Goal: Task Accomplishment & Management: Manage account settings

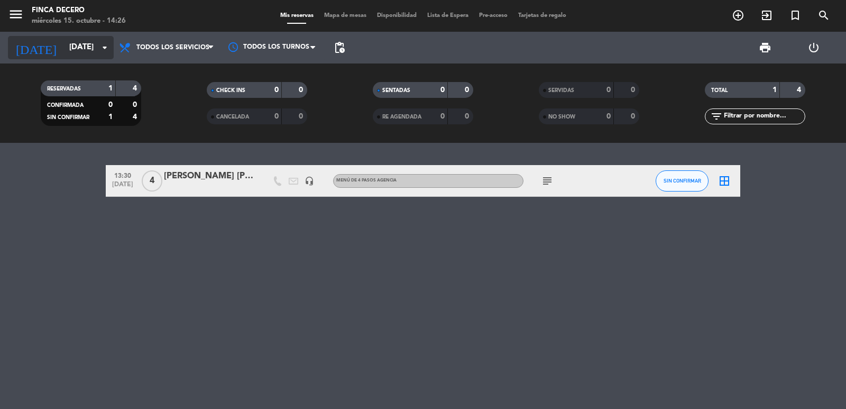
click at [74, 48] on input "[DATE]" at bounding box center [115, 48] width 102 height 20
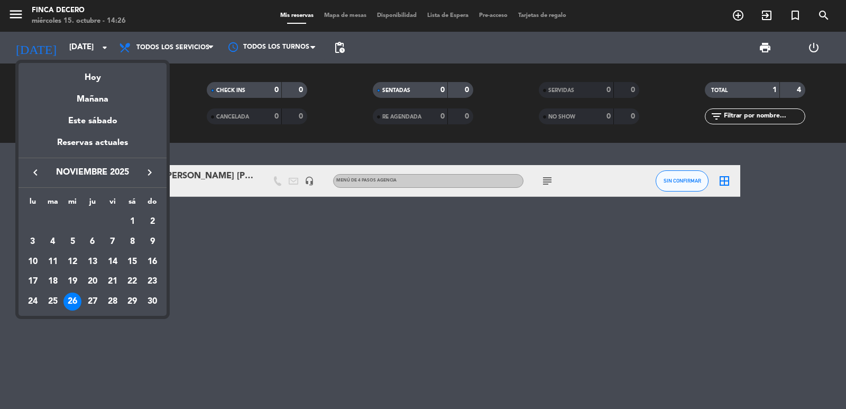
click at [34, 175] on icon "keyboard_arrow_left" at bounding box center [35, 172] width 13 height 13
click at [152, 169] on icon "keyboard_arrow_right" at bounding box center [149, 172] width 13 height 13
click at [92, 304] on div "23" at bounding box center [93, 301] width 18 height 18
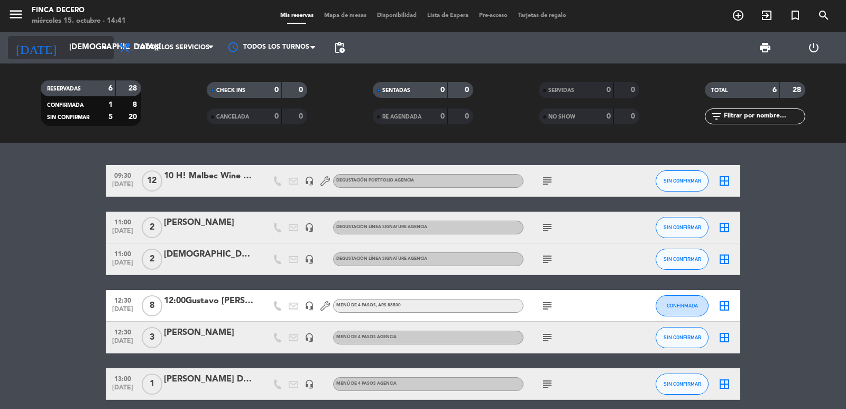
click at [83, 45] on input "[DEMOGRAPHIC_DATA][DATE]" at bounding box center [115, 48] width 102 height 20
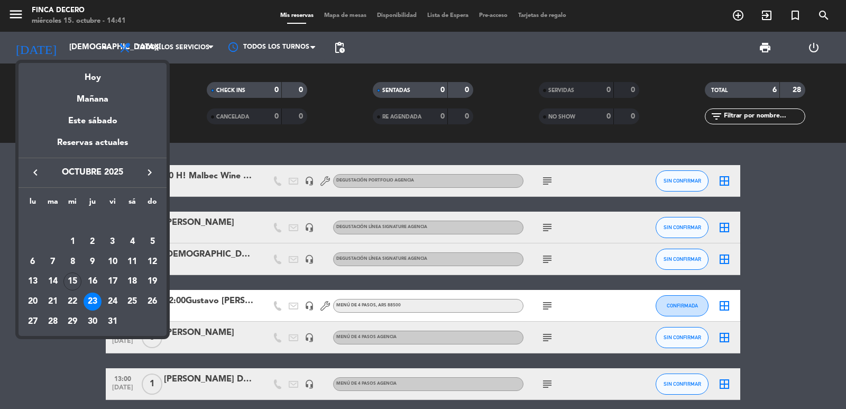
click at [151, 168] on icon "keyboard_arrow_right" at bounding box center [149, 172] width 13 height 13
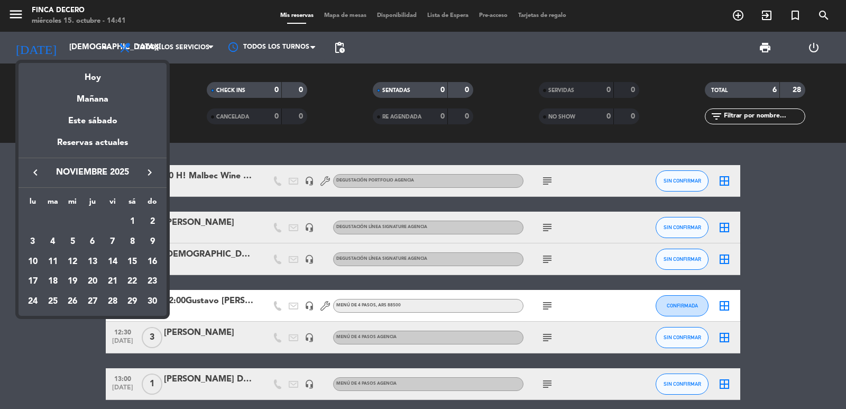
click at [151, 168] on icon "keyboard_arrow_right" at bounding box center [149, 172] width 13 height 13
click at [36, 177] on icon "keyboard_arrow_left" at bounding box center [35, 172] width 13 height 13
click at [155, 240] on div "7" at bounding box center [152, 242] width 18 height 18
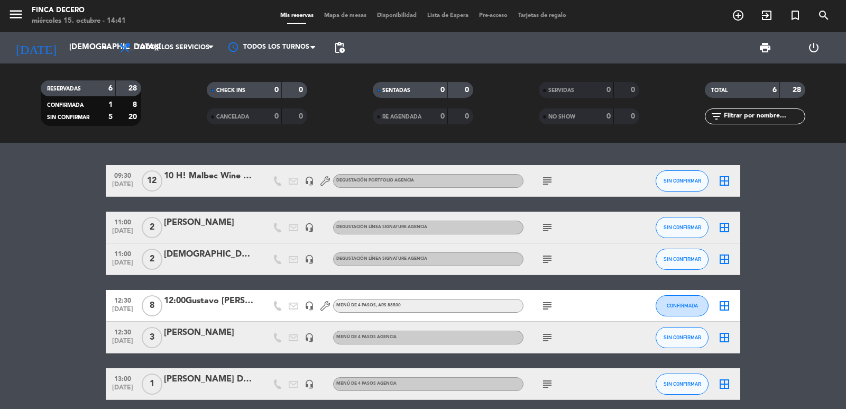
type input "[DATE]"
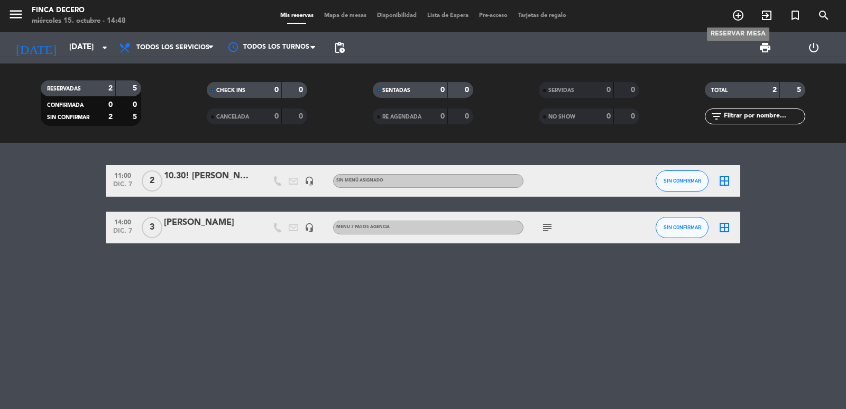
click at [734, 16] on icon "add_circle_outline" at bounding box center [738, 15] width 13 height 13
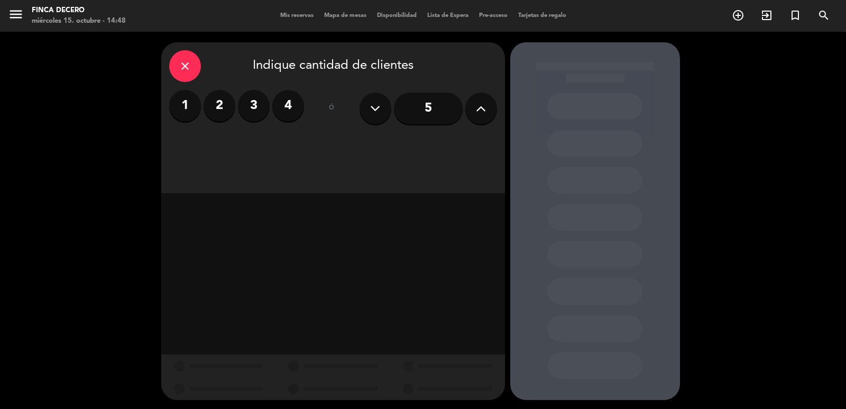
click at [191, 108] on label "1" at bounding box center [185, 106] width 32 height 32
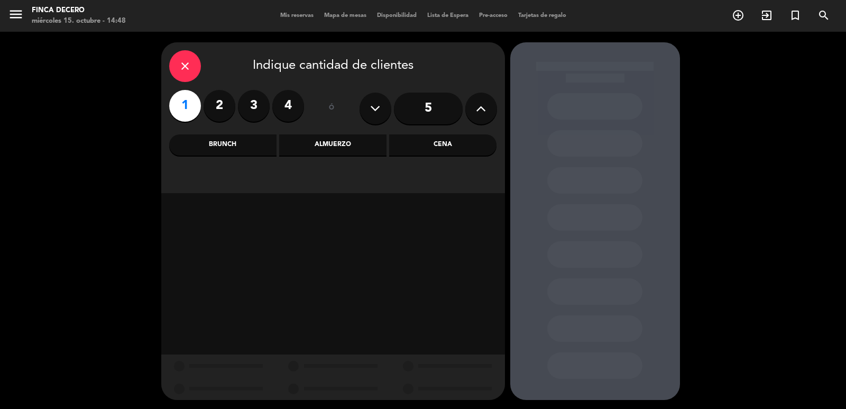
click at [259, 143] on div "Brunch" at bounding box center [222, 144] width 107 height 21
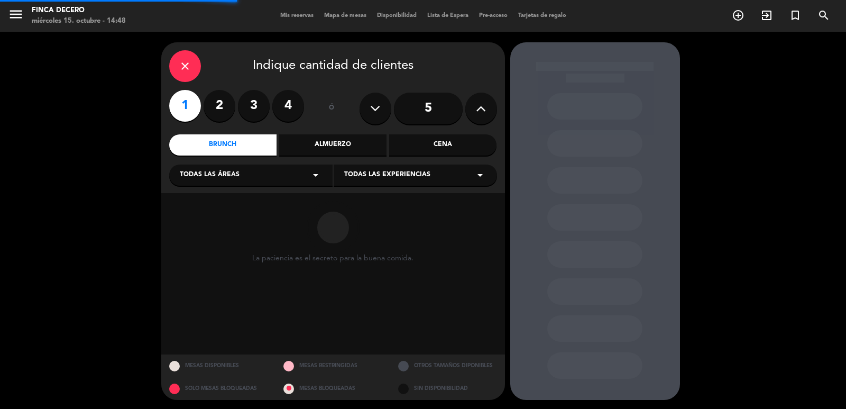
click at [234, 181] on div "Todas las áreas arrow_drop_down" at bounding box center [250, 174] width 163 height 21
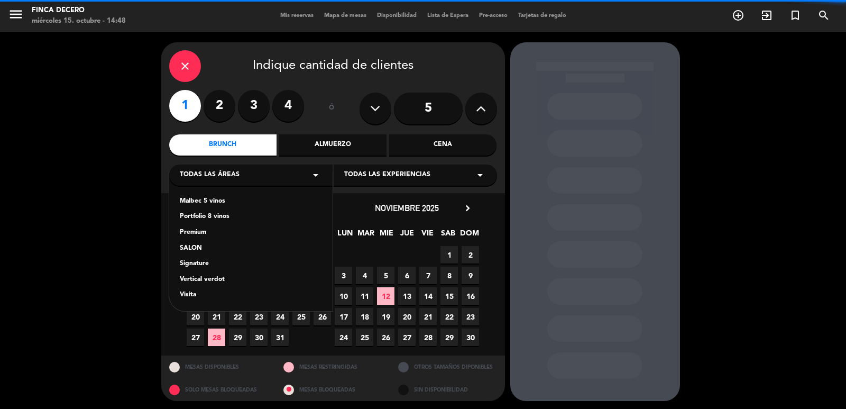
click at [209, 229] on div "Premium" at bounding box center [251, 232] width 142 height 11
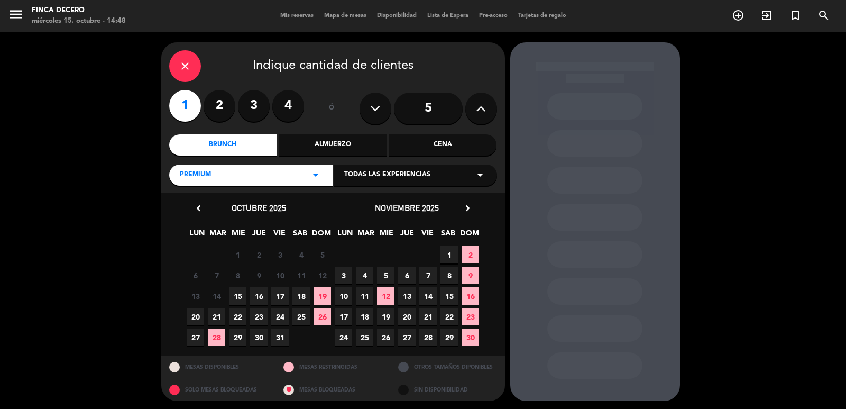
click at [452, 175] on div "Todas las experiencias arrow_drop_down" at bounding box center [415, 174] width 163 height 21
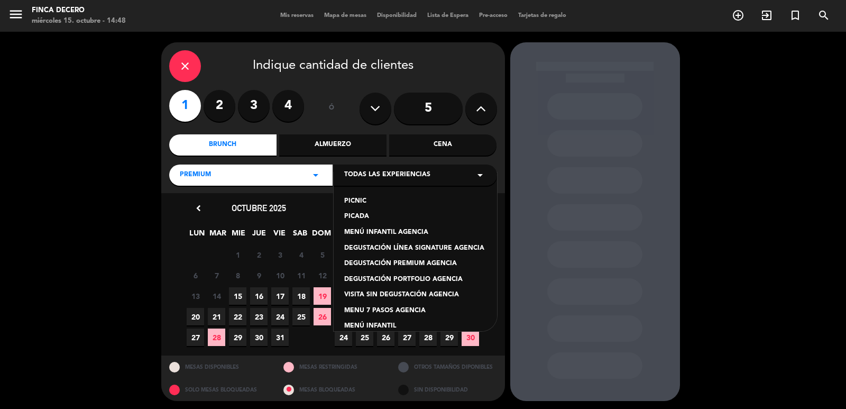
click at [423, 259] on div "DEGUSTACIÓN PREMIUM AGENCIA" at bounding box center [415, 264] width 142 height 11
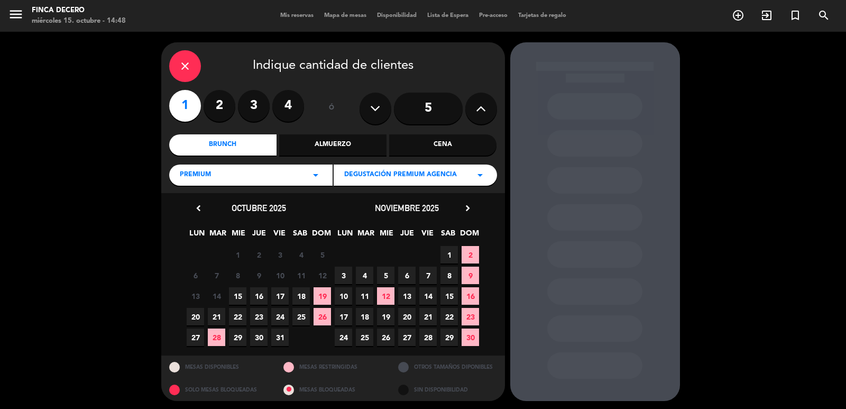
click at [470, 210] on icon "chevron_right" at bounding box center [467, 208] width 11 height 11
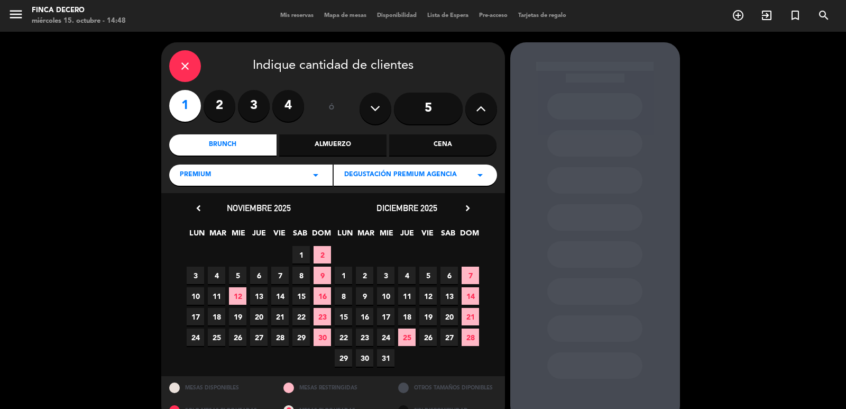
click at [475, 275] on span "7" at bounding box center [470, 275] width 17 height 17
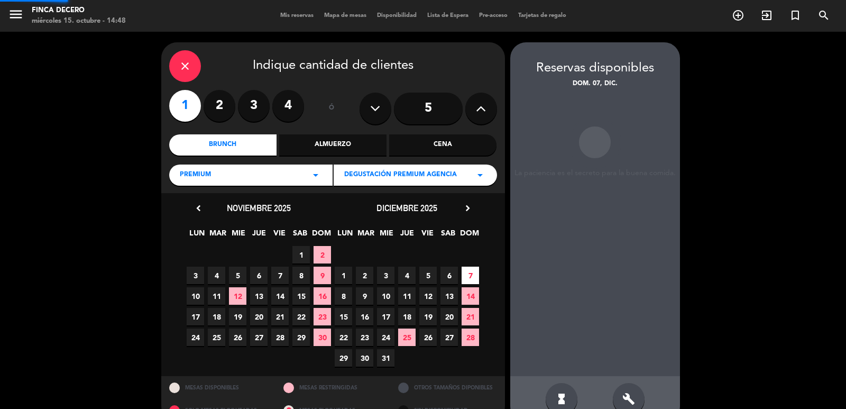
scroll to position [23, 0]
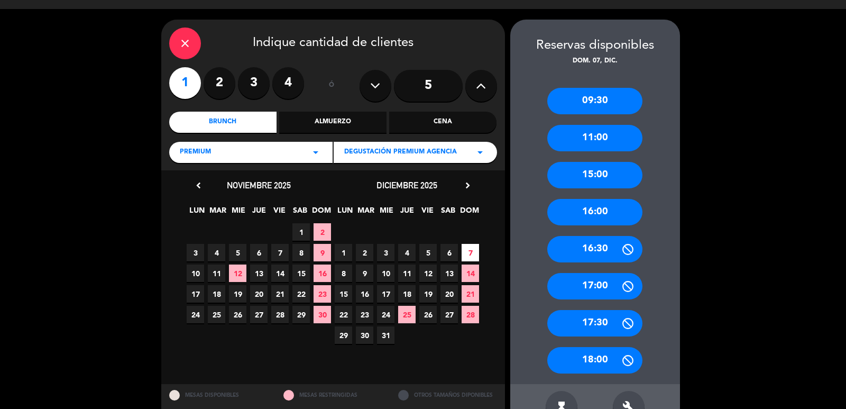
click at [589, 141] on div "11:00" at bounding box center [594, 138] width 95 height 26
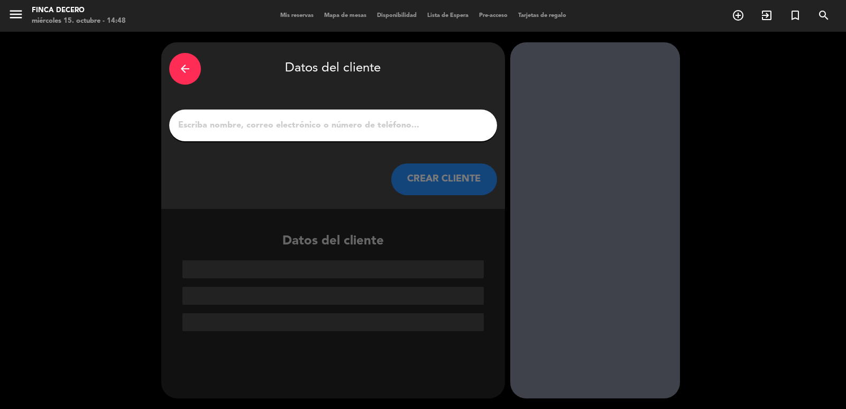
scroll to position [0, 0]
click at [215, 125] on input "1" at bounding box center [333, 125] width 312 height 15
paste input "[PERSON_NAME] x1"
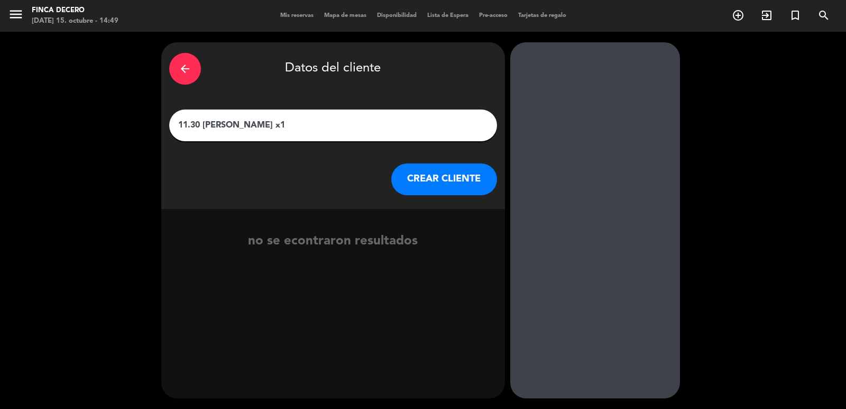
type input "11.30 [PERSON_NAME] x1"
click at [405, 182] on button "CREAR CLIENTE" at bounding box center [444, 179] width 106 height 32
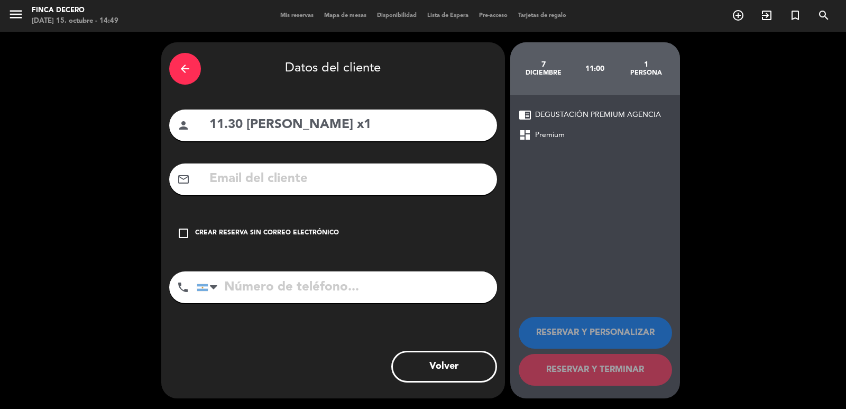
click at [181, 236] on icon "check_box_outline_blank" at bounding box center [183, 233] width 13 height 13
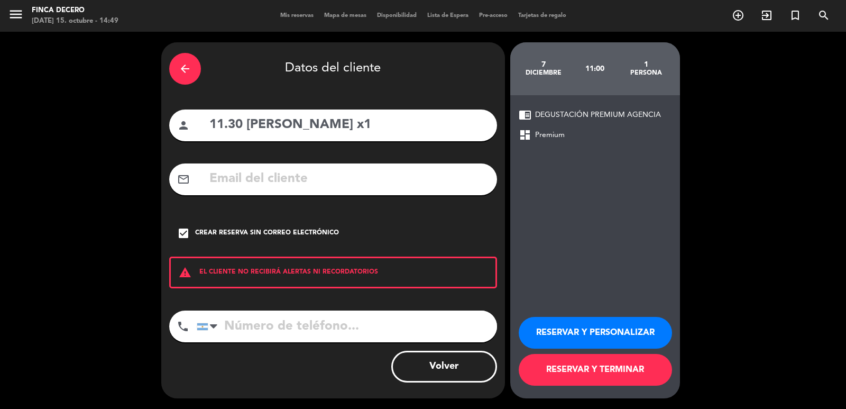
drag, startPoint x: 587, startPoint y: 327, endPoint x: 576, endPoint y: 336, distance: 13.5
click at [587, 328] on button "RESERVAR Y PERSONALIZAR" at bounding box center [595, 333] width 153 height 32
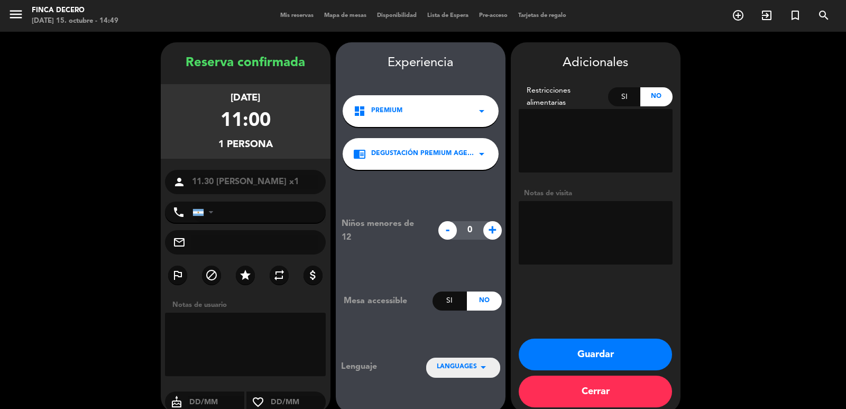
scroll to position [14, 0]
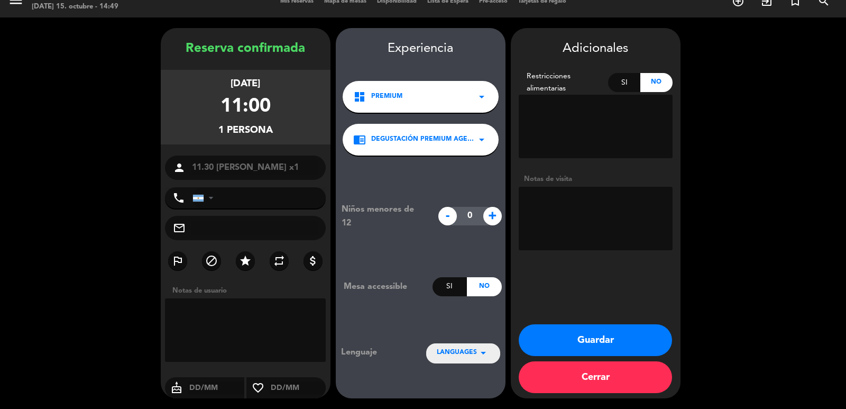
click at [203, 299] on textarea at bounding box center [245, 329] width 161 height 63
paste textarea "[PERSON_NAME] x1 Día: 07/12 Horario: 11:30 hs Idioma: Ingles Visita y degustaci…"
type textarea "[PERSON_NAME] x1 Día: 07/12 Horario: 11:30 hs Idioma: Ingles Visita y degustaci…"
click at [465, 357] on span "LANGUAGES" at bounding box center [457, 352] width 40 height 11
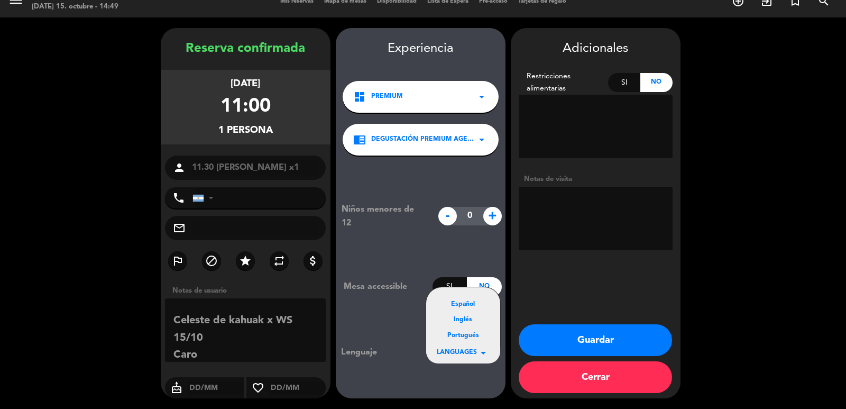
click at [464, 323] on div "Inglés" at bounding box center [463, 320] width 53 height 11
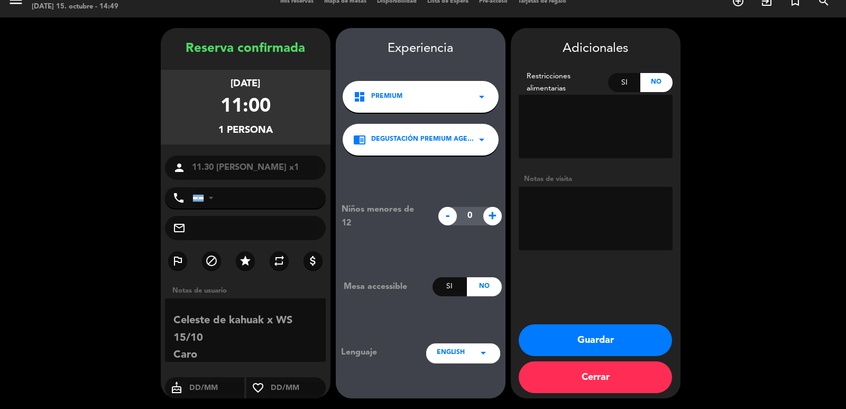
click at [555, 339] on button "Guardar" at bounding box center [595, 340] width 153 height 32
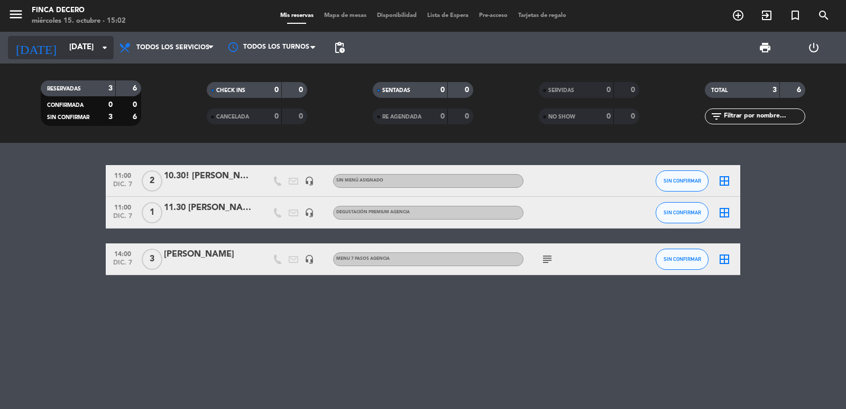
click at [98, 51] on icon "arrow_drop_down" at bounding box center [104, 47] width 13 height 13
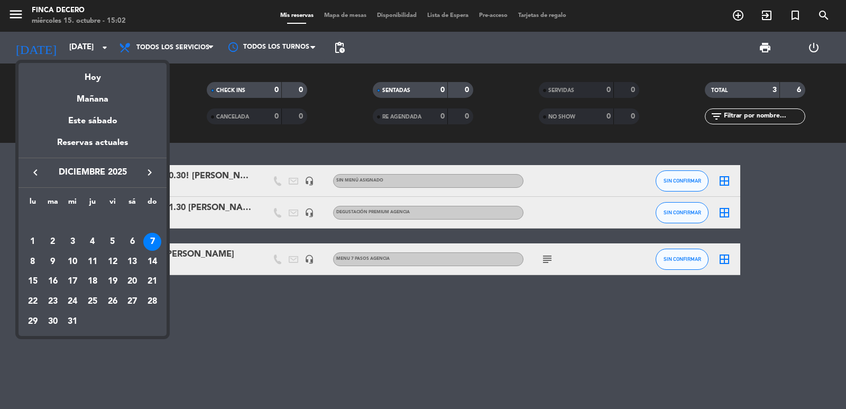
click at [150, 172] on icon "keyboard_arrow_right" at bounding box center [149, 172] width 13 height 13
click at [93, 244] on div "5" at bounding box center [93, 242] width 18 height 18
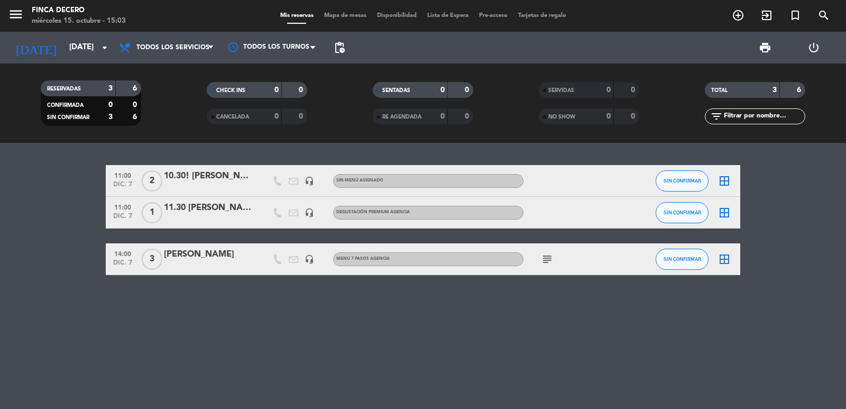
type input "[DEMOGRAPHIC_DATA][DATE]"
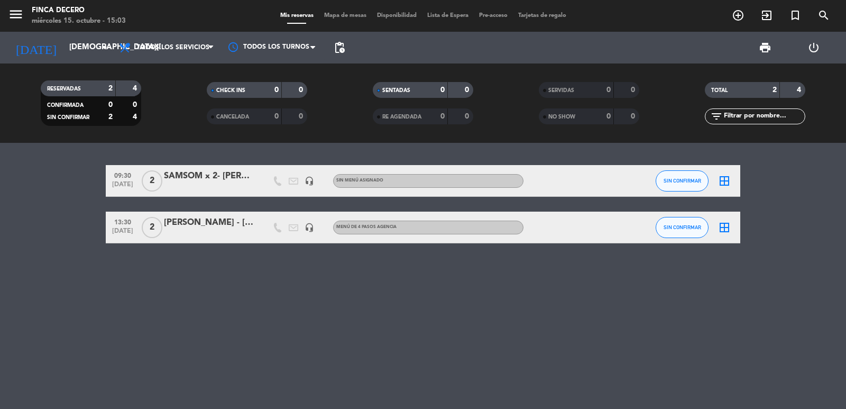
click at [223, 176] on div "SAMSOM x 2- [PERSON_NAME]" at bounding box center [209, 176] width 90 height 14
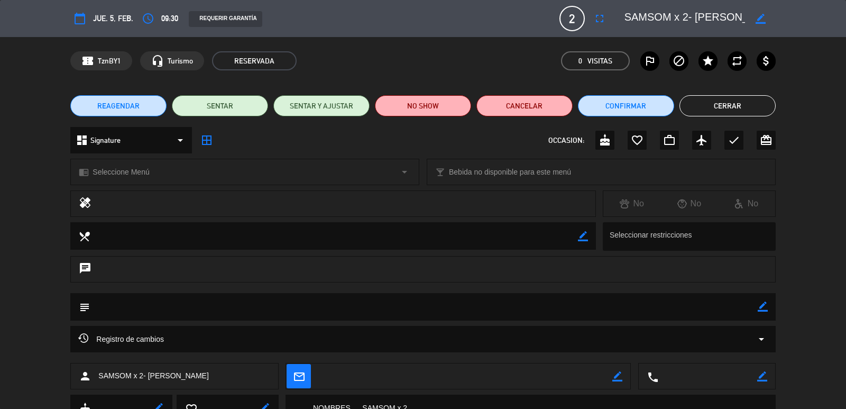
scroll to position [122, 0]
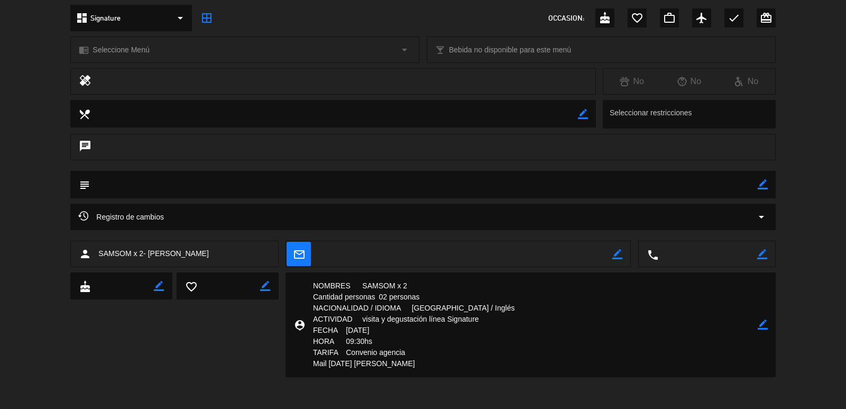
drag, startPoint x: 766, startPoint y: 322, endPoint x: 749, endPoint y: 322, distance: 16.9
click at [765, 322] on icon "border_color" at bounding box center [763, 324] width 10 height 10
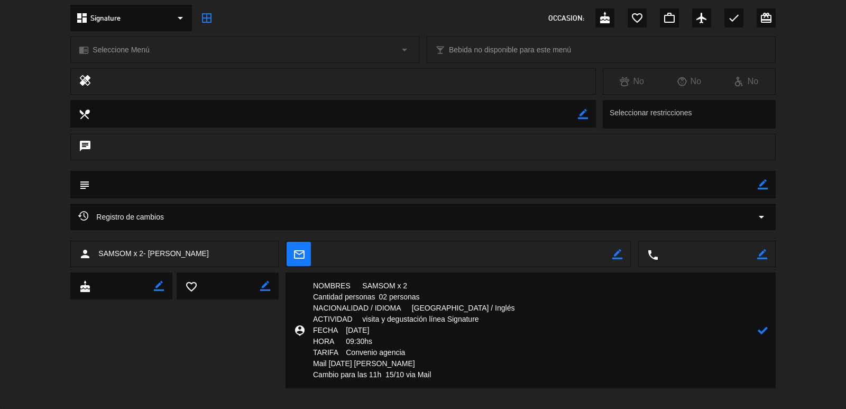
type textarea "NOMBRES SAMSOM x 2 Cantidad personas 02 personas NACIONALIDAD / IDIOMA [GEOGRAP…"
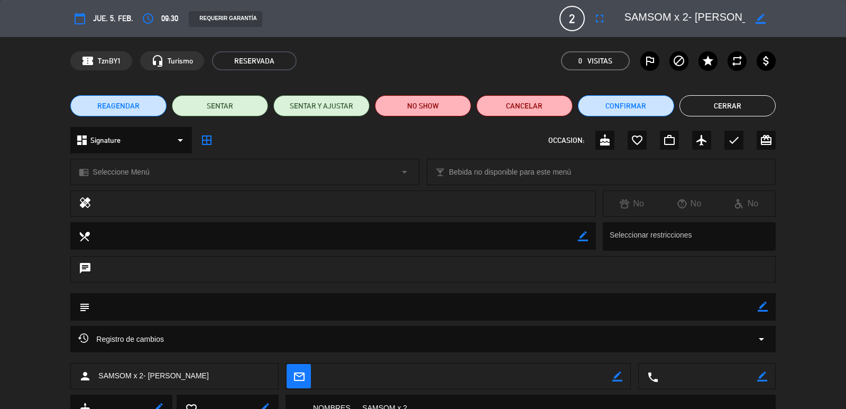
click at [171, 13] on span "09:30" at bounding box center [169, 18] width 17 height 13
click at [178, 15] on span "09:30" at bounding box center [169, 18] width 17 height 13
click at [149, 16] on icon "access_time" at bounding box center [148, 18] width 13 height 13
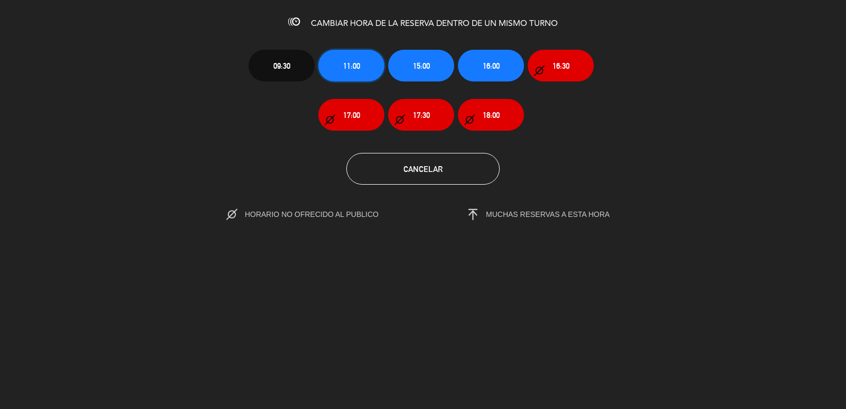
click at [365, 52] on button "11:00" at bounding box center [351, 66] width 66 height 32
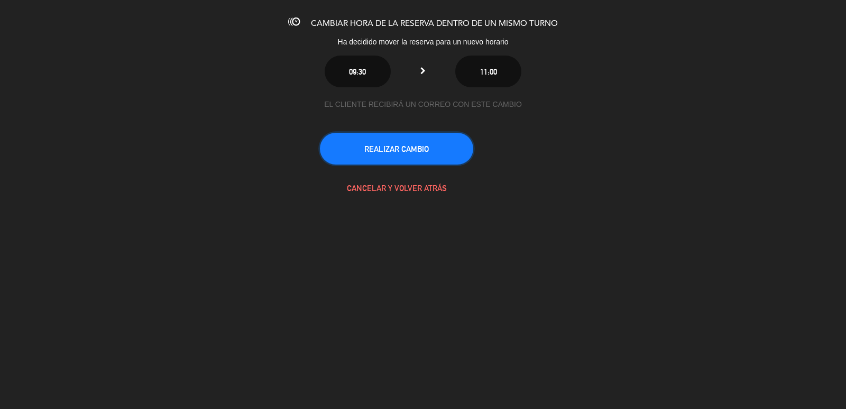
click at [382, 148] on button "REALIZAR CAMBIO" at bounding box center [396, 149] width 153 height 32
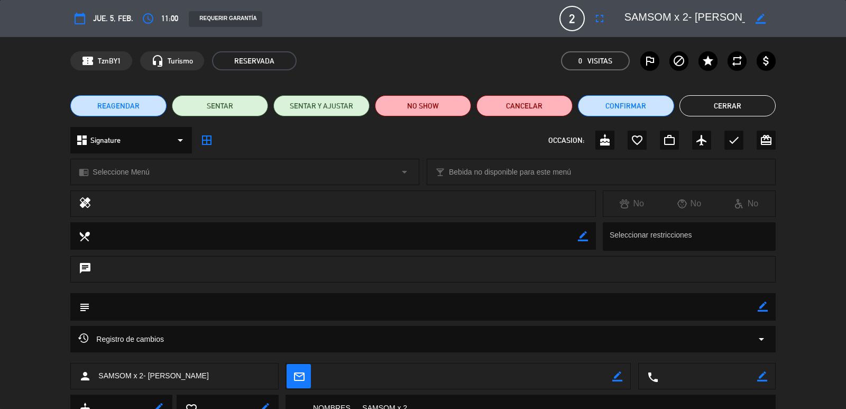
click at [705, 110] on button "Cerrar" at bounding box center [728, 105] width 96 height 21
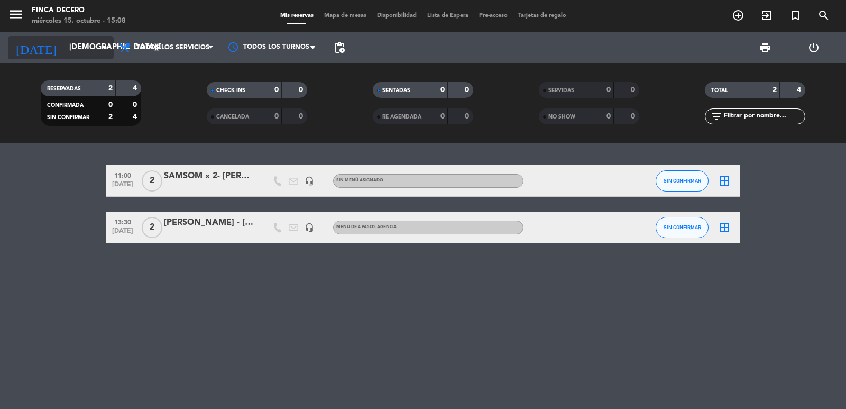
click at [97, 57] on input "[DEMOGRAPHIC_DATA][DATE]" at bounding box center [115, 48] width 102 height 20
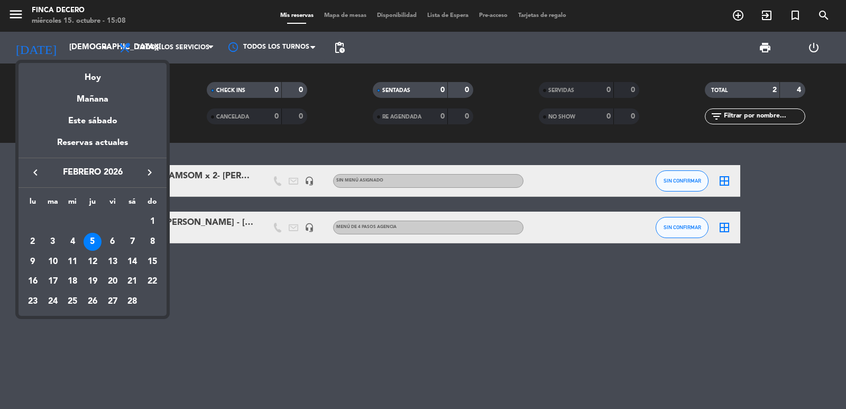
click at [36, 178] on icon "keyboard_arrow_left" at bounding box center [35, 172] width 13 height 13
click at [37, 299] on div "20" at bounding box center [33, 301] width 18 height 18
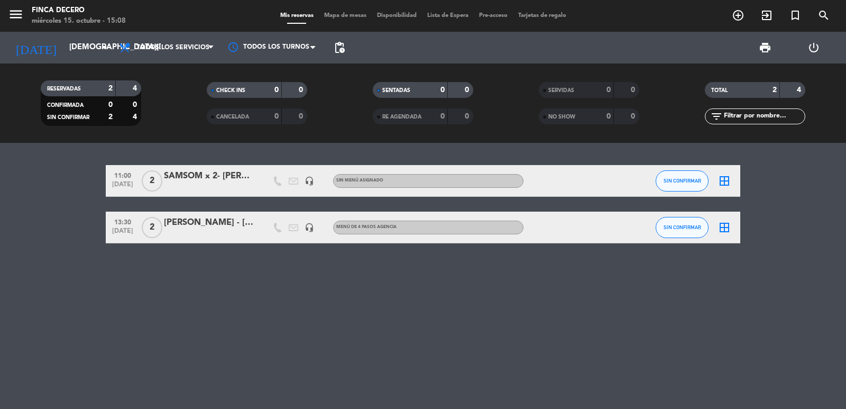
type input "[DATE]"
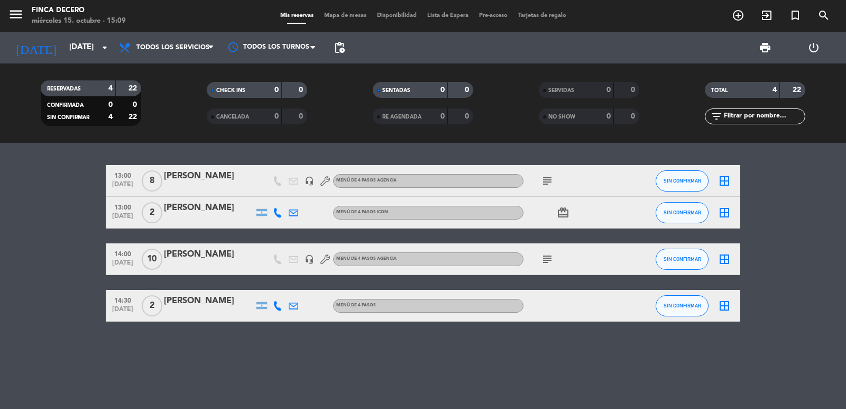
click at [158, 179] on span "8" at bounding box center [152, 180] width 21 height 21
click at [194, 170] on div "[PERSON_NAME]" at bounding box center [209, 176] width 90 height 14
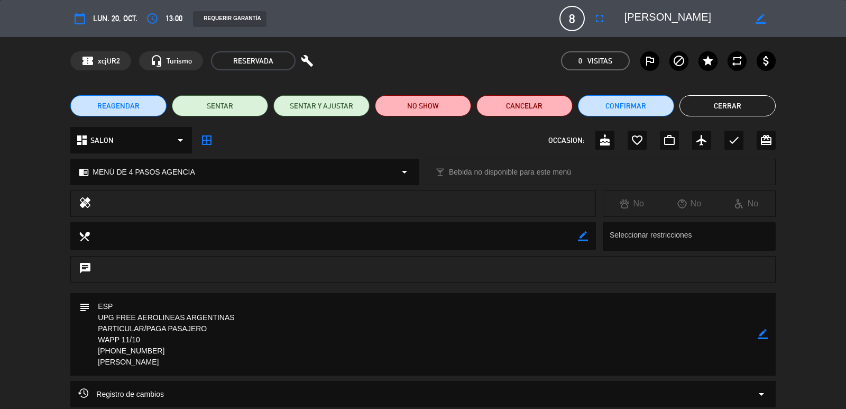
click at [574, 20] on span "8" at bounding box center [572, 18] width 25 height 25
click at [572, 22] on span "8" at bounding box center [572, 18] width 25 height 25
click at [574, 20] on span "8" at bounding box center [572, 18] width 25 height 25
click at [564, 16] on span "8" at bounding box center [572, 18] width 25 height 25
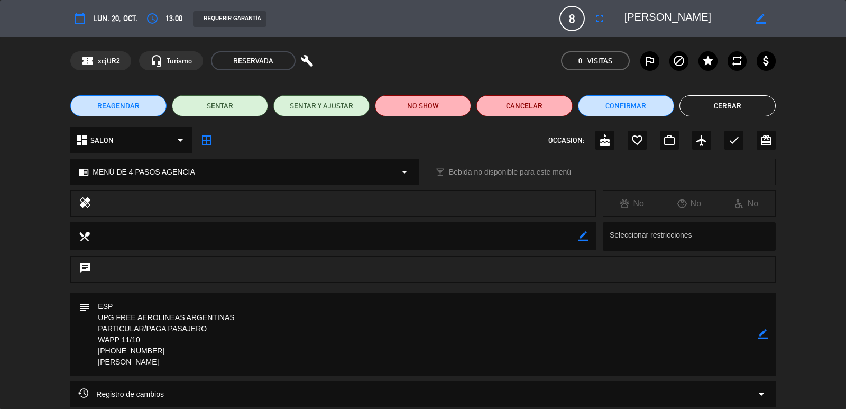
click at [565, 20] on span "8" at bounding box center [572, 18] width 25 height 25
click at [573, 16] on span "8" at bounding box center [572, 18] width 25 height 25
click at [520, 293] on textarea at bounding box center [423, 334] width 667 height 83
click at [569, 14] on span "8" at bounding box center [572, 18] width 25 height 25
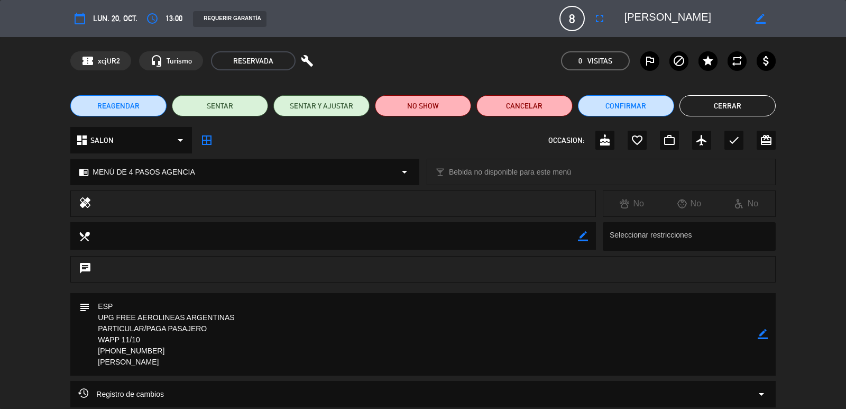
click at [575, 22] on span "8" at bounding box center [572, 18] width 25 height 25
click at [553, 15] on div "REQUERIR GARANTÍA" at bounding box center [370, 19] width 371 height 16
click at [573, 15] on span "8" at bounding box center [572, 18] width 25 height 25
drag, startPoint x: 573, startPoint y: 15, endPoint x: 580, endPoint y: 26, distance: 12.8
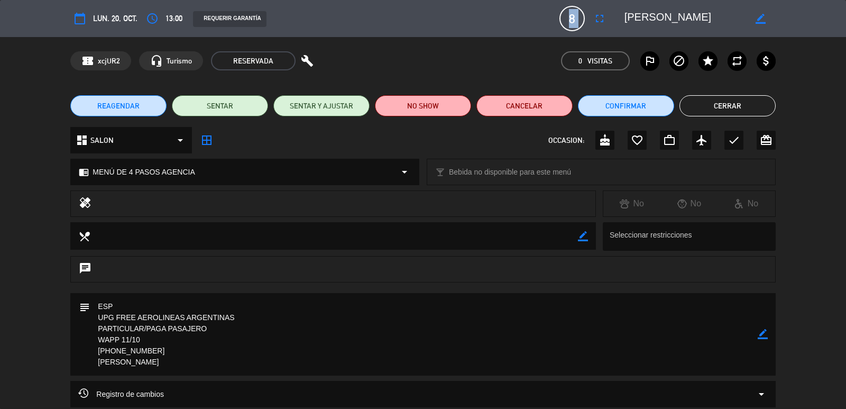
click at [580, 26] on span "8" at bounding box center [572, 18] width 25 height 25
click at [593, 53] on span "0 Visitas" at bounding box center [595, 60] width 69 height 19
click at [578, 16] on span "8" at bounding box center [572, 18] width 25 height 25
click at [577, 15] on span "8" at bounding box center [572, 18] width 25 height 25
click at [563, 16] on span "8" at bounding box center [572, 18] width 25 height 25
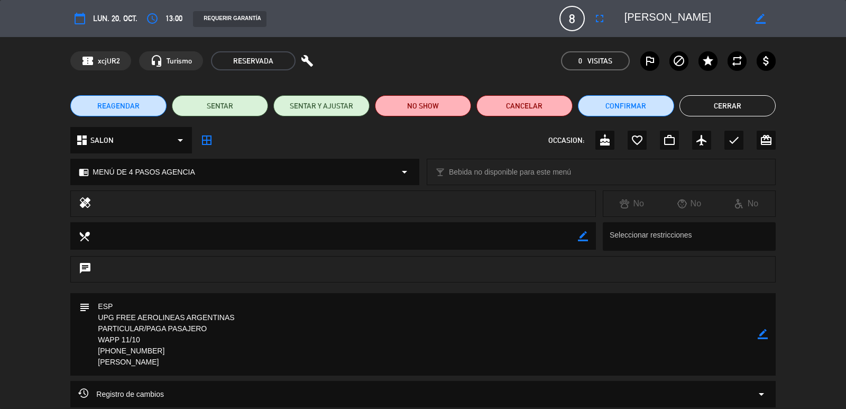
click at [568, 16] on span "8" at bounding box center [572, 18] width 25 height 25
drag, startPoint x: 569, startPoint y: 17, endPoint x: 584, endPoint y: 21, distance: 15.8
click at [570, 18] on span "8" at bounding box center [572, 18] width 25 height 25
click at [571, 20] on span "8" at bounding box center [572, 18] width 25 height 25
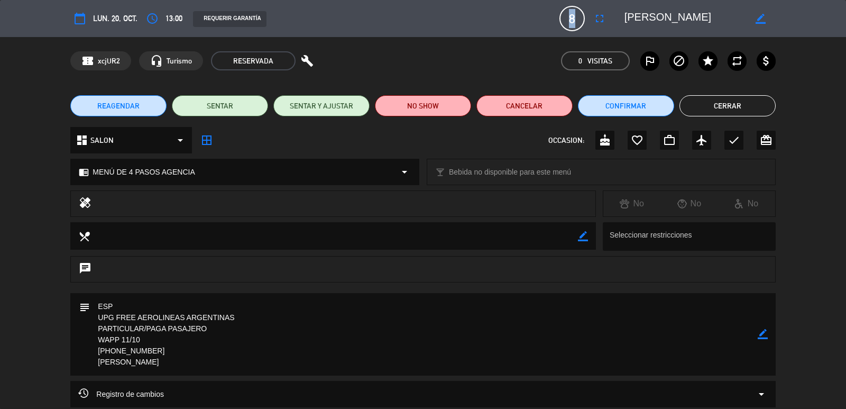
click at [580, 21] on span "8" at bounding box center [572, 18] width 25 height 25
click at [602, 20] on icon "fullscreen" at bounding box center [599, 18] width 13 height 13
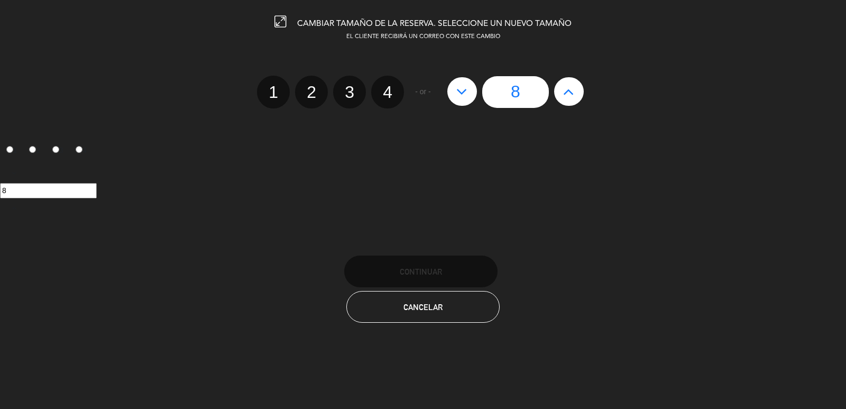
click at [565, 95] on icon at bounding box center [568, 91] width 11 height 17
type input "9"
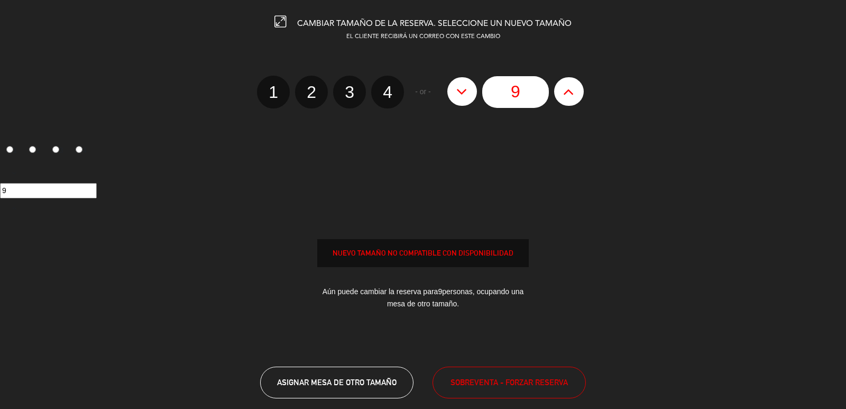
click at [565, 95] on icon at bounding box center [568, 91] width 11 height 17
type input "10"
click at [476, 377] on span "SOBREVENTA - FORZAR RESERVA" at bounding box center [509, 382] width 117 height 12
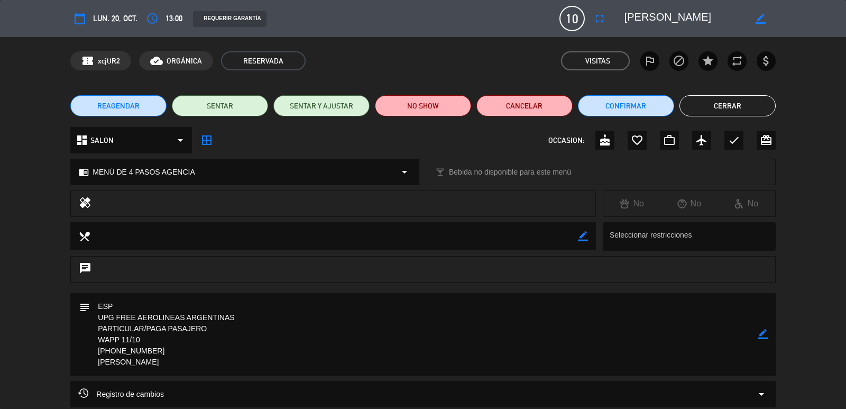
click at [710, 101] on button "Cerrar" at bounding box center [728, 105] width 96 height 21
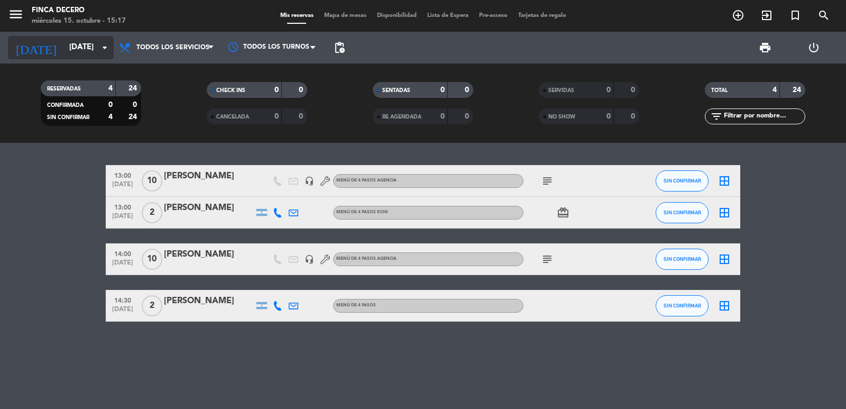
click at [89, 46] on input "[DATE]" at bounding box center [115, 48] width 102 height 20
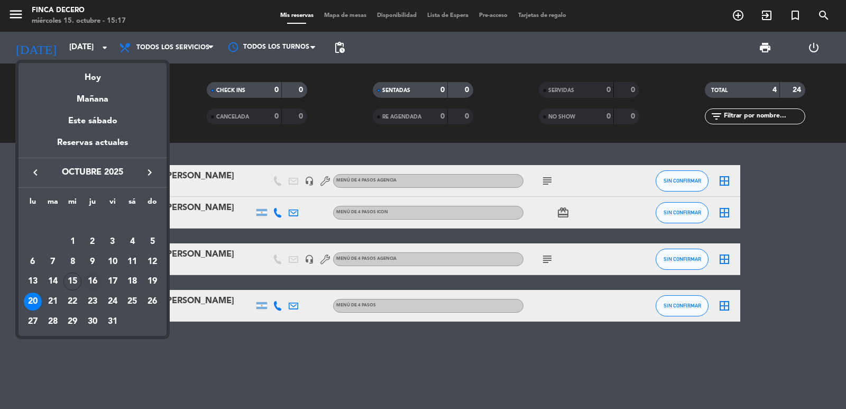
click at [95, 278] on div "16" at bounding box center [93, 281] width 18 height 18
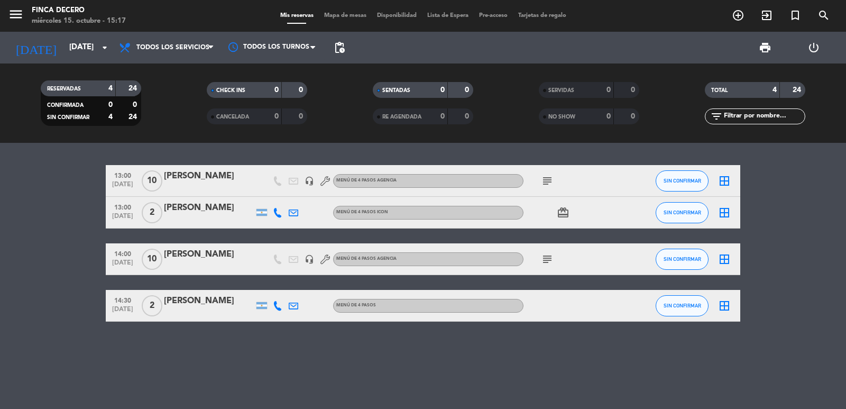
type input "[DEMOGRAPHIC_DATA][DATE]"
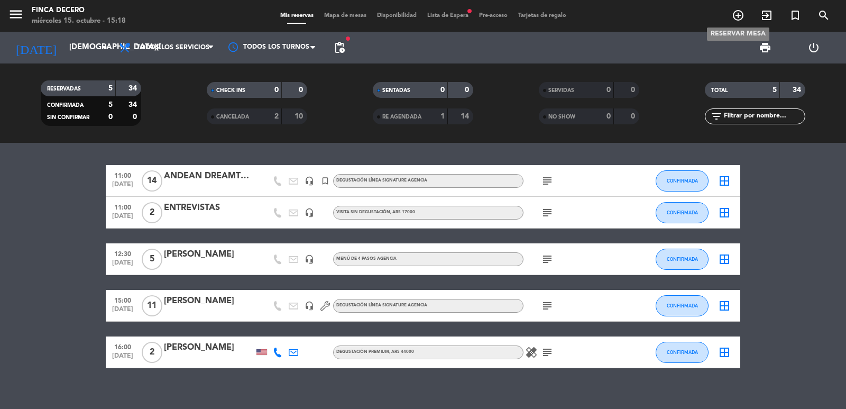
click at [736, 19] on icon "add_circle_outline" at bounding box center [738, 15] width 13 height 13
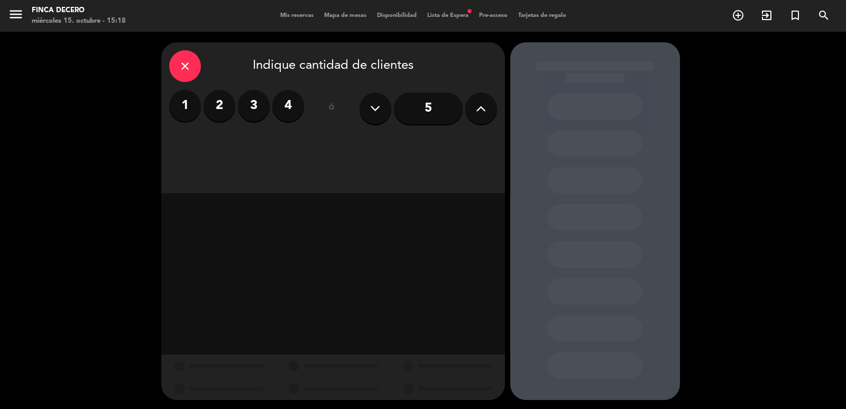
click at [214, 107] on label "2" at bounding box center [220, 106] width 32 height 32
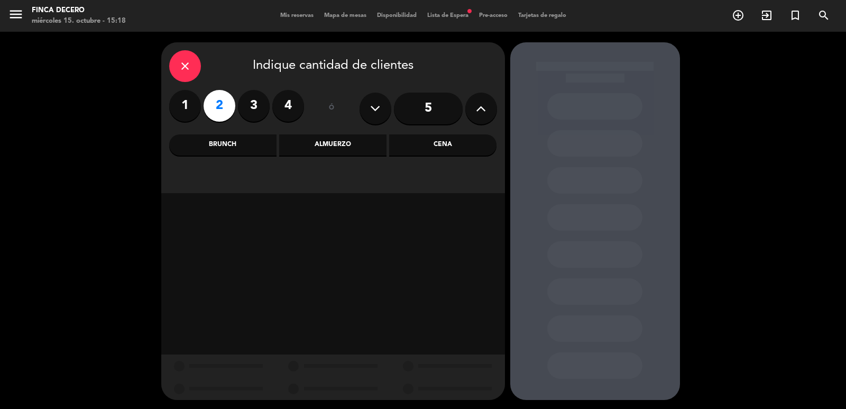
click at [246, 140] on div "Brunch" at bounding box center [222, 144] width 107 height 21
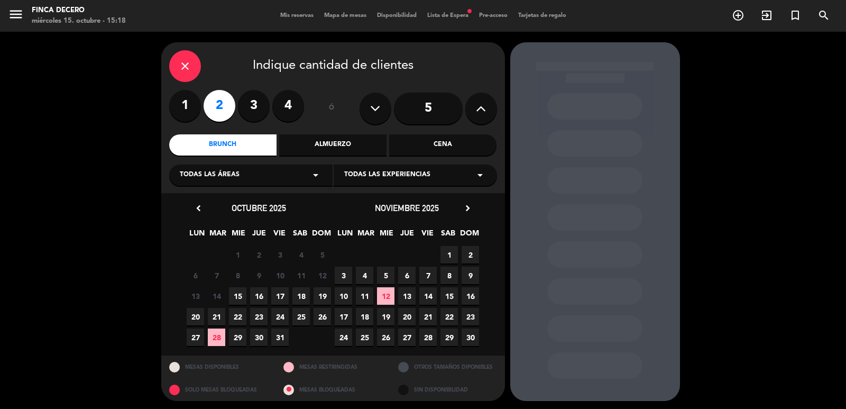
click at [256, 291] on span "16" at bounding box center [258, 295] width 17 height 17
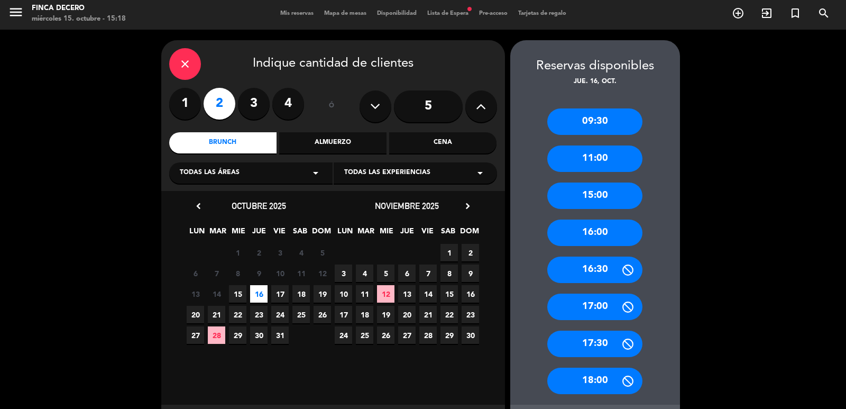
click at [618, 117] on div "09:30" at bounding box center [594, 121] width 95 height 26
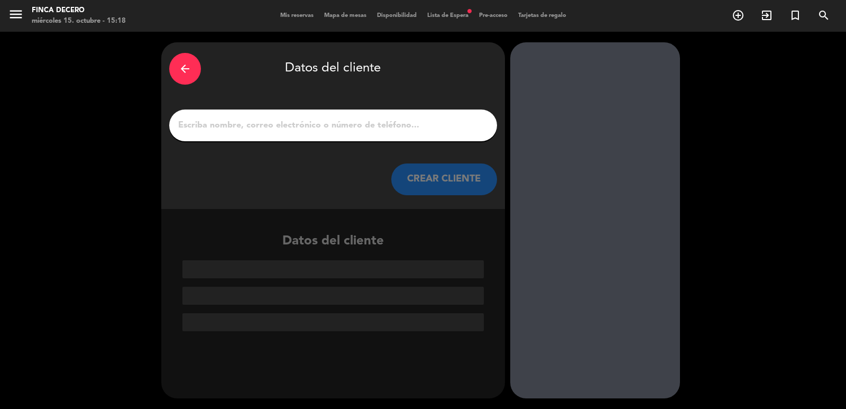
click at [314, 118] on input "1" at bounding box center [333, 125] width 312 height 15
paste input "[PERSON_NAME]"
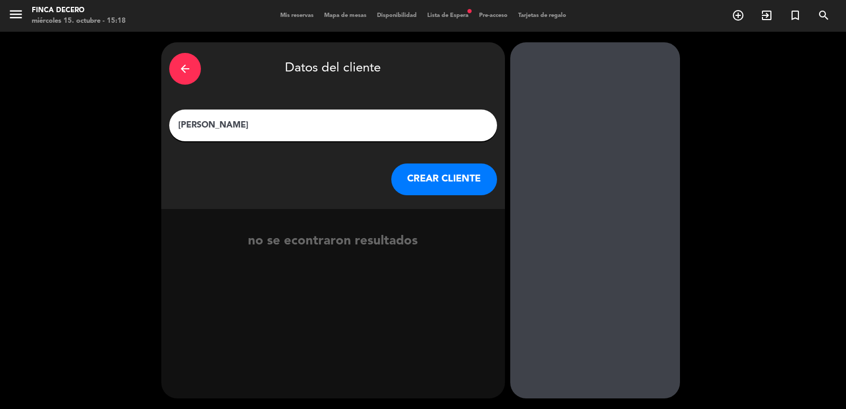
type input "[PERSON_NAME]"
click at [416, 189] on button "CREAR CLIENTE" at bounding box center [444, 179] width 106 height 32
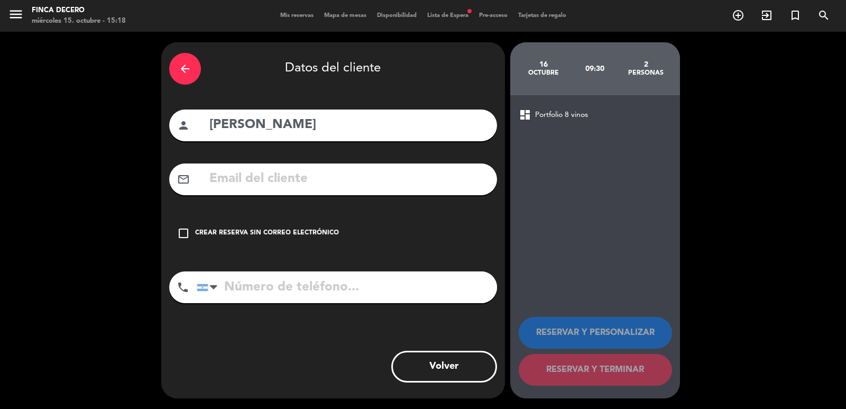
click at [186, 231] on icon "check_box_outline_blank" at bounding box center [183, 233] width 13 height 13
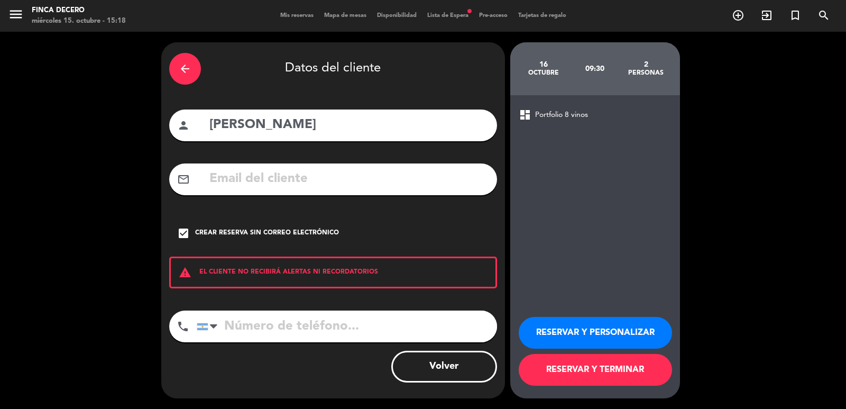
click at [595, 330] on button "RESERVAR Y PERSONALIZAR" at bounding box center [595, 333] width 153 height 32
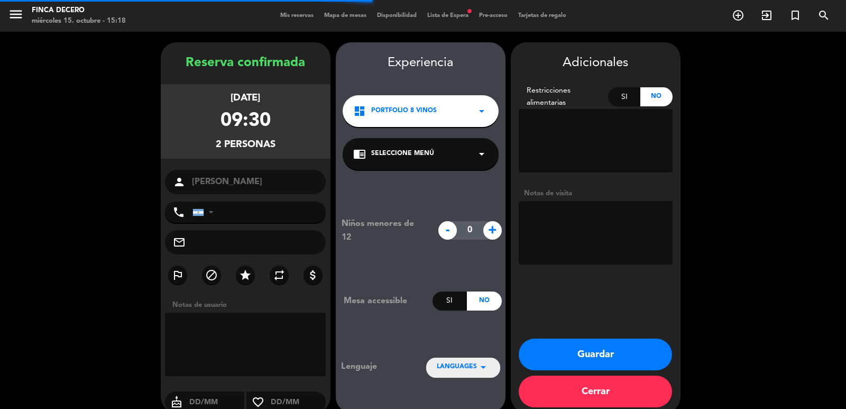
scroll to position [14, 0]
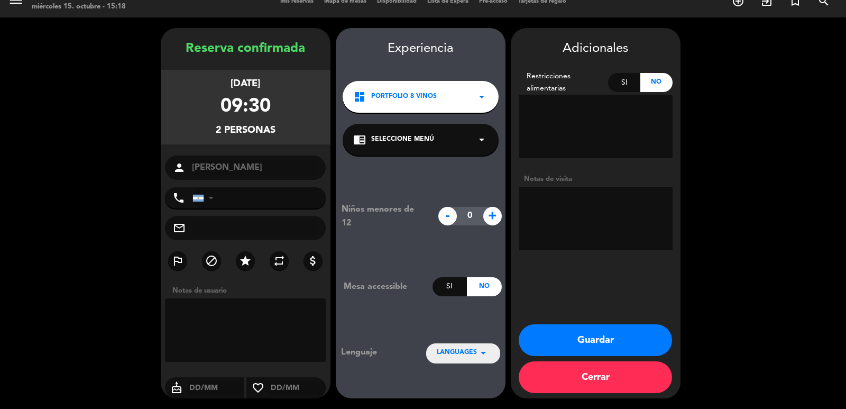
click at [420, 92] on span "Portfolio 8 vinos" at bounding box center [404, 97] width 66 height 11
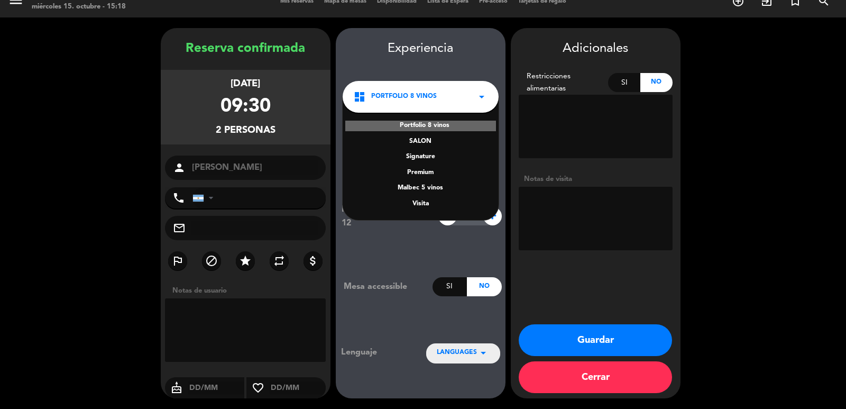
click at [423, 155] on div "Signature" at bounding box center [420, 157] width 135 height 11
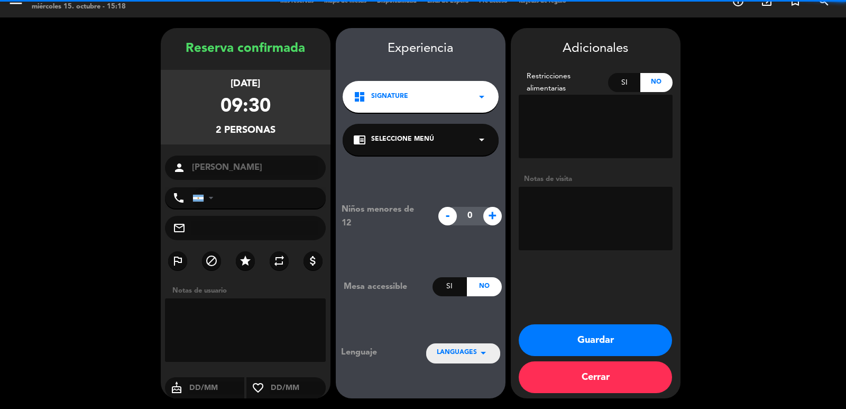
click at [217, 326] on textarea at bounding box center [245, 329] width 161 height 63
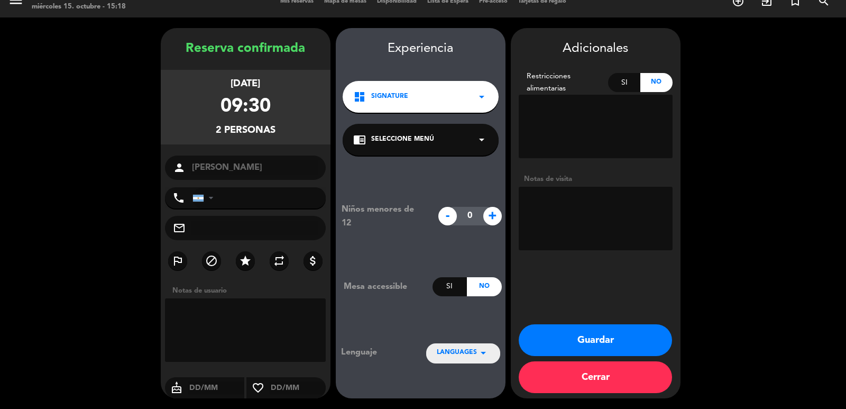
paste textarea "RESERVA: [PERSON_NAME] CANTIDAD DE PERSONAS: 2 adultos FECHA: [DATE] HORARIO: 9…"
type textarea "RESERVA: [PERSON_NAME] CANTIDAD DE PERSONAS: 2 adultos FECHA: [DATE] HORARIO: 9…"
click at [458, 351] on span "LANGUAGES" at bounding box center [457, 352] width 40 height 11
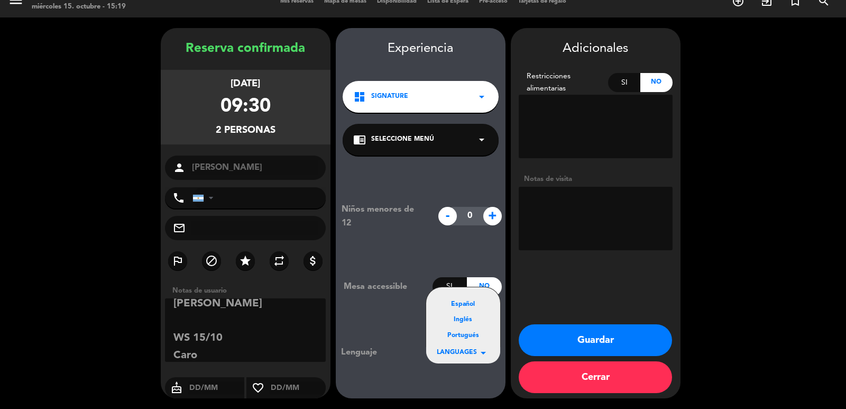
click at [468, 320] on div "Inglés" at bounding box center [463, 320] width 53 height 11
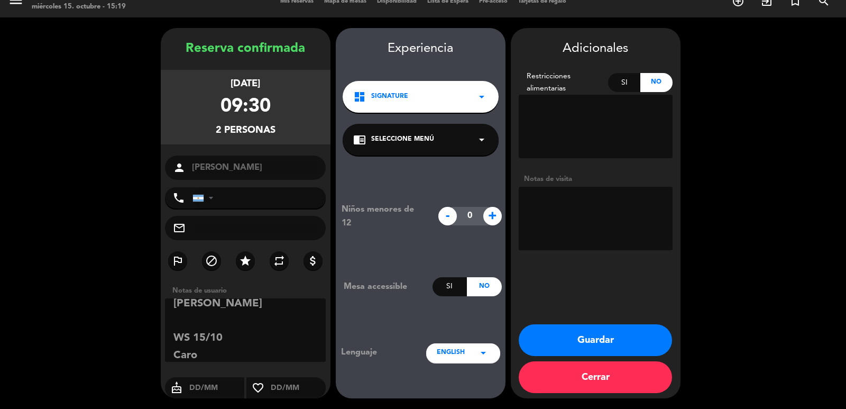
click at [566, 339] on button "Guardar" at bounding box center [595, 340] width 153 height 32
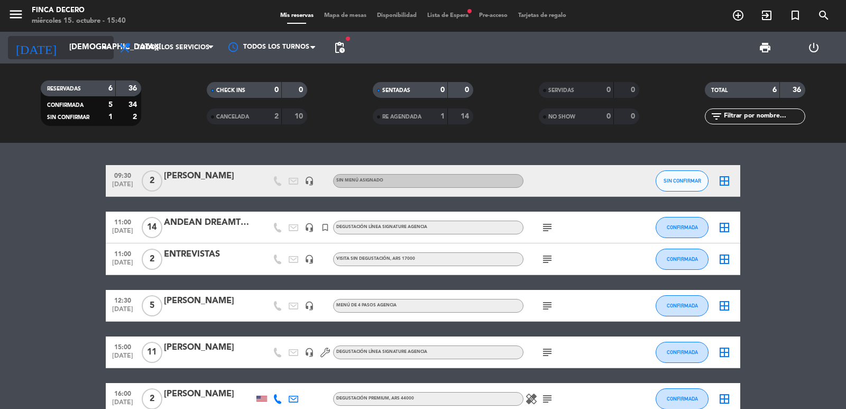
click at [103, 56] on input "[DEMOGRAPHIC_DATA][DATE]" at bounding box center [115, 48] width 102 height 20
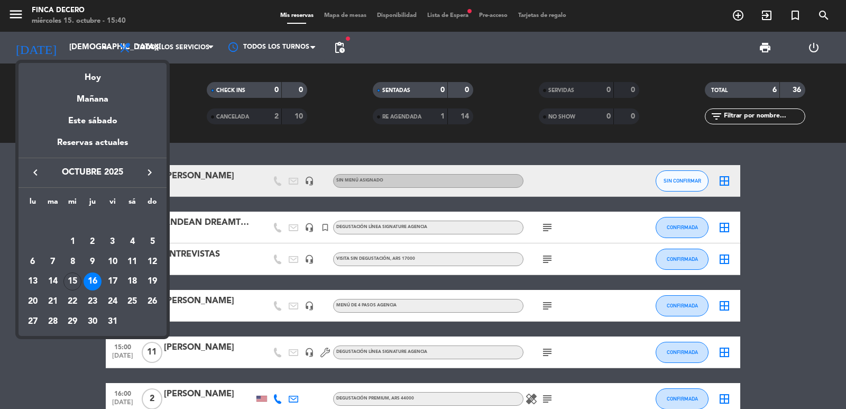
click at [155, 176] on icon "keyboard_arrow_right" at bounding box center [149, 172] width 13 height 13
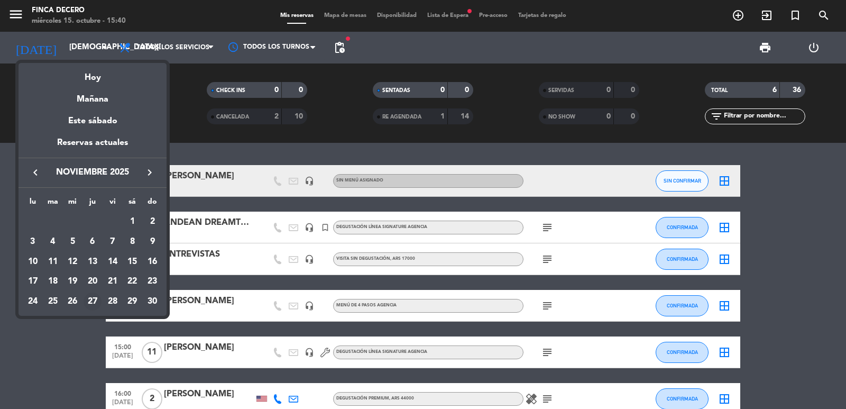
click at [99, 299] on div "27" at bounding box center [93, 301] width 18 height 18
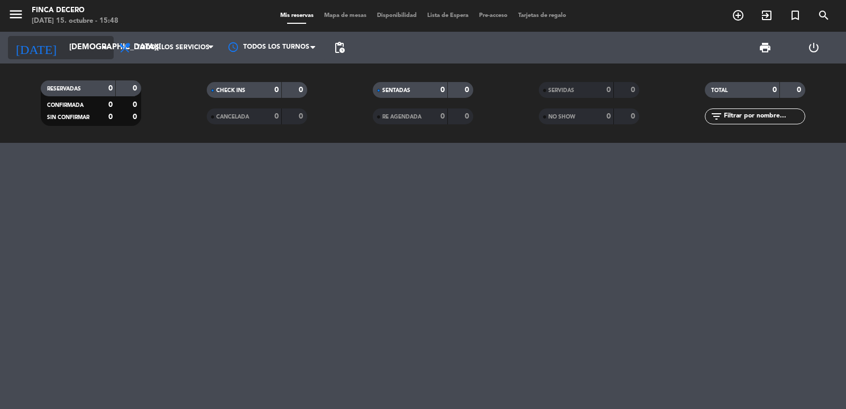
click at [95, 44] on input "[DEMOGRAPHIC_DATA][DATE]" at bounding box center [115, 48] width 102 height 20
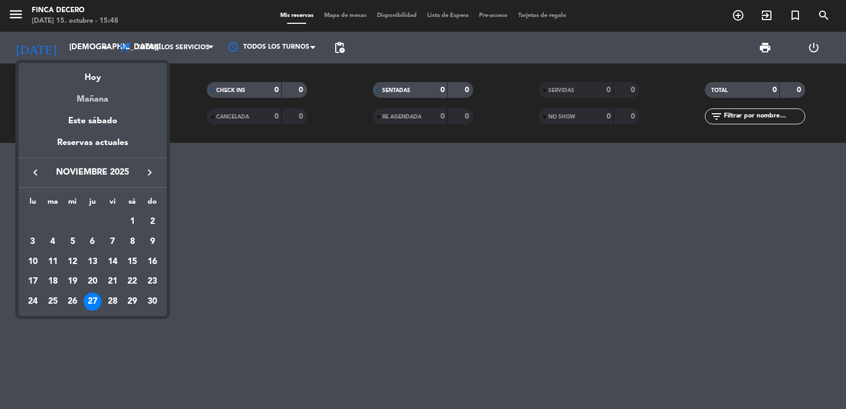
click at [106, 103] on div "Mañana" at bounding box center [93, 96] width 148 height 22
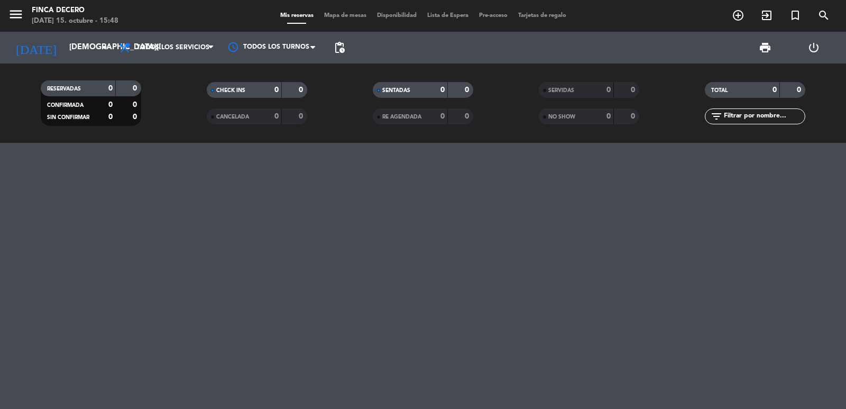
type input "[DEMOGRAPHIC_DATA][DATE]"
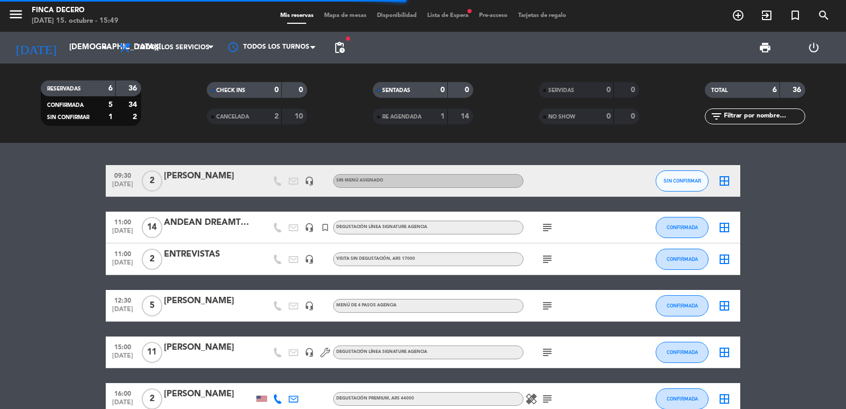
scroll to position [59, 0]
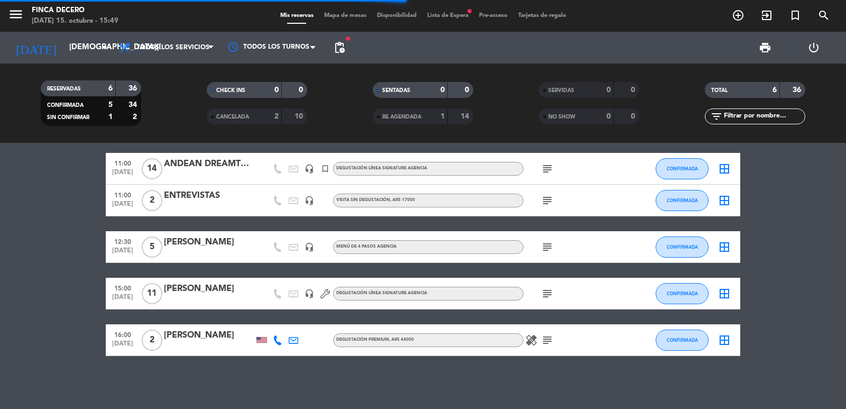
click at [342, 41] on span "pending_actions" at bounding box center [339, 47] width 21 height 21
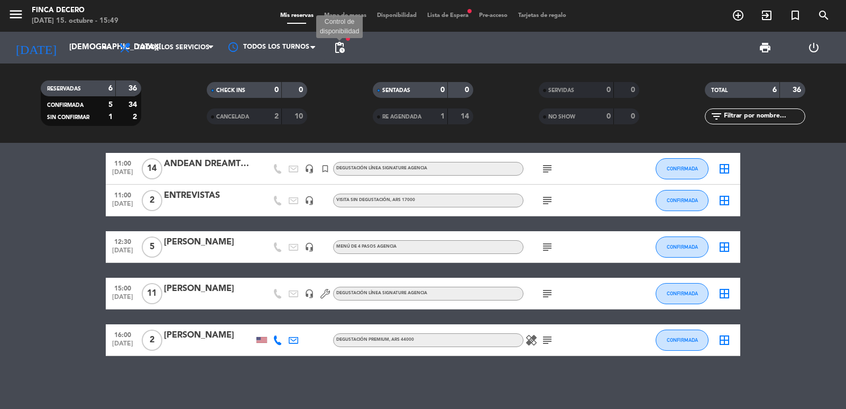
click at [342, 47] on span "pending_actions" at bounding box center [339, 47] width 13 height 13
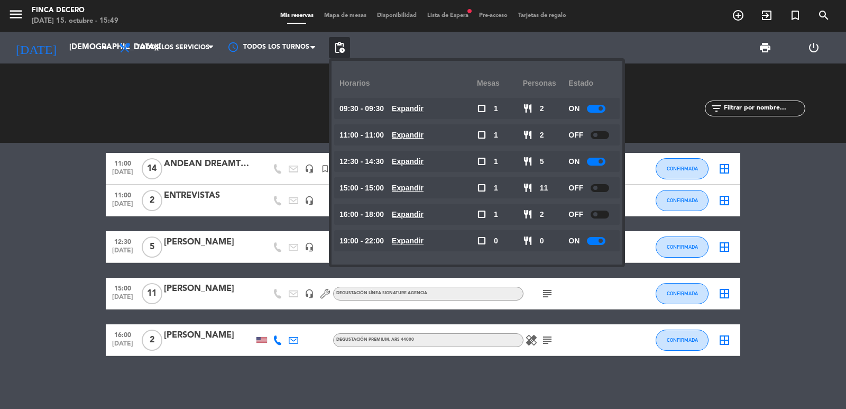
click at [600, 106] on div at bounding box center [596, 109] width 19 height 8
click at [602, 161] on span at bounding box center [601, 161] width 4 height 4
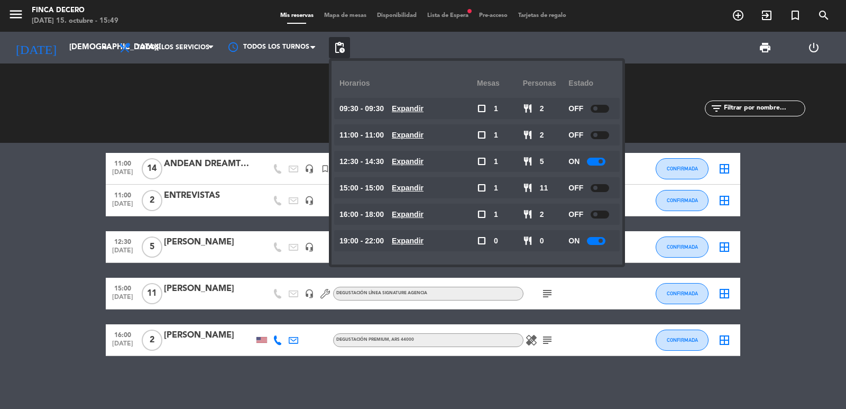
click at [602, 161] on span at bounding box center [601, 161] width 4 height 4
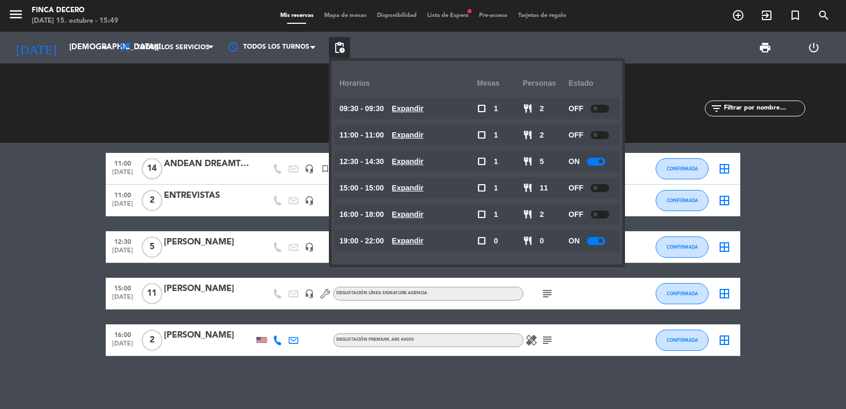
click at [602, 161] on span at bounding box center [601, 161] width 4 height 4
click at [601, 161] on span at bounding box center [601, 161] width 4 height 4
click at [594, 162] on div at bounding box center [596, 162] width 19 height 8
click at [594, 162] on div at bounding box center [600, 162] width 19 height 8
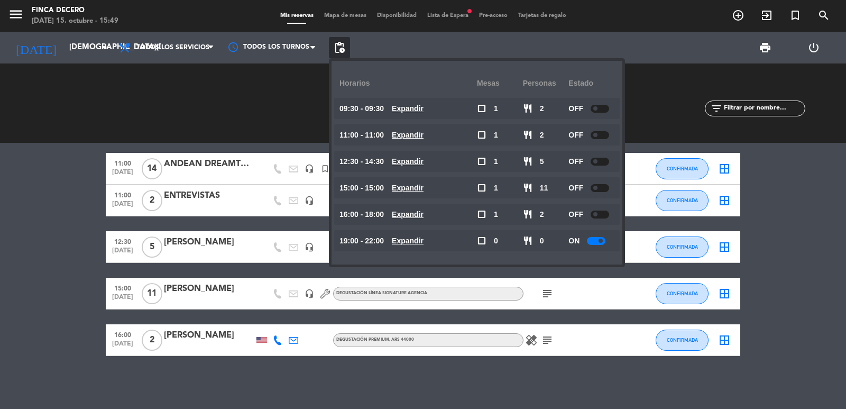
drag, startPoint x: 715, startPoint y: 148, endPoint x: 757, endPoint y: 164, distance: 45.4
click at [715, 149] on div "09:30 [DATE] 2 [PERSON_NAME] headset_mic Sin menú asignado SIN CONFIRMAR border…" at bounding box center [423, 231] width 635 height 250
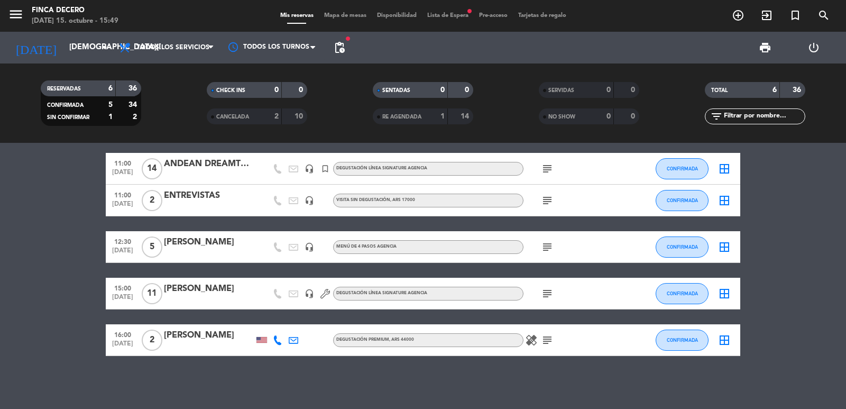
scroll to position [0, 0]
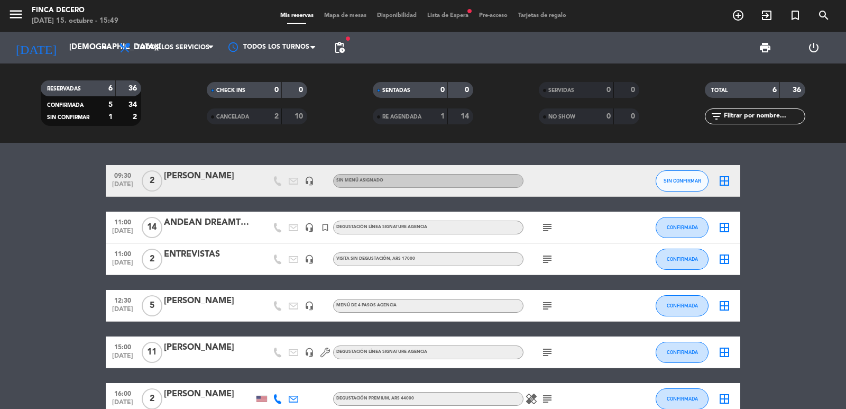
click at [772, 48] on span "print" at bounding box center [765, 47] width 21 height 21
click at [764, 46] on span "print" at bounding box center [765, 47] width 13 height 13
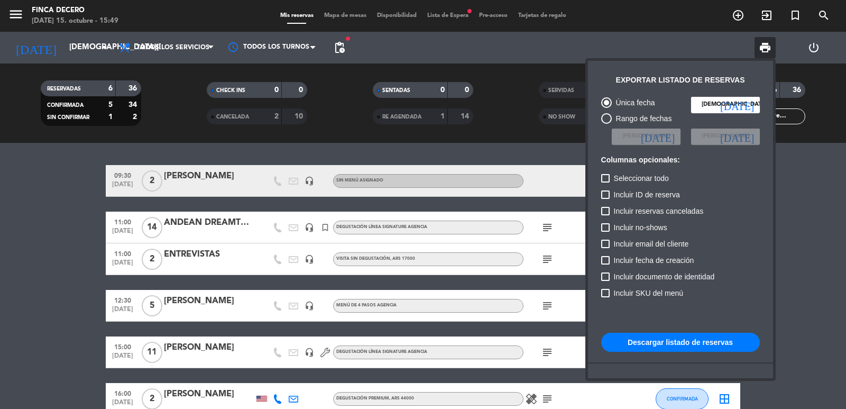
click at [682, 341] on button "Descargar listado de reservas" at bounding box center [680, 342] width 159 height 19
click at [271, 207] on div at bounding box center [423, 204] width 846 height 409
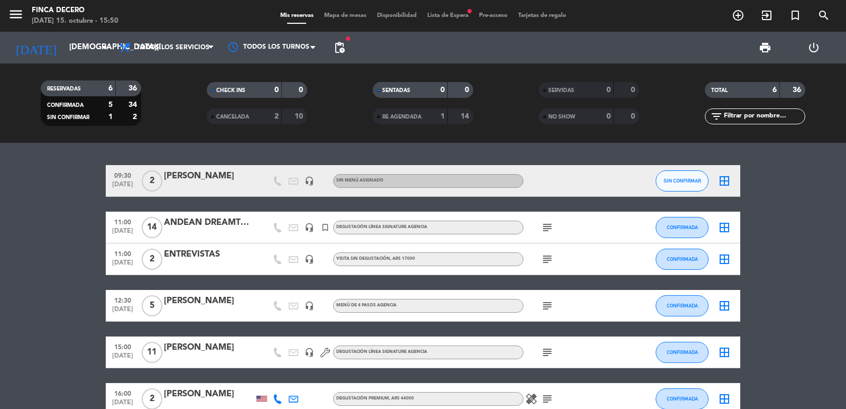
click at [237, 173] on div "[PERSON_NAME]" at bounding box center [209, 176] width 90 height 14
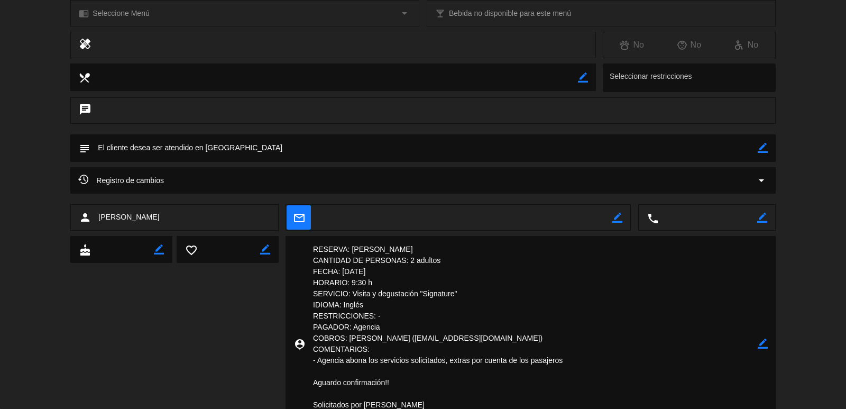
scroll to position [53, 0]
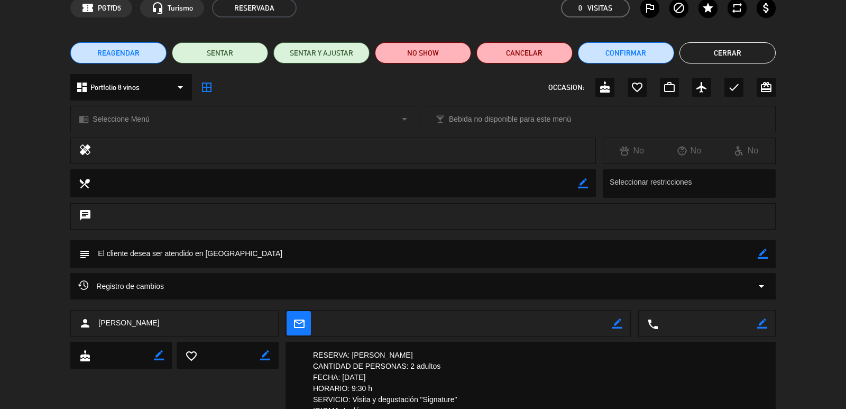
click at [704, 48] on button "Cerrar" at bounding box center [728, 52] width 96 height 21
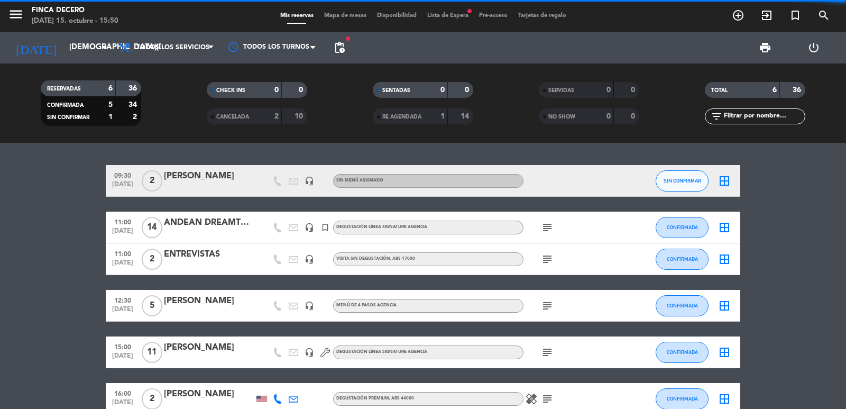
click at [538, 180] on div at bounding box center [571, 180] width 95 height 31
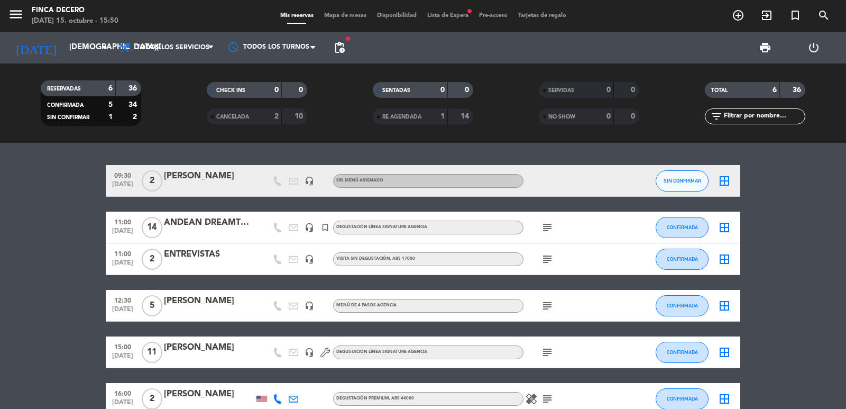
click at [535, 181] on div at bounding box center [571, 180] width 95 height 31
click at [190, 177] on div "[PERSON_NAME]" at bounding box center [209, 176] width 90 height 14
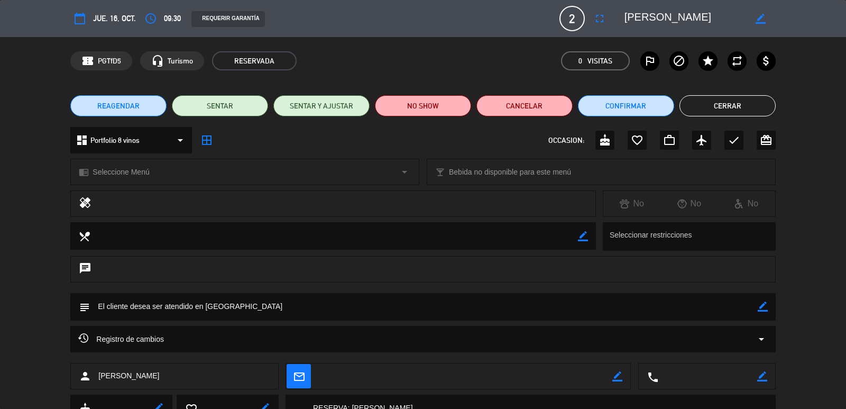
scroll to position [212, 0]
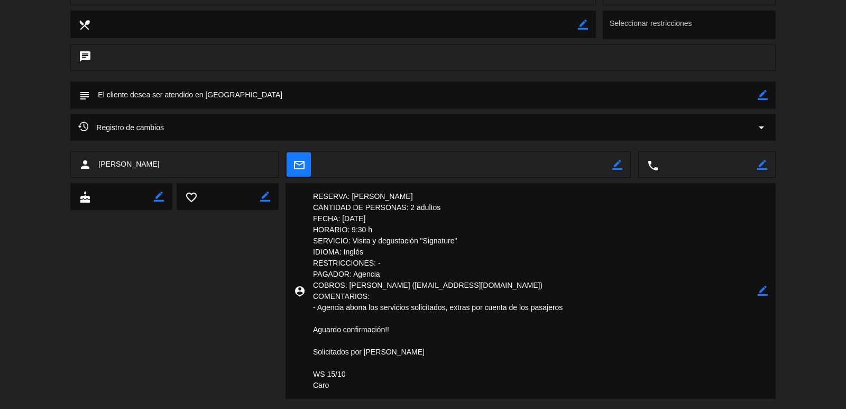
drag, startPoint x: 350, startPoint y: 244, endPoint x: 408, endPoint y: 247, distance: 58.8
click at [408, 247] on textarea at bounding box center [531, 291] width 453 height 216
drag, startPoint x: 304, startPoint y: 197, endPoint x: 301, endPoint y: 192, distance: 6.2
click at [368, 292] on div "person_pin border_color" at bounding box center [531, 291] width 490 height 216
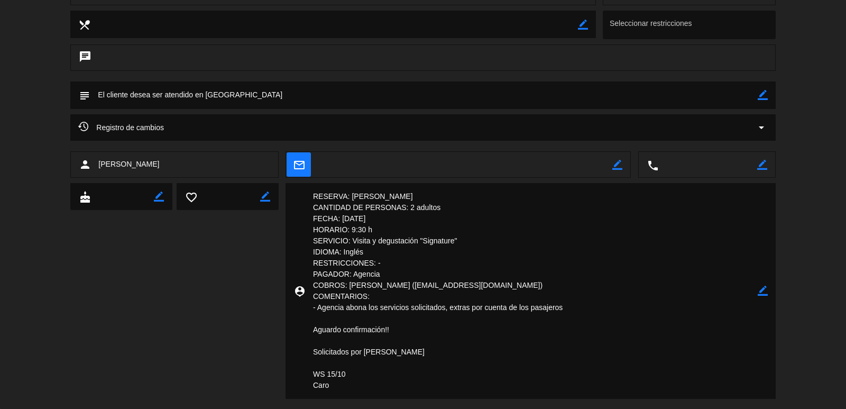
drag, startPoint x: 313, startPoint y: 194, endPoint x: 398, endPoint y: 391, distance: 215.1
click at [398, 391] on textarea at bounding box center [531, 291] width 453 height 216
click at [762, 97] on icon "border_color" at bounding box center [763, 95] width 10 height 10
click at [359, 103] on textarea at bounding box center [423, 94] width 667 height 27
paste textarea "RESERVA: [PERSON_NAME] CANTIDAD DE PERSONAS: 2 adultos FECHA: [DATE] HORARIO: 9…"
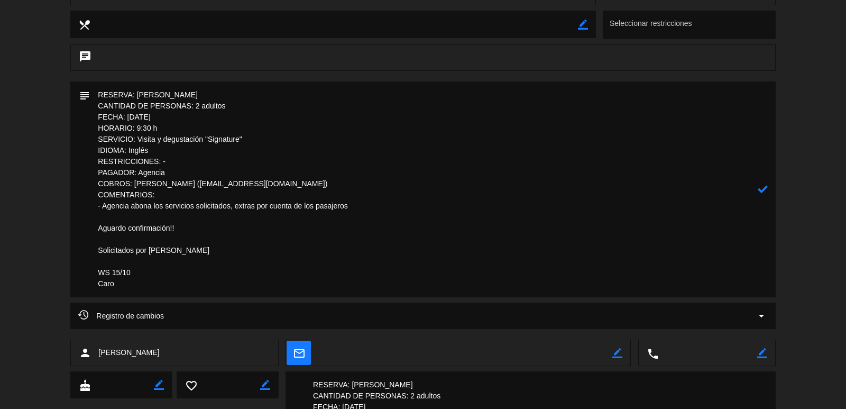
type textarea "RESERVA: [PERSON_NAME] CANTIDAD DE PERSONAS: 2 adultos FECHA: [DATE] HORARIO: 9…"
click at [759, 190] on icon at bounding box center [763, 189] width 10 height 10
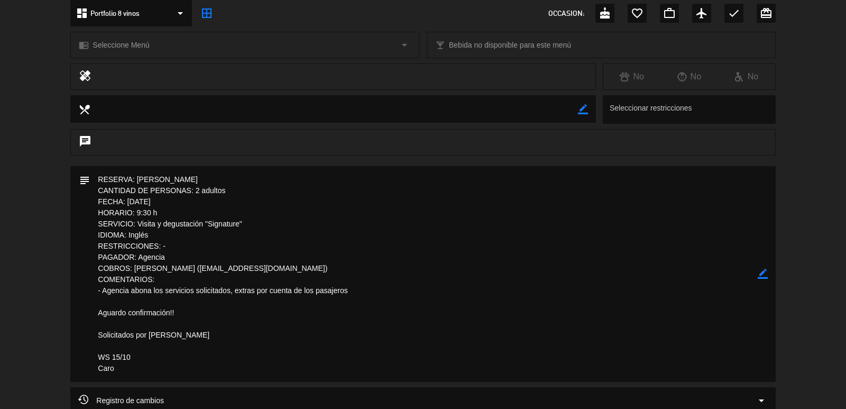
scroll to position [0, 0]
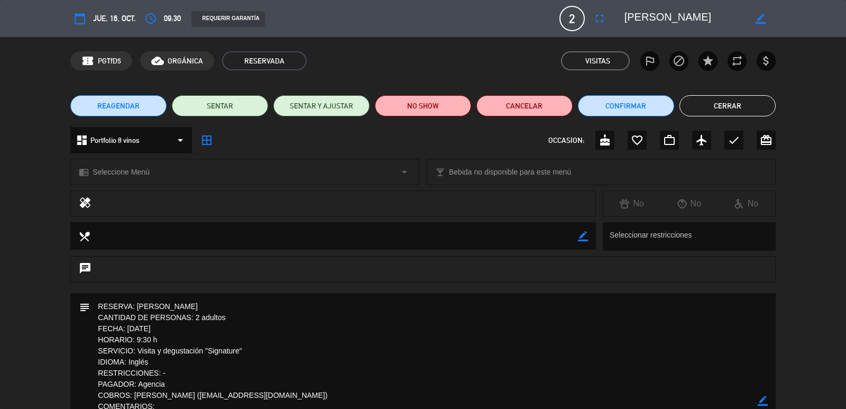
click at [728, 107] on button "Cerrar" at bounding box center [728, 105] width 96 height 21
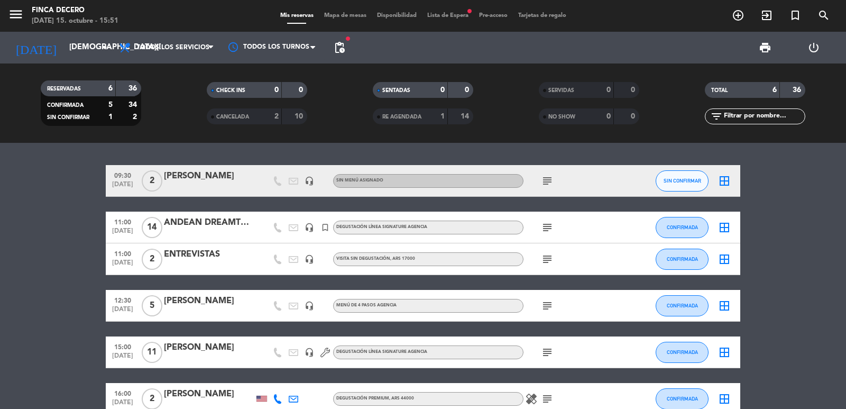
click at [550, 178] on icon "subject" at bounding box center [547, 181] width 13 height 13
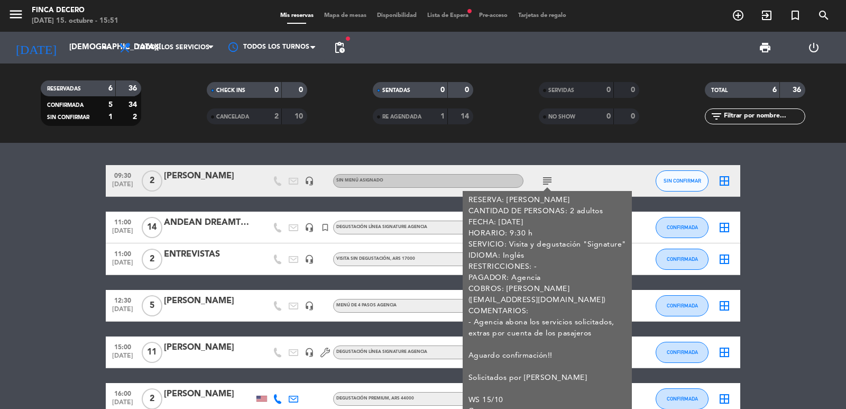
click at [211, 181] on div "[PERSON_NAME]" at bounding box center [209, 176] width 90 height 14
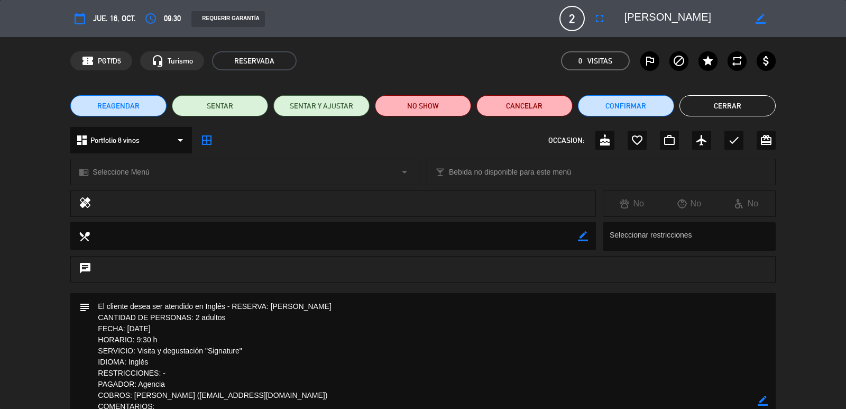
click at [143, 149] on div "dashboard Portfolio 8 vinos arrow_drop_down" at bounding box center [131, 140] width 122 height 26
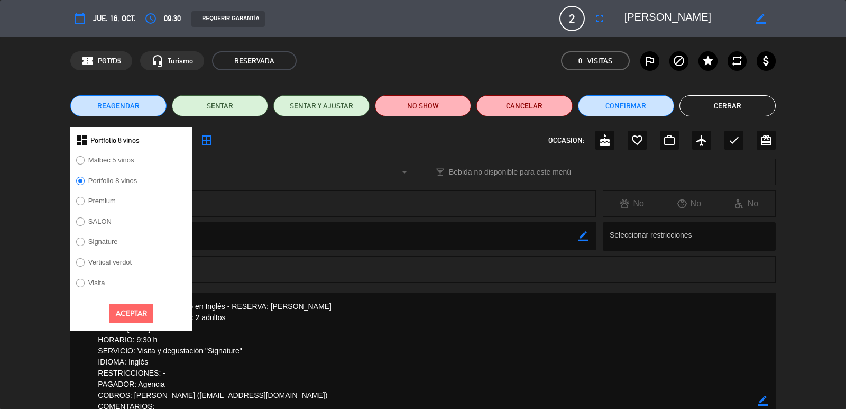
click at [100, 235] on label "Signature" at bounding box center [96, 243] width 53 height 17
click at [145, 322] on button "Aceptar" at bounding box center [131, 313] width 44 height 19
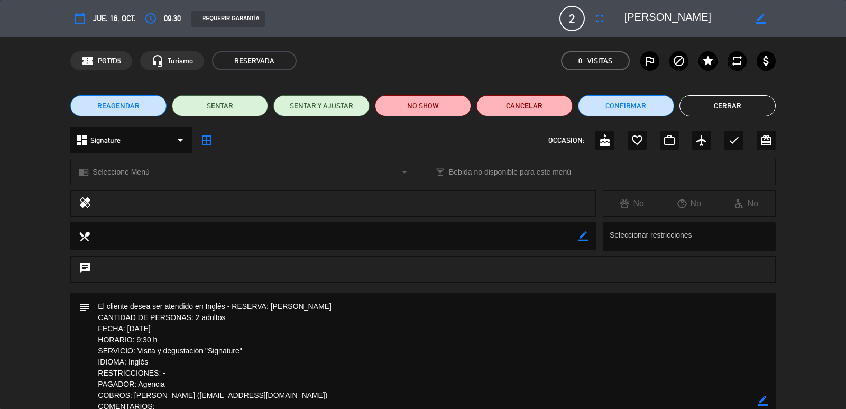
click at [141, 170] on span "Seleccione Menú" at bounding box center [121, 172] width 57 height 12
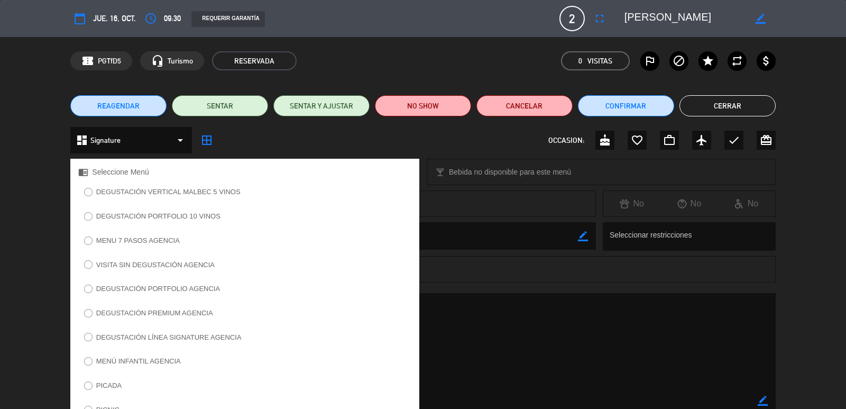
click at [119, 334] on label "DEGUSTACIÓN LÍNEA SIGNATURE AGENCIA" at bounding box center [168, 337] width 145 height 7
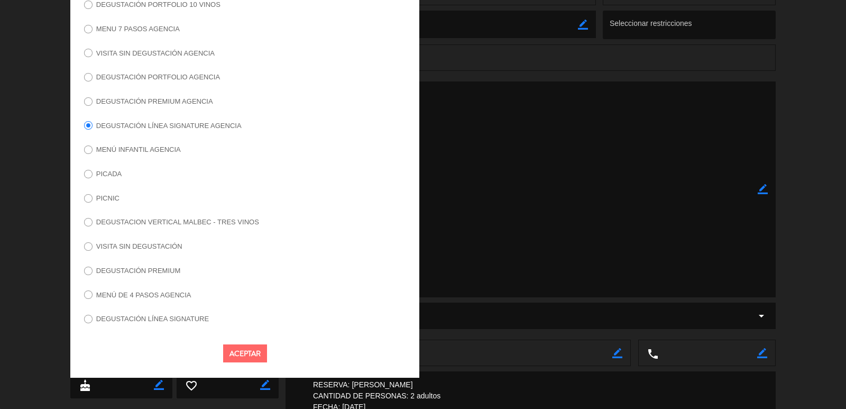
click at [243, 348] on button "Aceptar" at bounding box center [245, 353] width 44 height 19
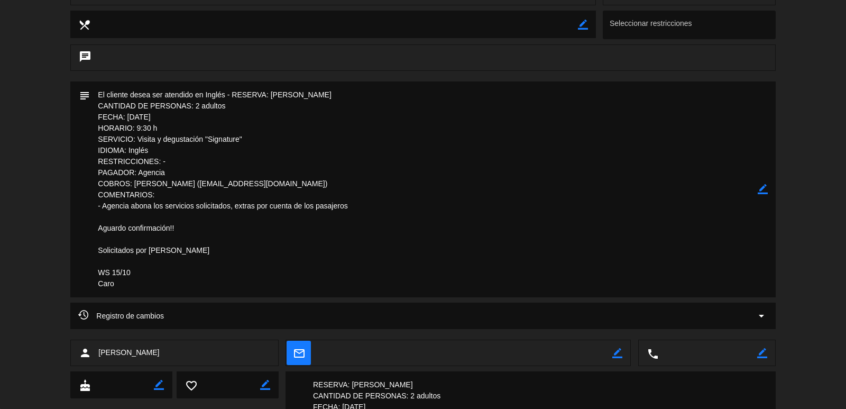
scroll to position [106, 0]
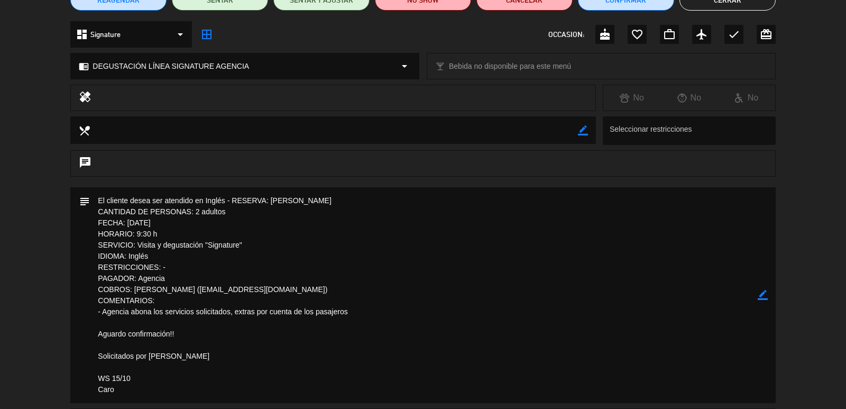
click at [721, 4] on button "Cerrar" at bounding box center [728, -1] width 96 height 21
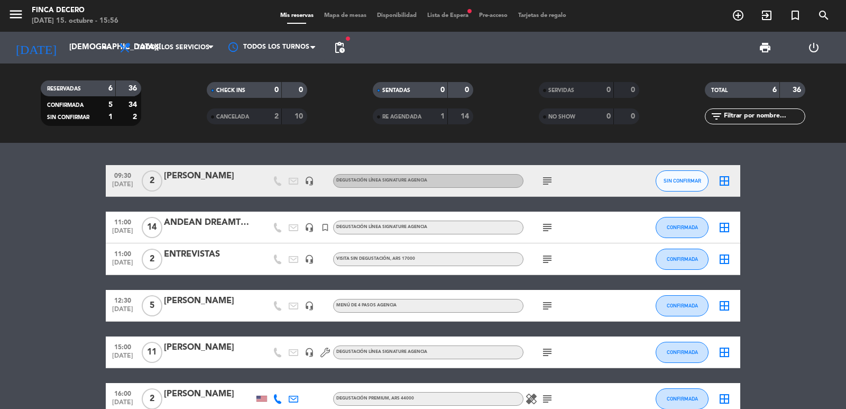
click at [545, 224] on icon "subject" at bounding box center [547, 227] width 13 height 13
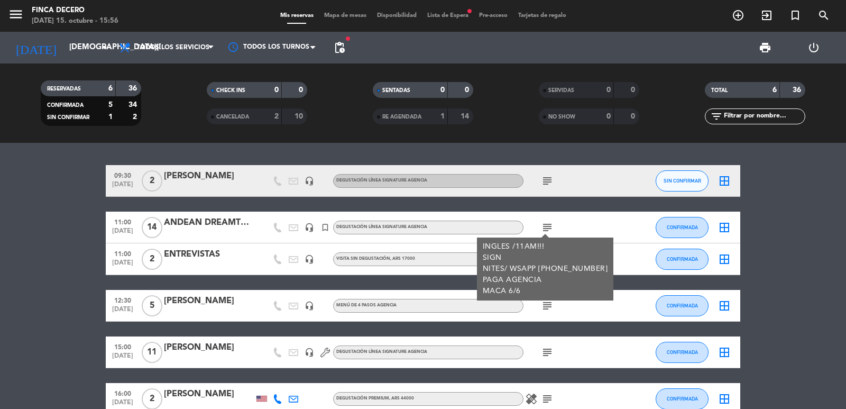
scroll to position [59, 0]
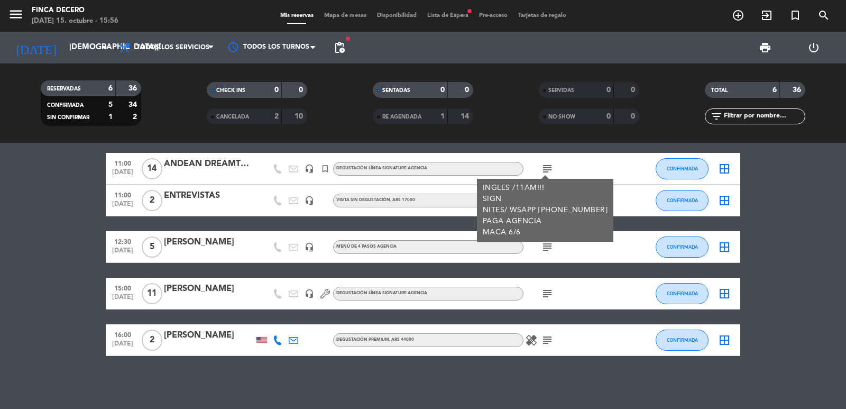
click at [537, 343] on icon "healing" at bounding box center [531, 340] width 13 height 13
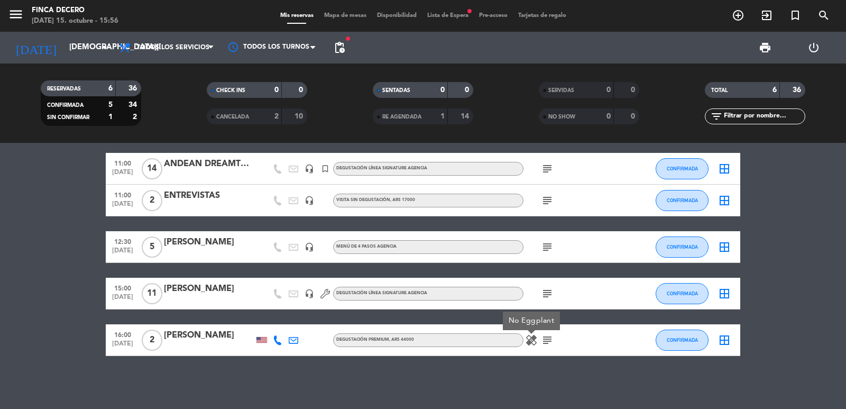
click at [545, 340] on icon "subject" at bounding box center [547, 340] width 13 height 13
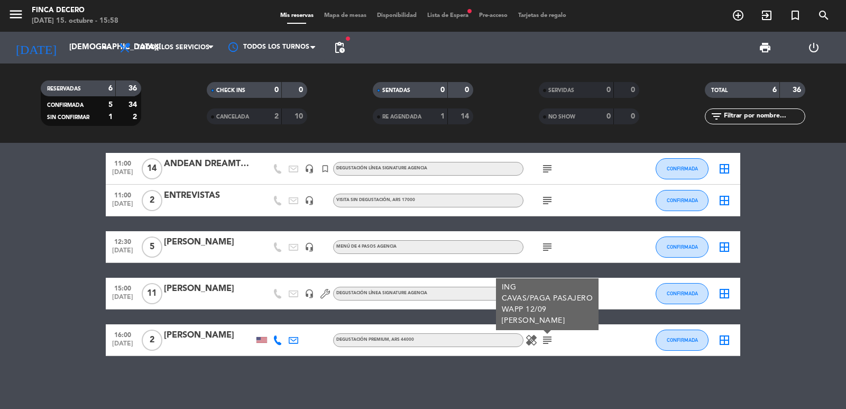
click at [322, 308] on div at bounding box center [325, 293] width 16 height 31
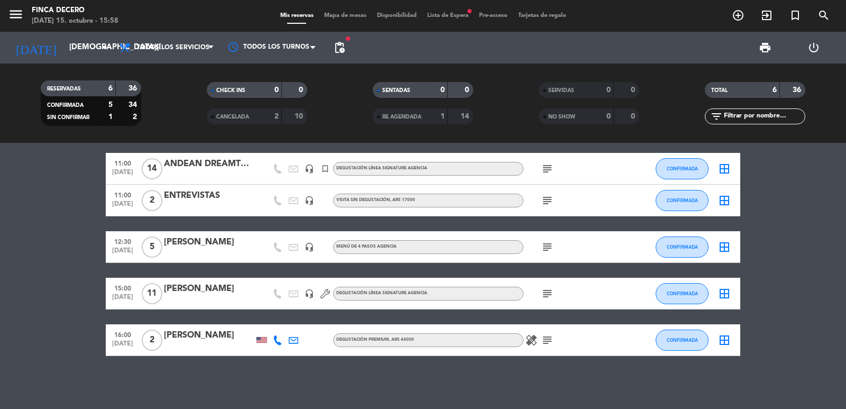
click at [544, 292] on icon "subject" at bounding box center [547, 293] width 13 height 13
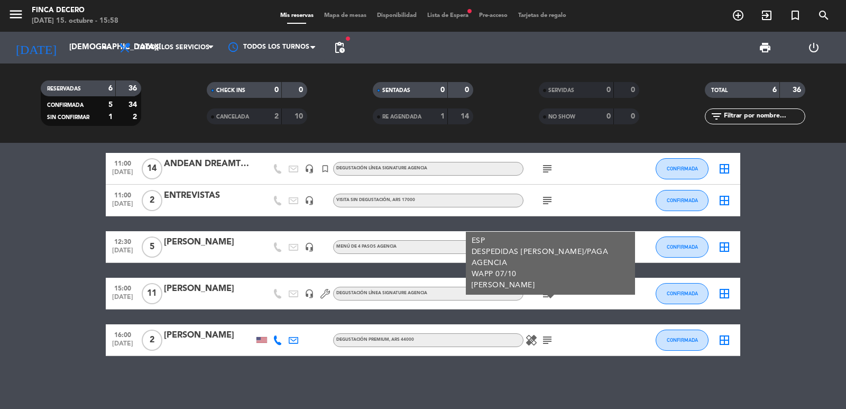
click at [544, 292] on icon "subject" at bounding box center [547, 293] width 13 height 13
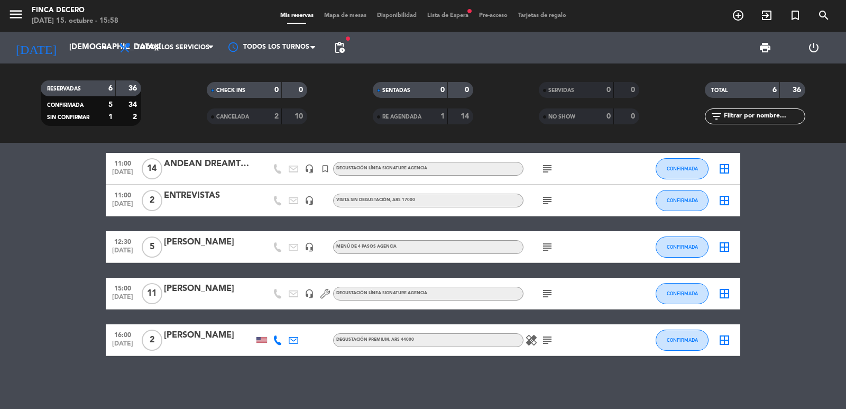
click at [548, 241] on icon "subject" at bounding box center [547, 247] width 13 height 13
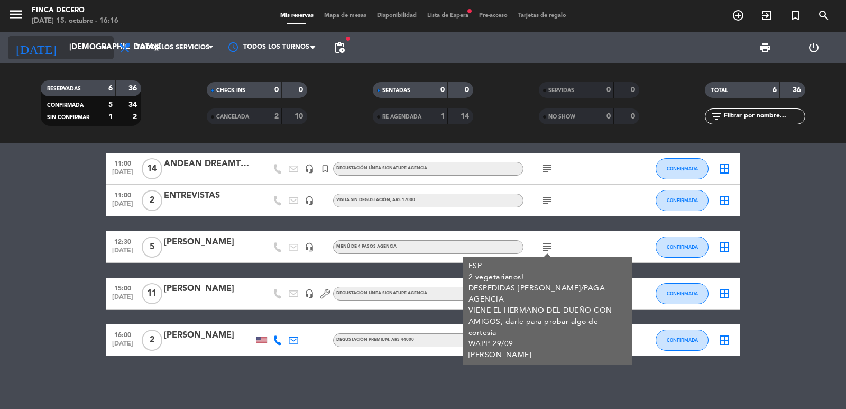
click at [80, 46] on input "[DEMOGRAPHIC_DATA][DATE]" at bounding box center [115, 48] width 102 height 20
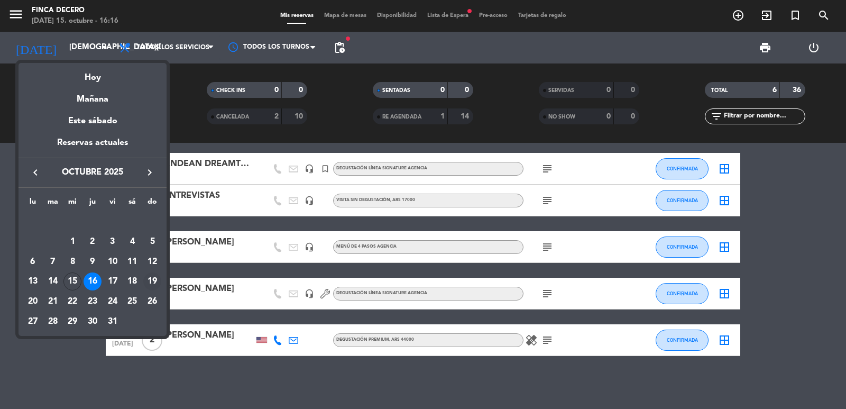
click at [152, 280] on div "19" at bounding box center [152, 281] width 18 height 18
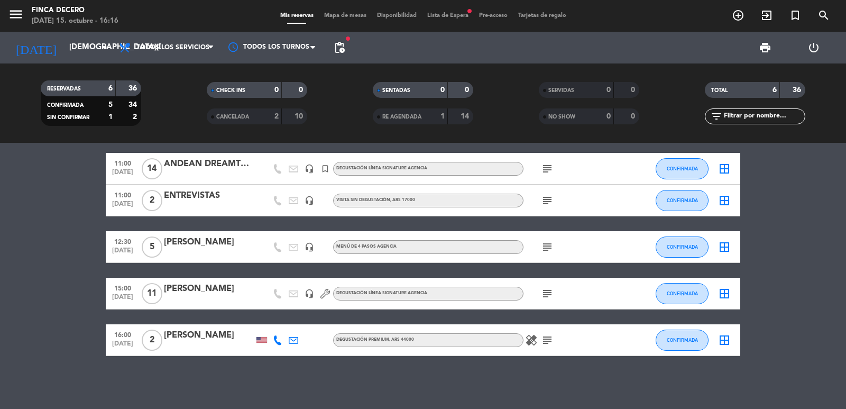
type input "[DATE]"
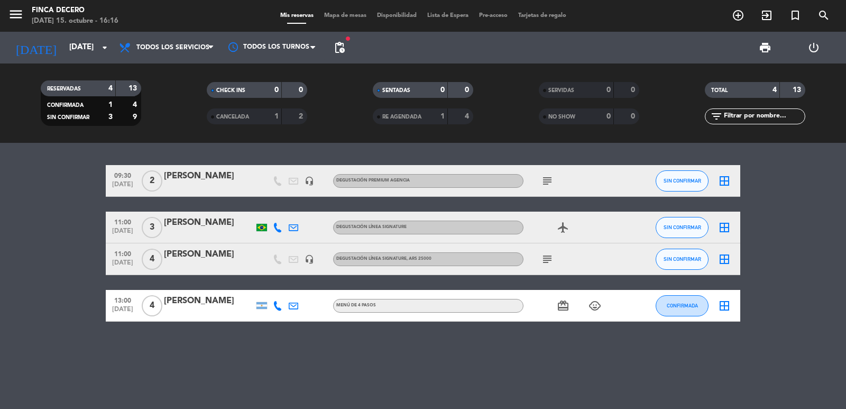
click at [548, 257] on icon "subject" at bounding box center [547, 259] width 13 height 13
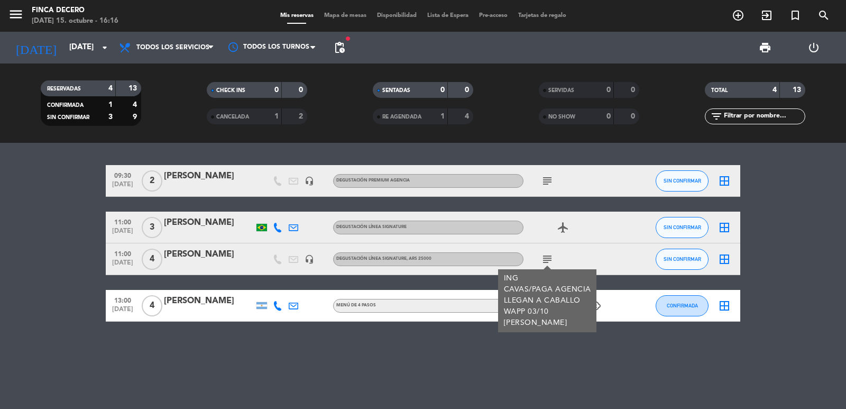
click at [546, 255] on icon "subject" at bounding box center [547, 259] width 13 height 13
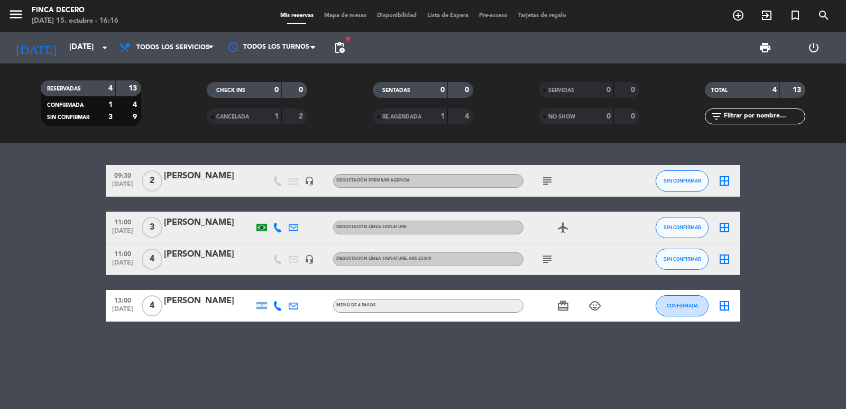
click at [560, 224] on icon "airplanemode_active" at bounding box center [563, 227] width 13 height 13
click at [559, 213] on div "REGALO DE VIAJE" at bounding box center [563, 208] width 79 height 19
click at [76, 45] on input "[DATE]" at bounding box center [115, 48] width 102 height 20
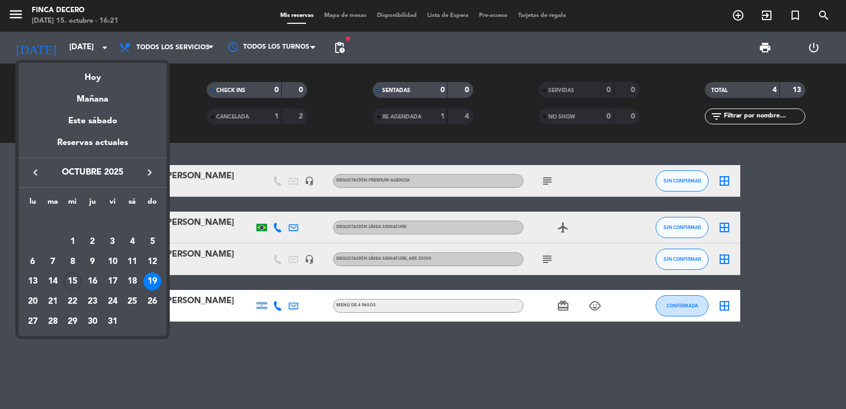
click at [154, 278] on div "19" at bounding box center [152, 281] width 18 height 18
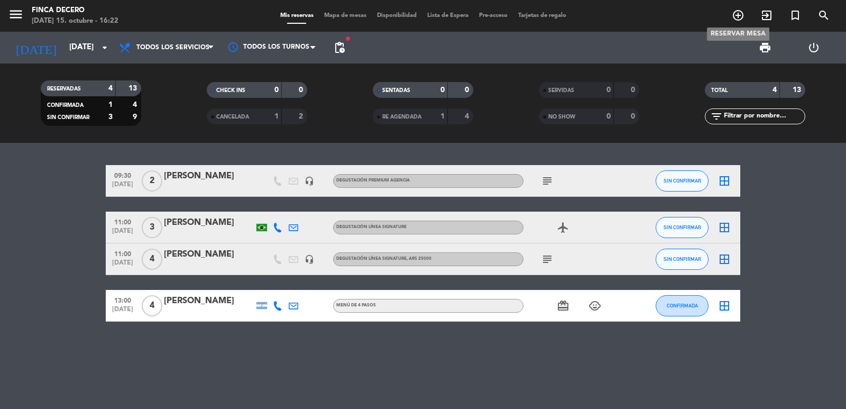
click at [739, 16] on icon "add_circle_outline" at bounding box center [738, 15] width 13 height 13
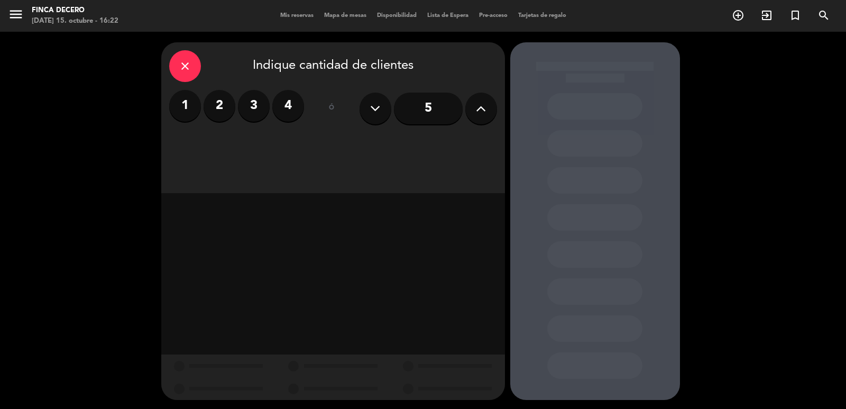
click at [479, 111] on icon at bounding box center [481, 108] width 10 height 16
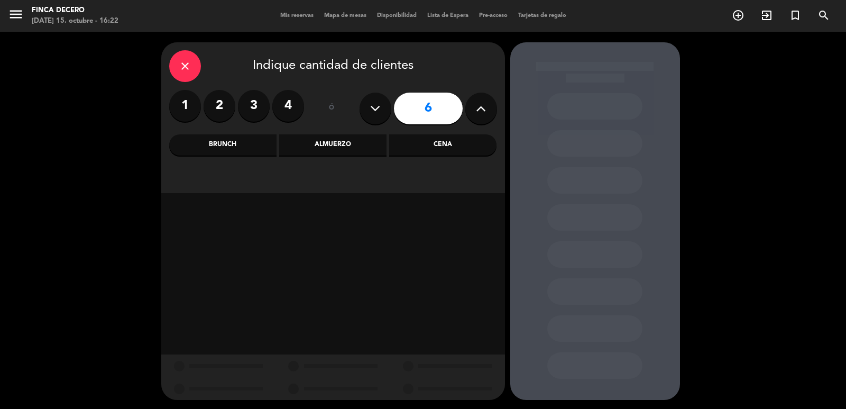
click at [479, 111] on icon at bounding box center [481, 108] width 10 height 16
type input "8"
click at [250, 144] on div "Brunch" at bounding box center [222, 144] width 107 height 21
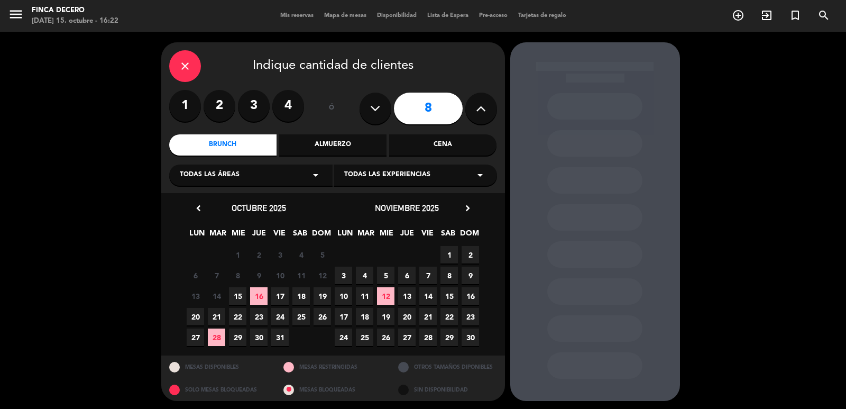
click at [321, 295] on span "19" at bounding box center [322, 295] width 17 height 17
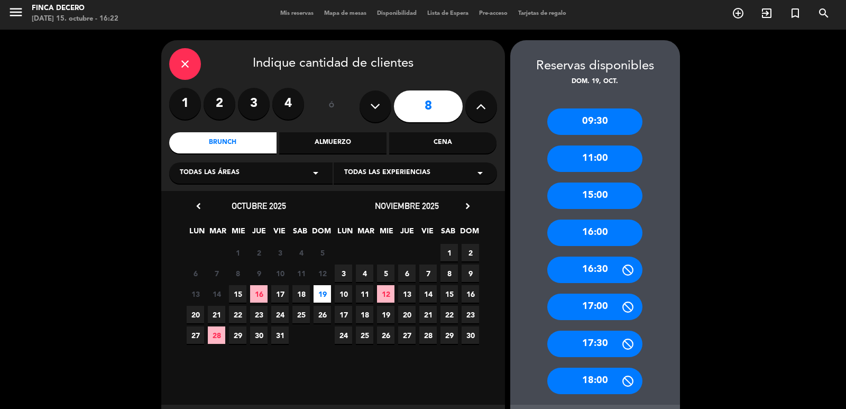
click at [585, 160] on div "11:00" at bounding box center [594, 158] width 95 height 26
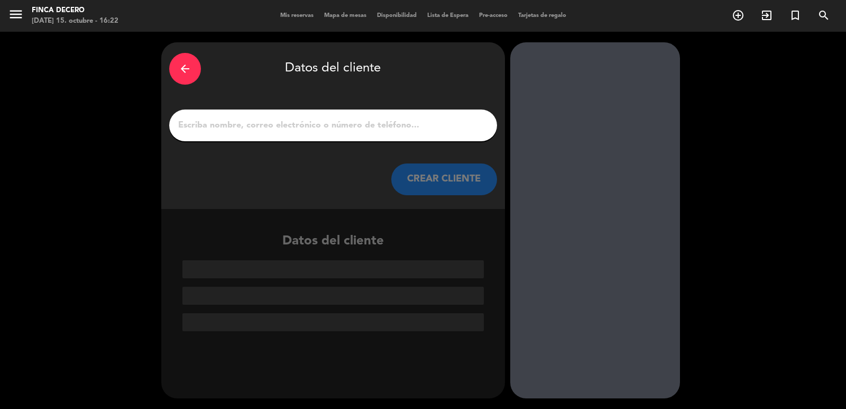
click at [244, 129] on input "1" at bounding box center [333, 125] width 312 height 15
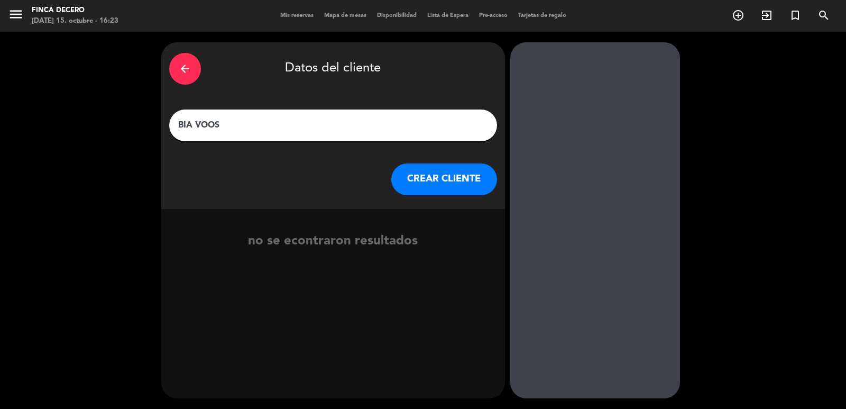
type input "BIA VOOS"
click at [443, 178] on button "CREAR CLIENTE" at bounding box center [444, 179] width 106 height 32
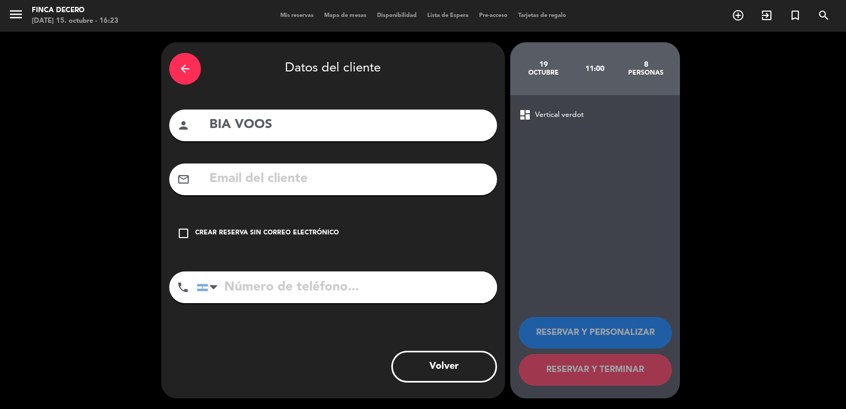
click at [180, 233] on icon "check_box_outline_blank" at bounding box center [183, 233] width 13 height 13
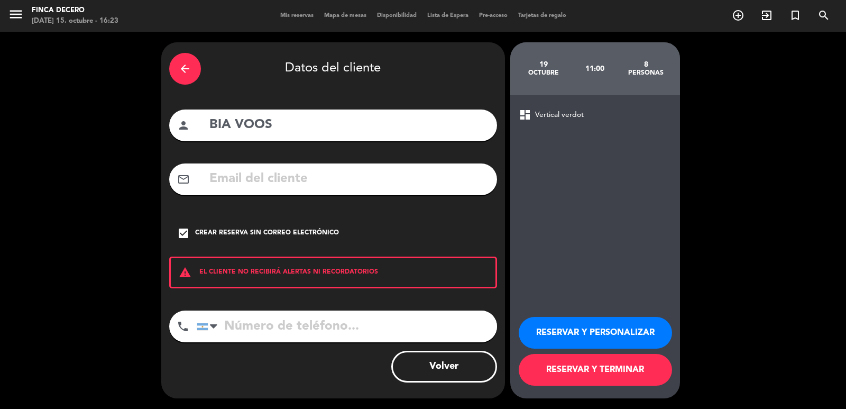
click at [572, 340] on button "RESERVAR Y PERSONALIZAR" at bounding box center [595, 333] width 153 height 32
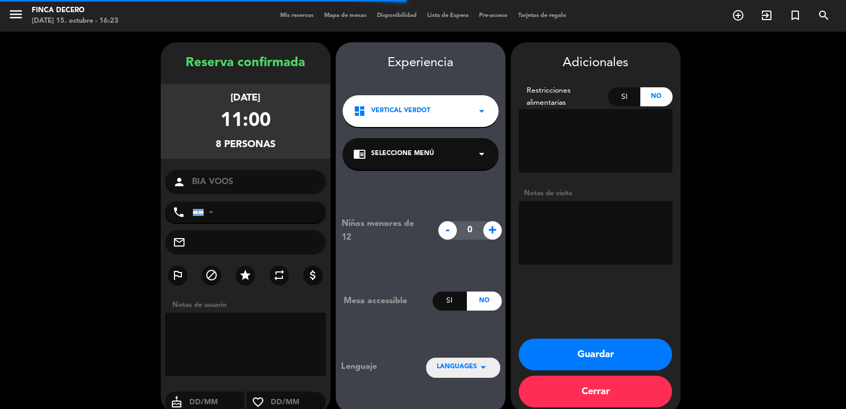
scroll to position [14, 0]
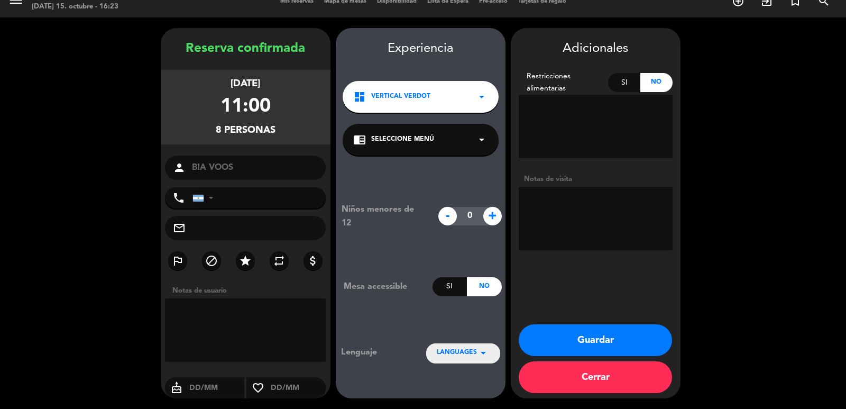
click at [482, 96] on icon "arrow_drop_down" at bounding box center [481, 96] width 13 height 13
click at [478, 98] on icon "arrow_drop_down" at bounding box center [481, 96] width 13 height 13
click at [478, 97] on icon "arrow_drop_down" at bounding box center [481, 96] width 13 height 13
click at [481, 97] on icon "arrow_drop_down" at bounding box center [481, 96] width 13 height 13
click at [480, 140] on icon "arrow_drop_down" at bounding box center [481, 139] width 13 height 13
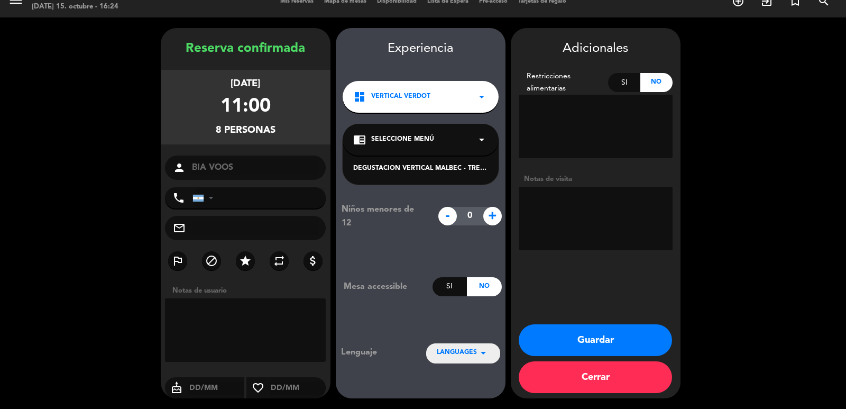
click at [589, 378] on button "Cerrar" at bounding box center [595, 377] width 153 height 32
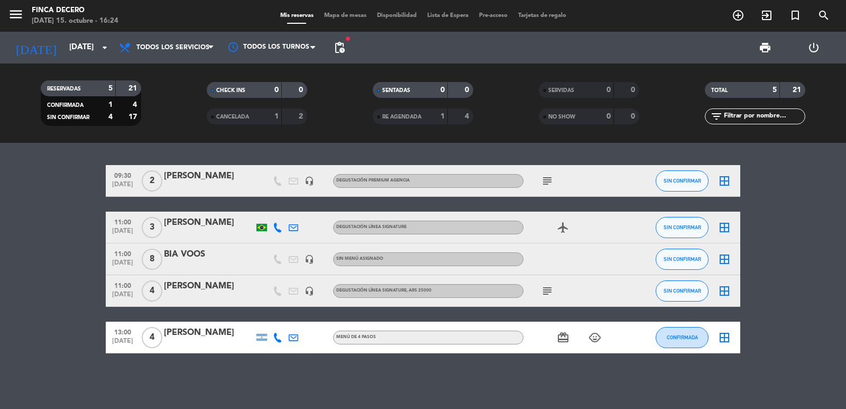
click at [183, 256] on div "BIA VOOS" at bounding box center [209, 255] width 90 height 14
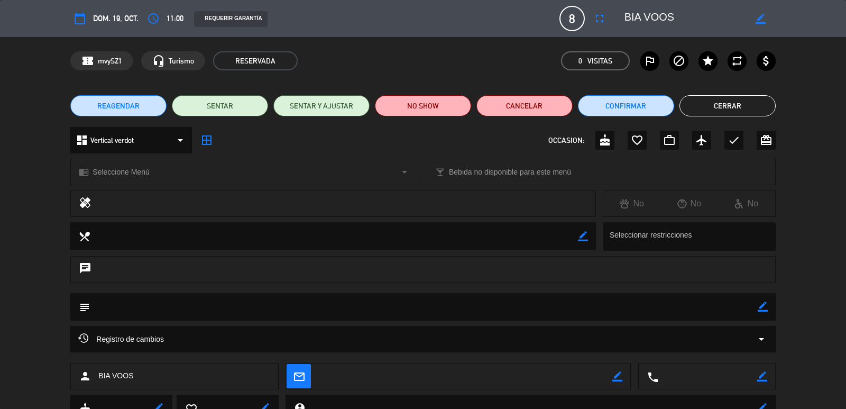
click at [180, 140] on icon "arrow_drop_down" at bounding box center [180, 140] width 13 height 13
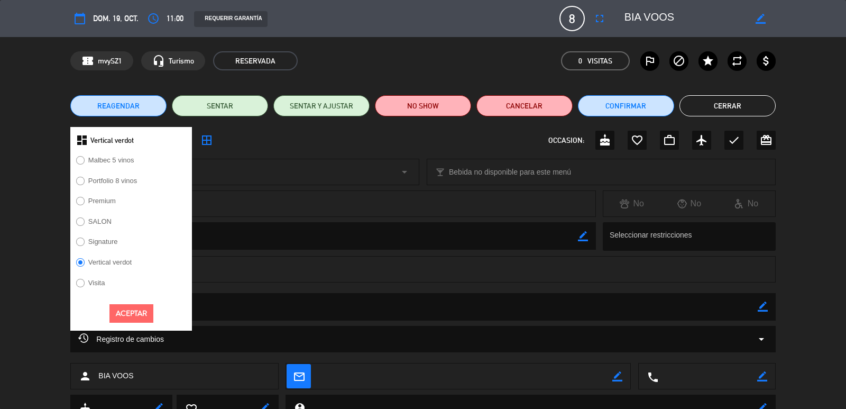
click at [79, 242] on input "Signature" at bounding box center [79, 240] width 7 height 7
radio input "true"
click at [141, 308] on button "Aceptar" at bounding box center [131, 313] width 44 height 19
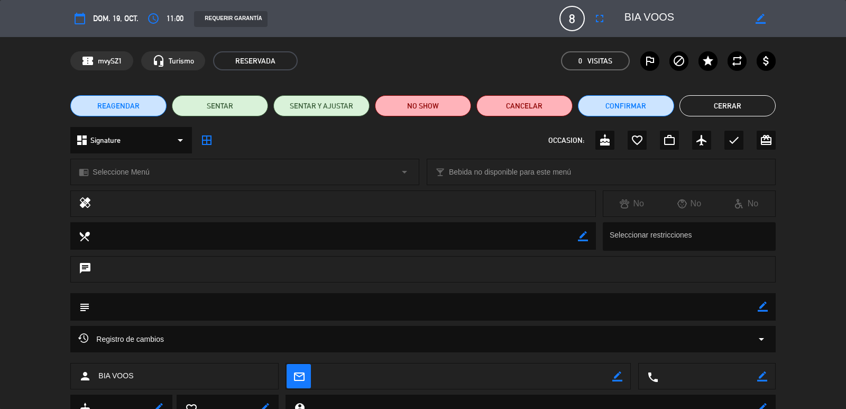
click at [402, 174] on icon "arrow_drop_down" at bounding box center [404, 172] width 13 height 13
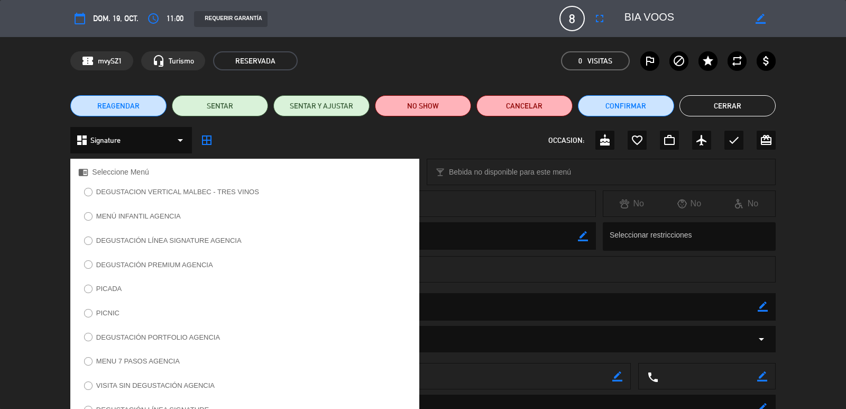
scroll to position [53, 0]
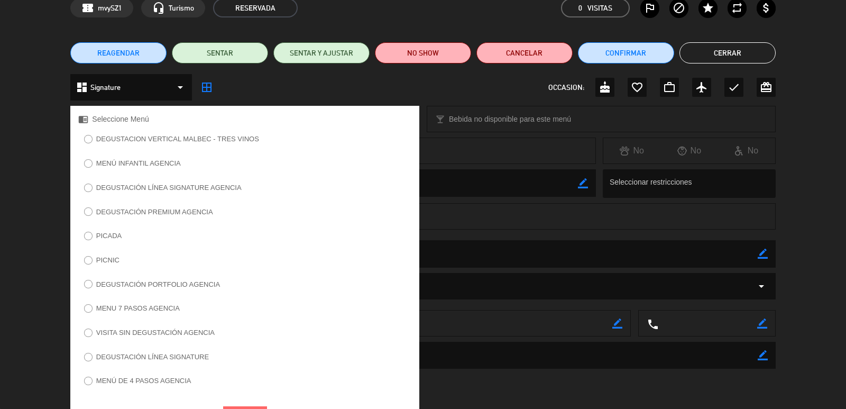
click at [86, 354] on input "DEGUSTACIÓN LÍNEA SIGNATURE" at bounding box center [87, 356] width 7 height 7
radio input "true"
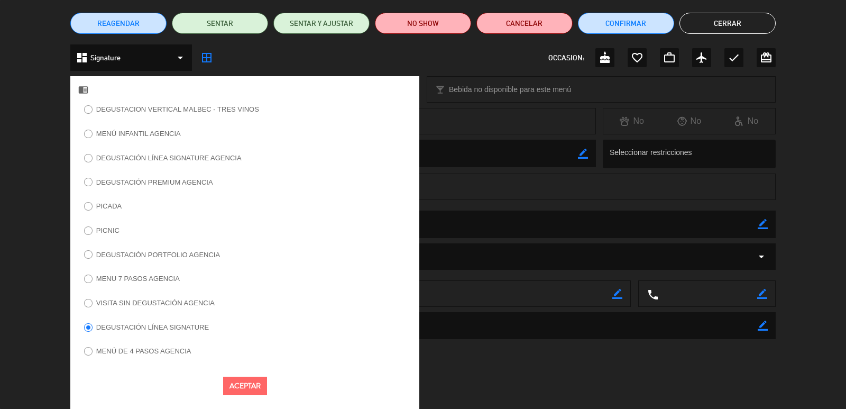
click at [244, 384] on button "Aceptar" at bounding box center [245, 386] width 44 height 19
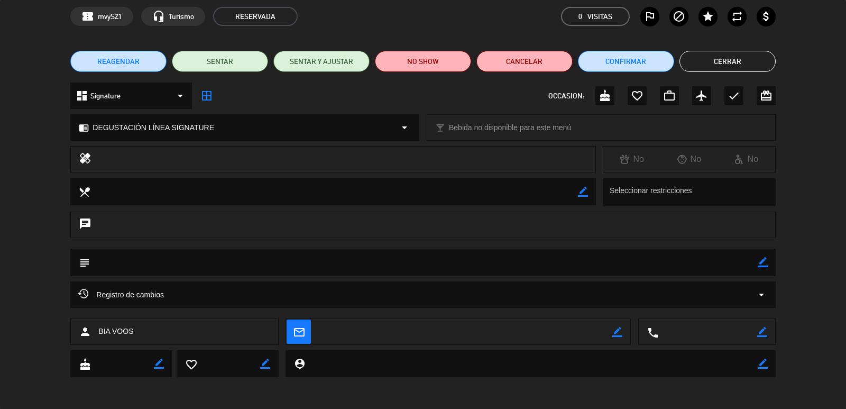
scroll to position [44, 0]
click at [758, 261] on icon "border_color" at bounding box center [763, 262] width 10 height 10
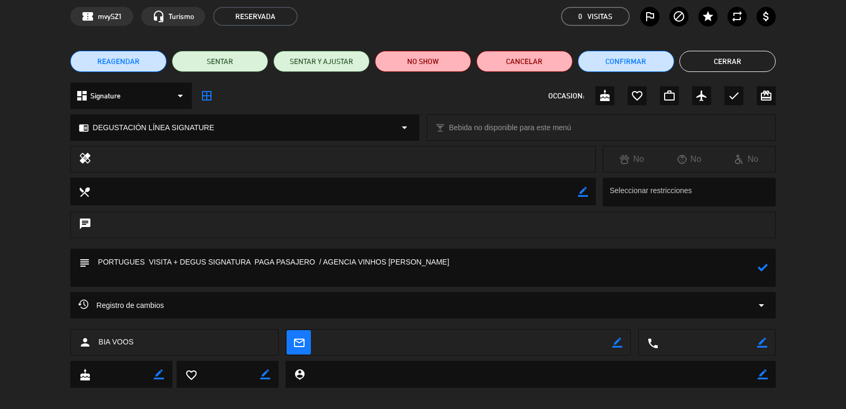
click at [245, 263] on textarea at bounding box center [423, 268] width 667 height 38
click at [422, 262] on textarea at bounding box center [423, 268] width 667 height 38
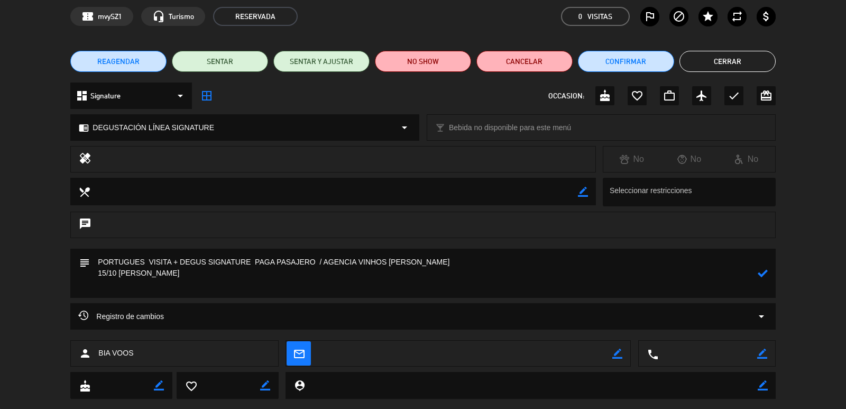
scroll to position [66, 0]
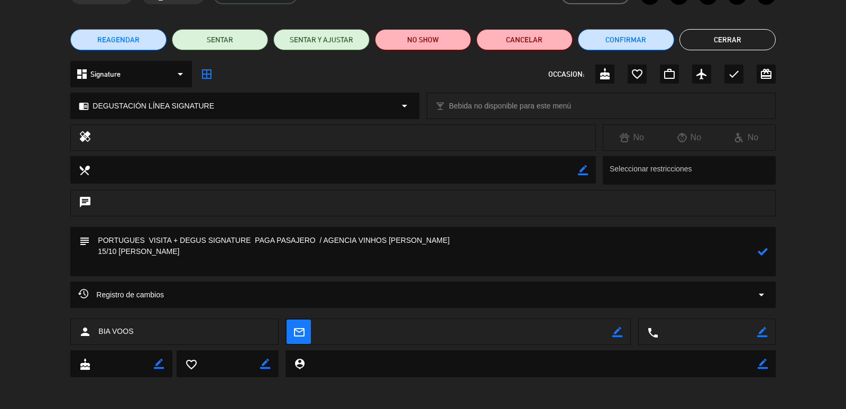
click at [143, 244] on textarea at bounding box center [423, 251] width 667 height 49
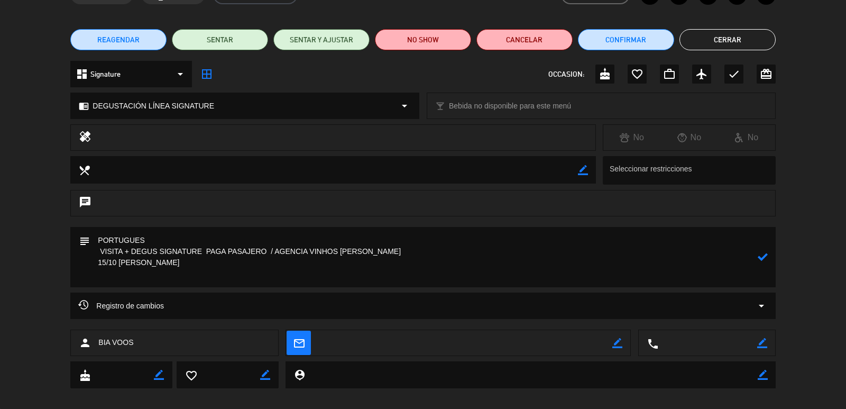
click at [196, 249] on textarea at bounding box center [423, 257] width 667 height 60
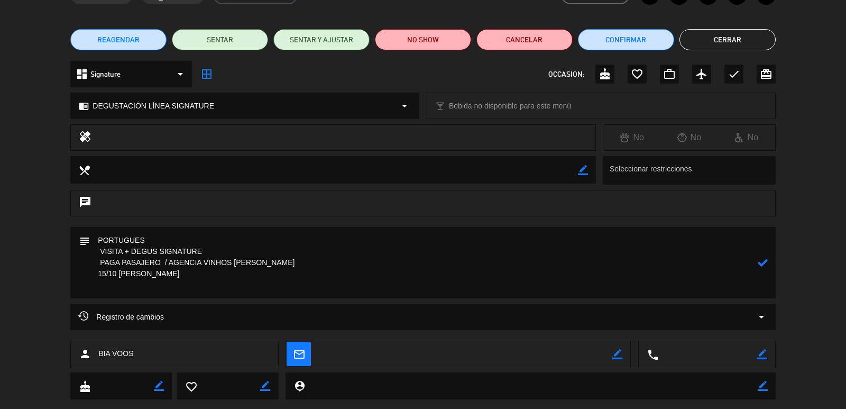
click at [760, 262] on icon at bounding box center [763, 263] width 10 height 10
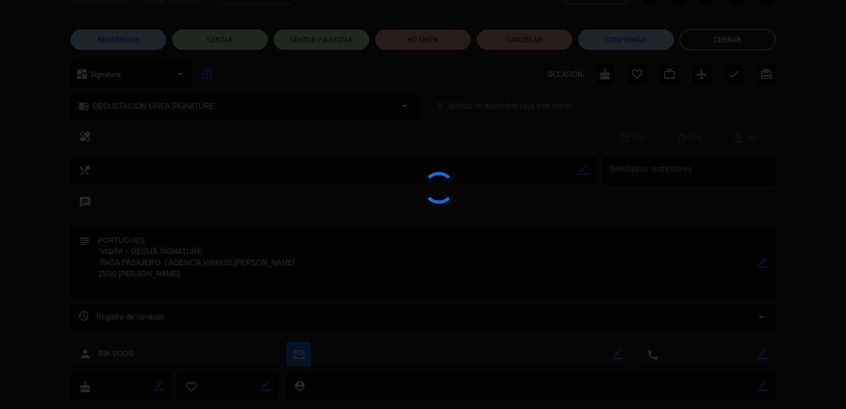
type textarea "PORTUGUES VISITA + DEGUS SIGNATURE PAGA PASAJERO / AGENCIA VINHOS [PERSON_NAME]…"
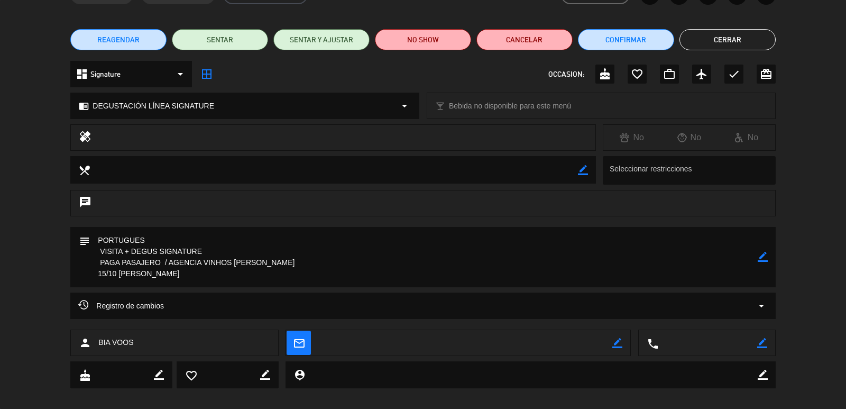
scroll to position [0, 0]
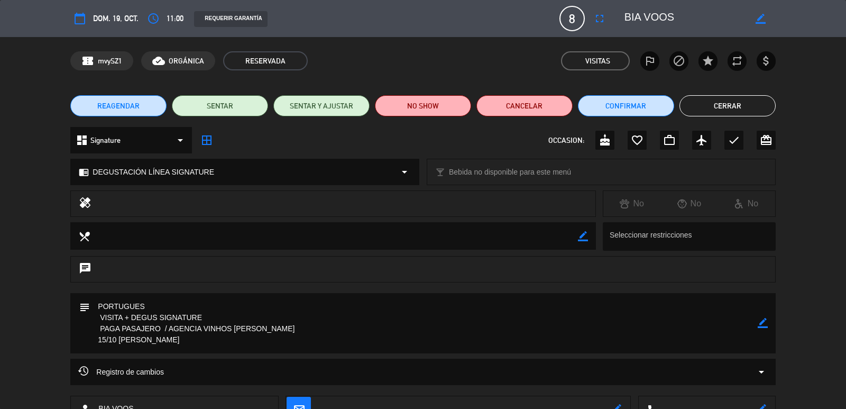
click at [700, 105] on button "Cerrar" at bounding box center [728, 105] width 96 height 21
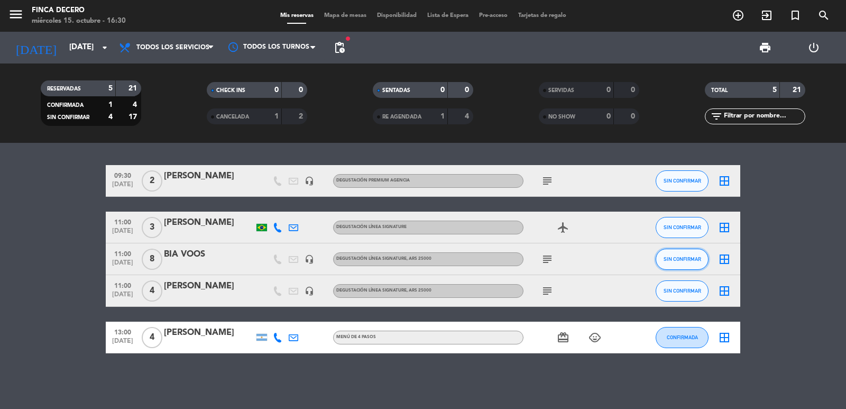
click at [684, 260] on span "SIN CONFIRMAR" at bounding box center [683, 259] width 38 height 6
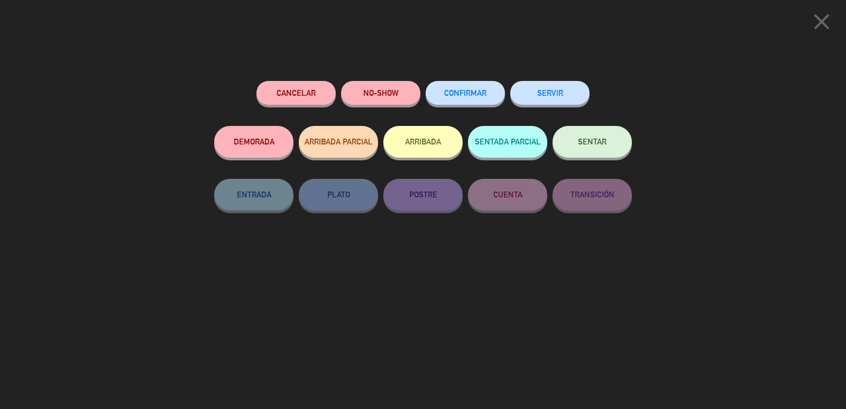
click at [490, 100] on button "CONFIRMAR" at bounding box center [465, 93] width 79 height 24
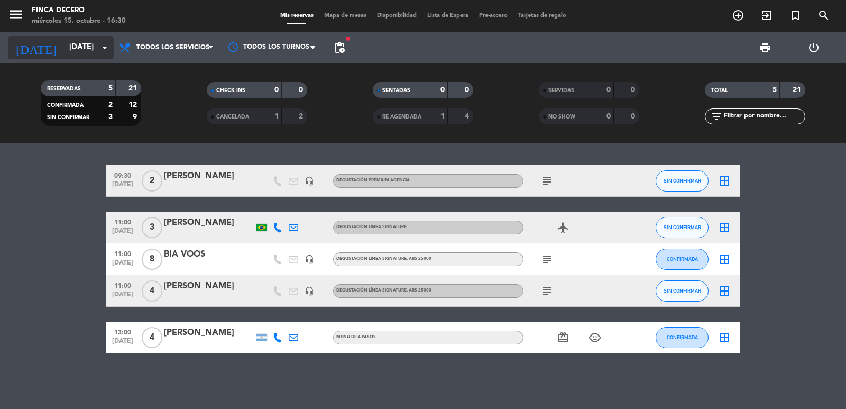
click at [102, 54] on input "[DATE]" at bounding box center [115, 48] width 102 height 20
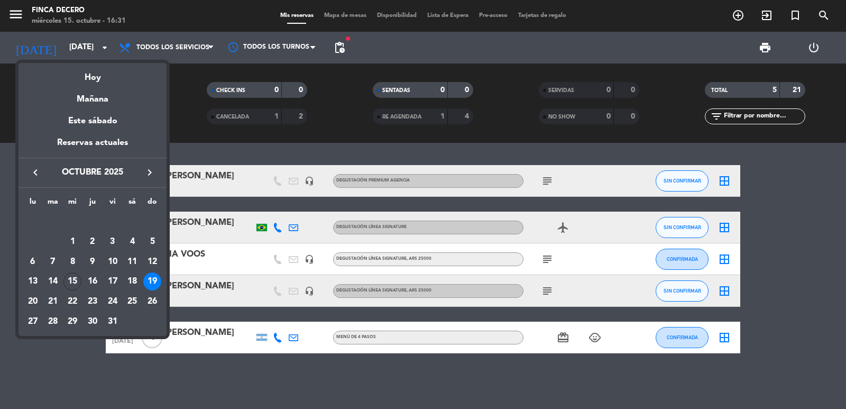
click at [148, 171] on icon "keyboard_arrow_right" at bounding box center [149, 172] width 13 height 13
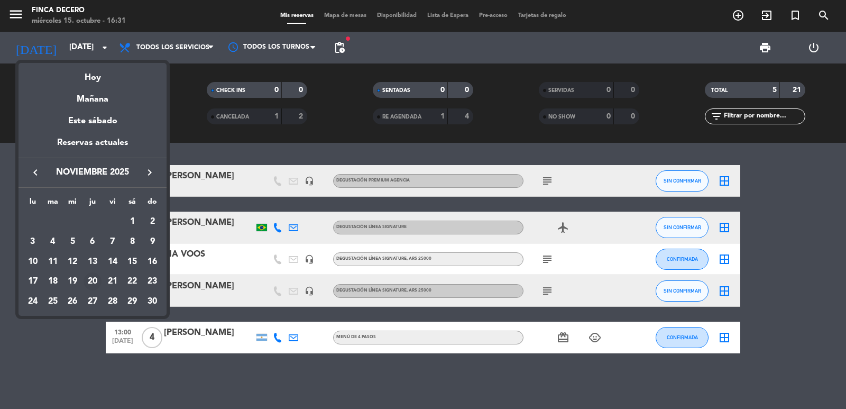
click at [93, 277] on div "20" at bounding box center [93, 281] width 18 height 18
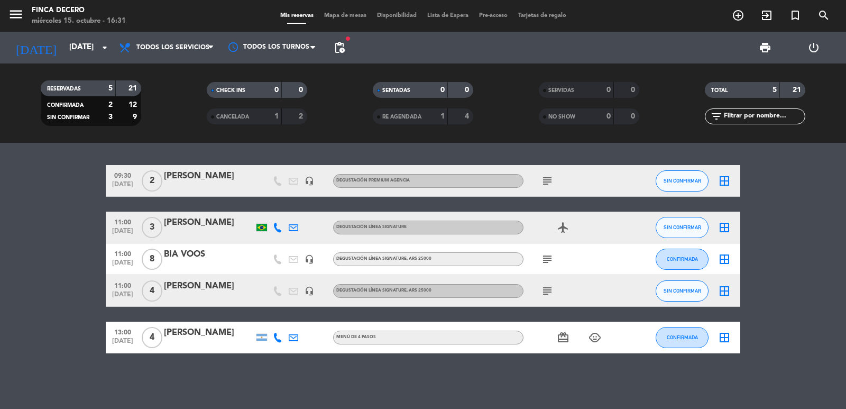
type input "[DEMOGRAPHIC_DATA][DATE]"
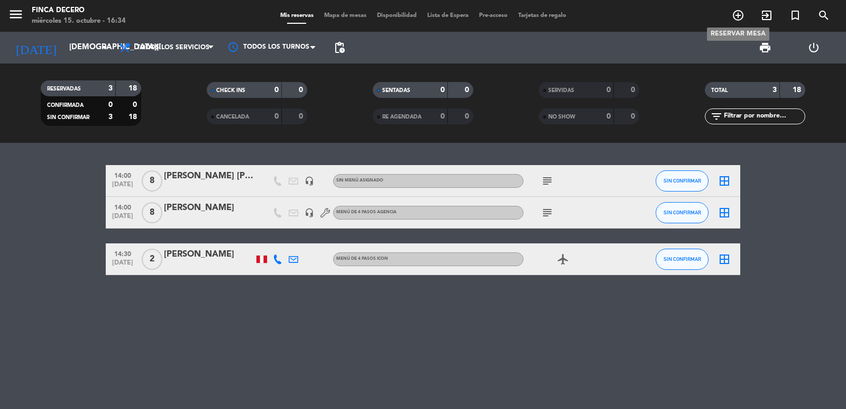
click at [736, 15] on icon "add_circle_outline" at bounding box center [738, 15] width 13 height 13
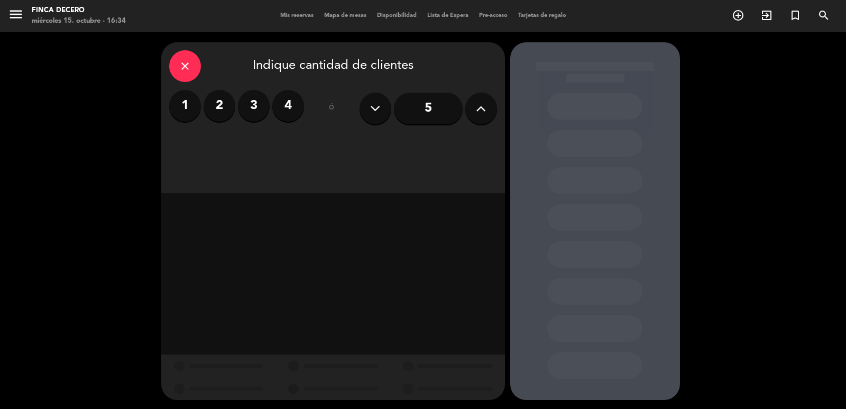
click at [476, 108] on icon at bounding box center [481, 108] width 10 height 16
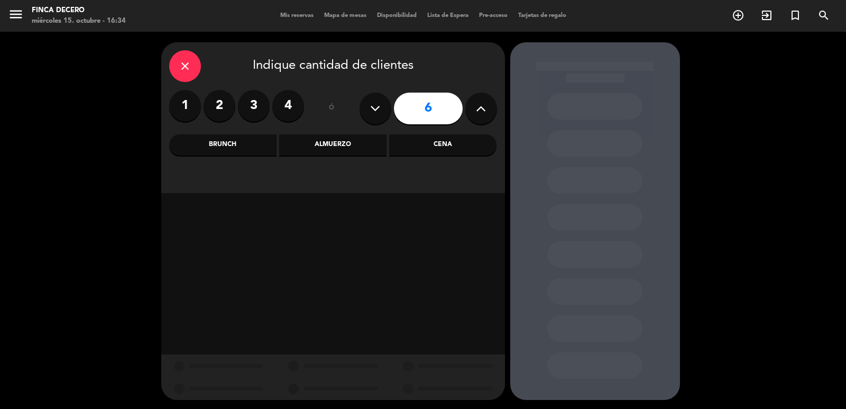
click at [476, 108] on icon at bounding box center [481, 108] width 10 height 16
type input "10"
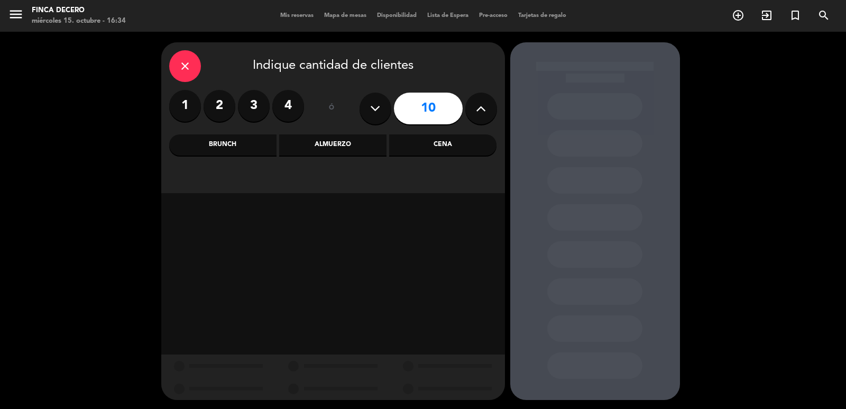
click at [326, 145] on div "Almuerzo" at bounding box center [332, 144] width 107 height 21
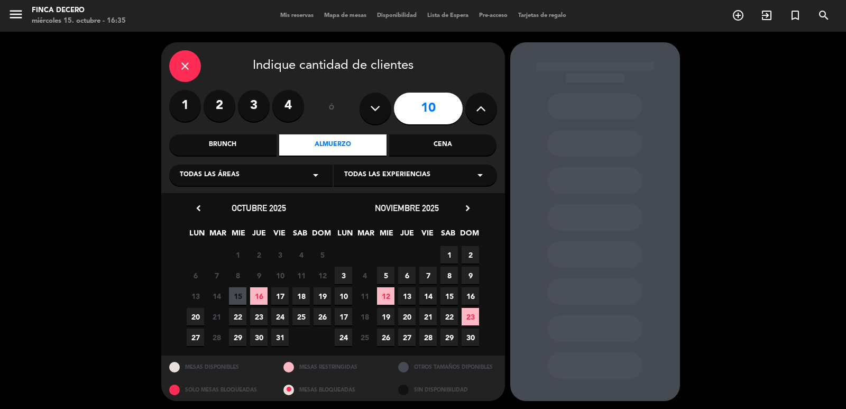
click at [479, 175] on icon "arrow_drop_down" at bounding box center [480, 175] width 13 height 13
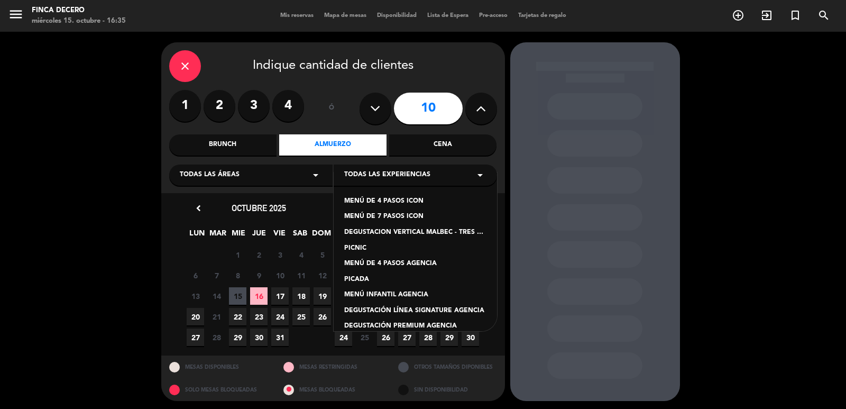
click at [399, 202] on div "MENÚ DE 4 PASOS ICON" at bounding box center [415, 201] width 142 height 11
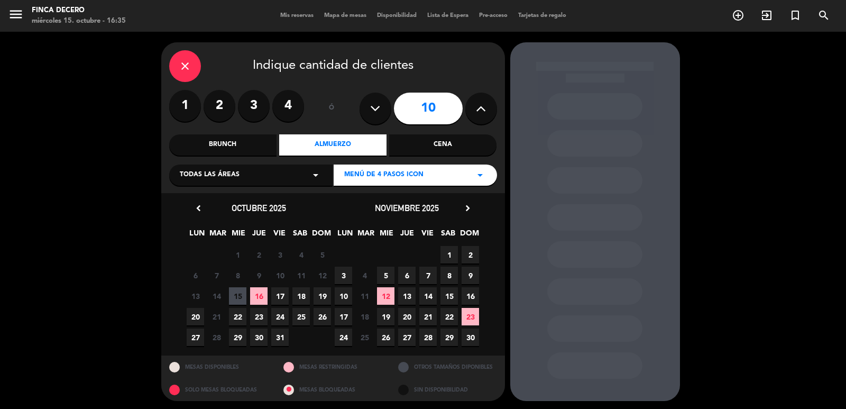
click at [410, 317] on span "20" at bounding box center [406, 316] width 17 height 17
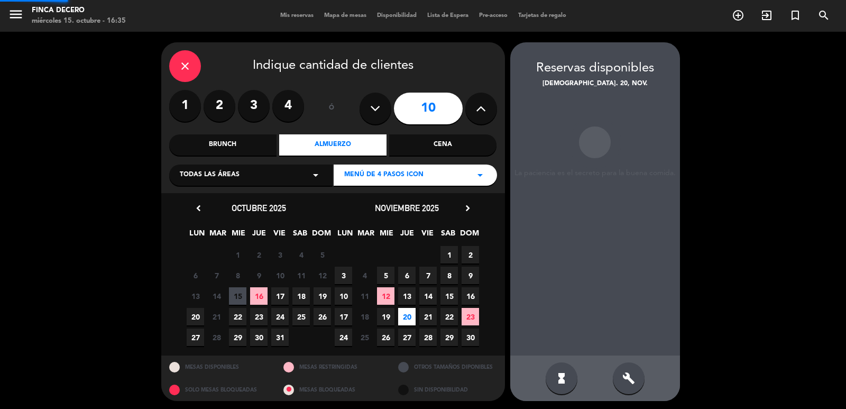
scroll to position [2, 0]
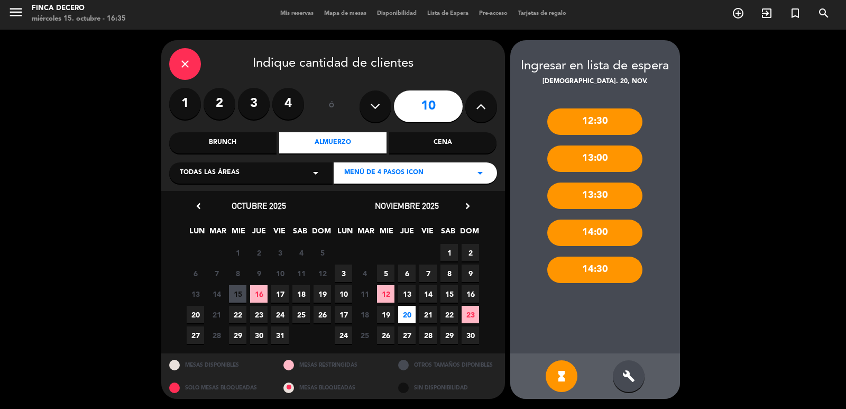
click at [610, 121] on div "12:30" at bounding box center [594, 121] width 95 height 26
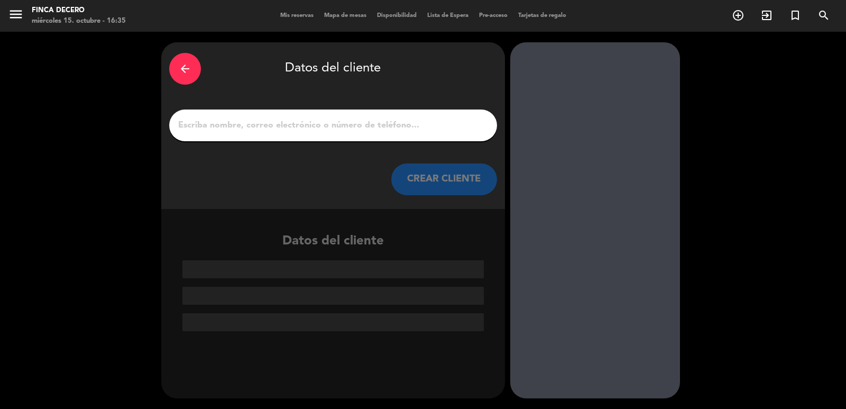
click at [242, 123] on input "1" at bounding box center [333, 125] width 312 height 15
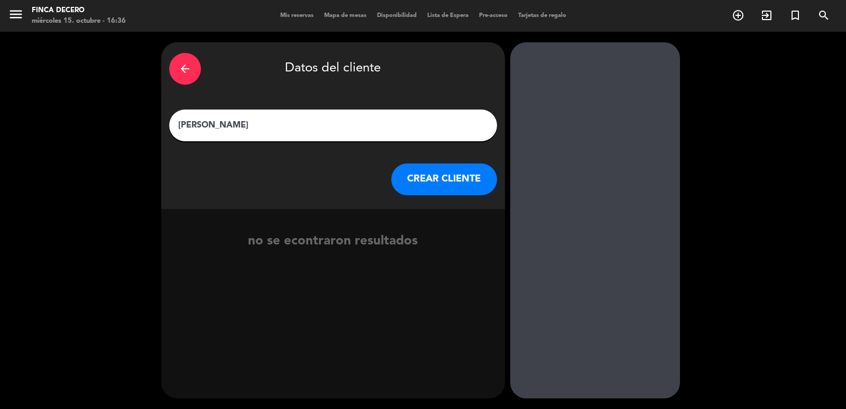
type input "[PERSON_NAME]"
click at [440, 173] on button "CREAR CLIENTE" at bounding box center [444, 179] width 106 height 32
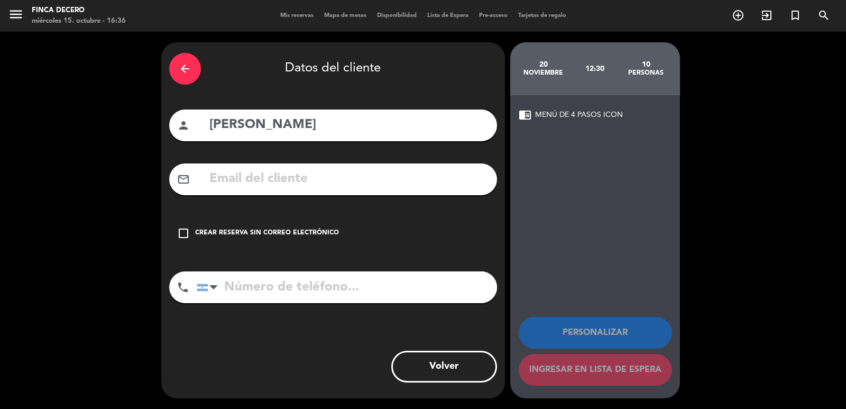
click at [184, 234] on icon "check_box_outline_blank" at bounding box center [183, 233] width 13 height 13
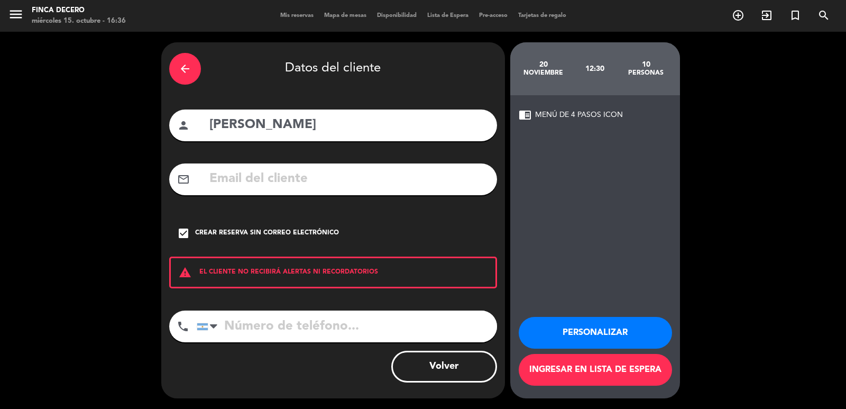
click at [593, 327] on button "Personalizar" at bounding box center [595, 333] width 153 height 32
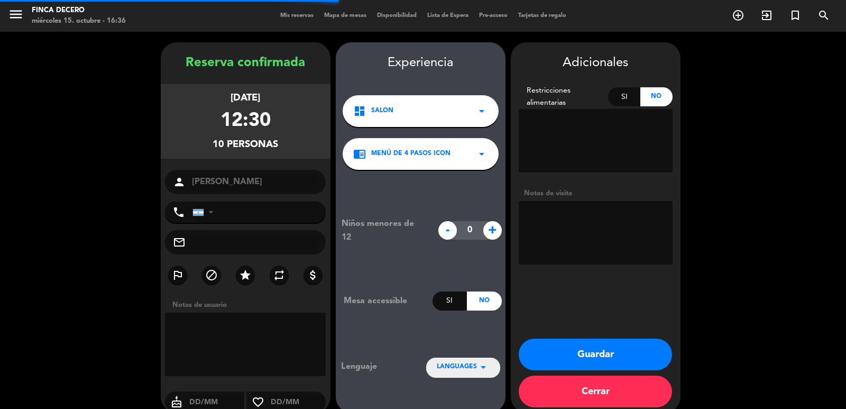
scroll to position [14, 0]
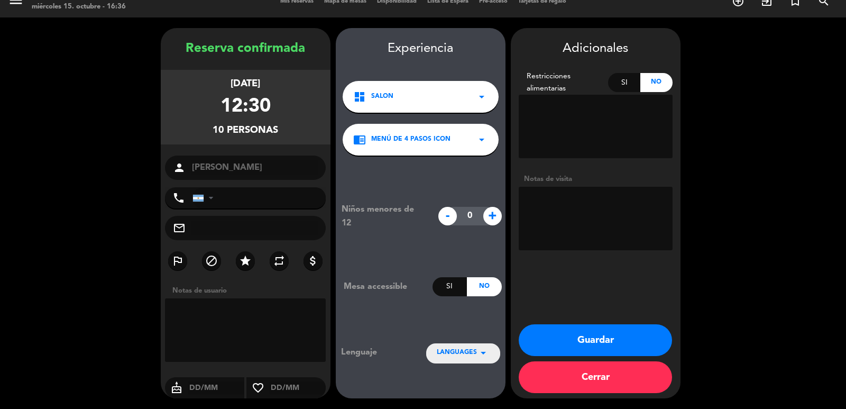
click at [587, 198] on textarea at bounding box center [596, 218] width 154 height 63
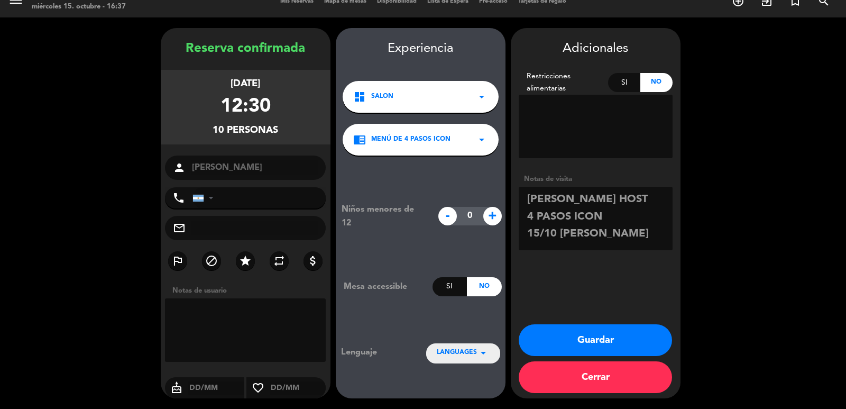
click at [621, 197] on textarea at bounding box center [596, 218] width 154 height 63
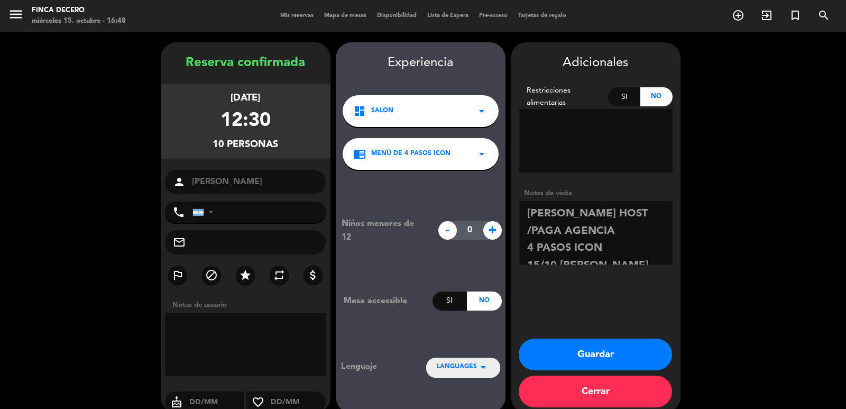
scroll to position [14, 0]
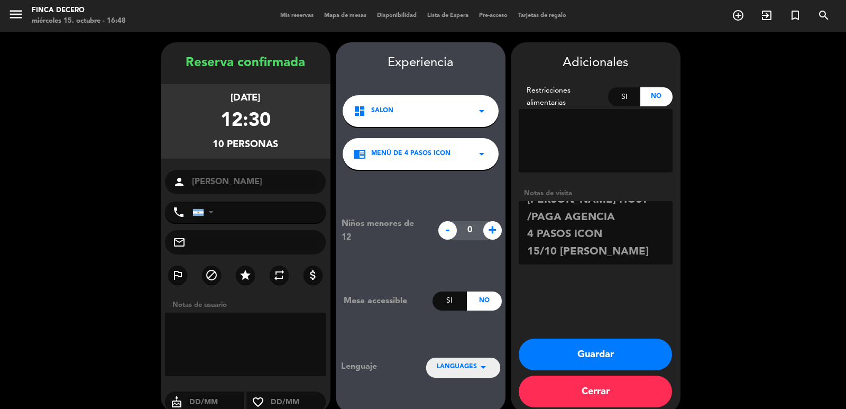
type textarea "[PERSON_NAME] HOST /PAGA AGENCIA 4 PASOS ICON 15/10 [PERSON_NAME]"
click at [605, 354] on button "Guardar" at bounding box center [595, 355] width 153 height 32
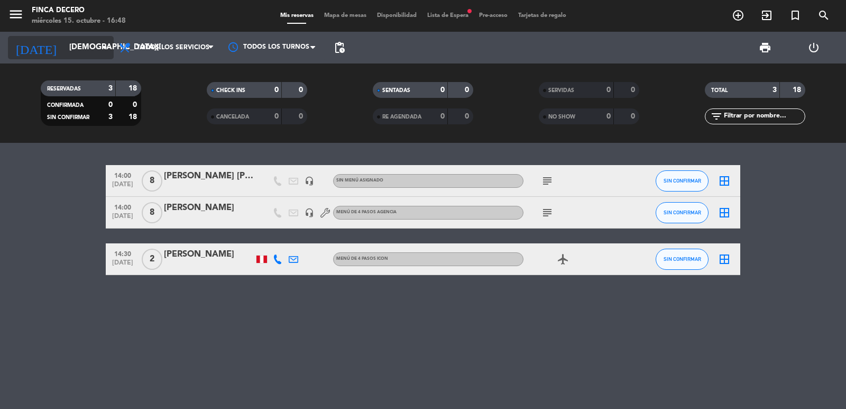
click at [64, 48] on input "[DEMOGRAPHIC_DATA][DATE]" at bounding box center [115, 48] width 102 height 20
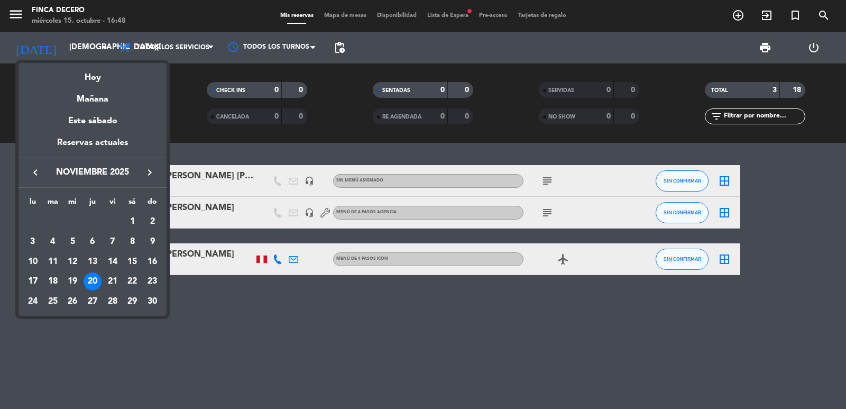
click at [81, 282] on td "19" at bounding box center [72, 281] width 20 height 20
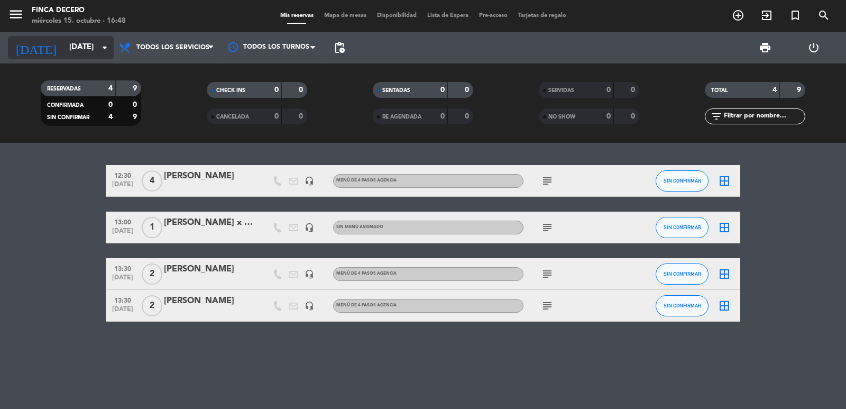
click at [72, 45] on input "[DATE]" at bounding box center [115, 48] width 102 height 20
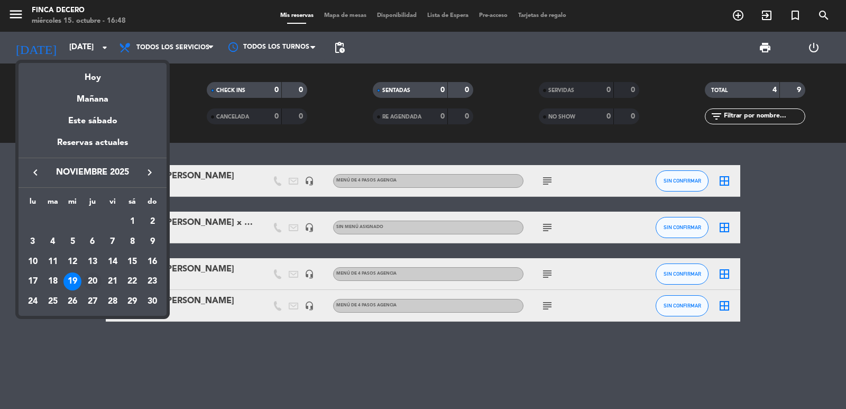
click at [94, 277] on div "20" at bounding box center [93, 281] width 18 height 18
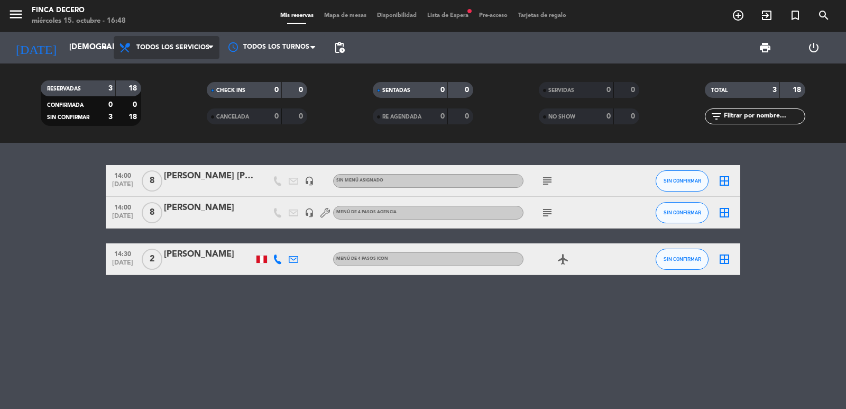
click at [176, 45] on span "Todos los servicios" at bounding box center [172, 47] width 73 height 7
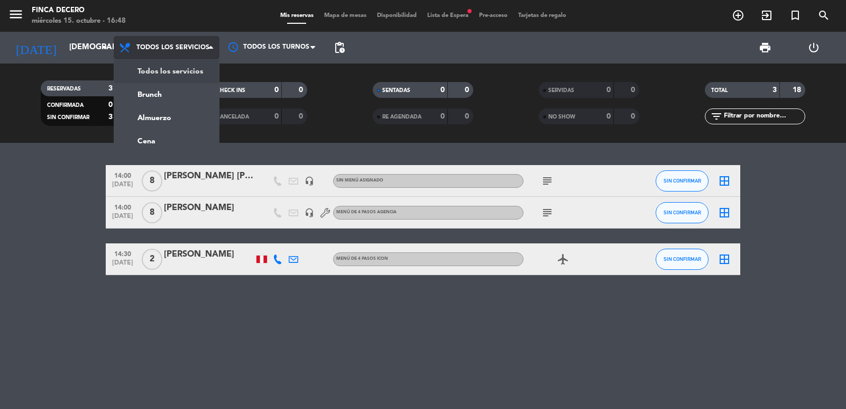
click at [180, 69] on div "menu Finca Decero [DATE] 15. octubre - 16:48 Mis reservas Mapa de mesas Disponi…" at bounding box center [423, 71] width 846 height 143
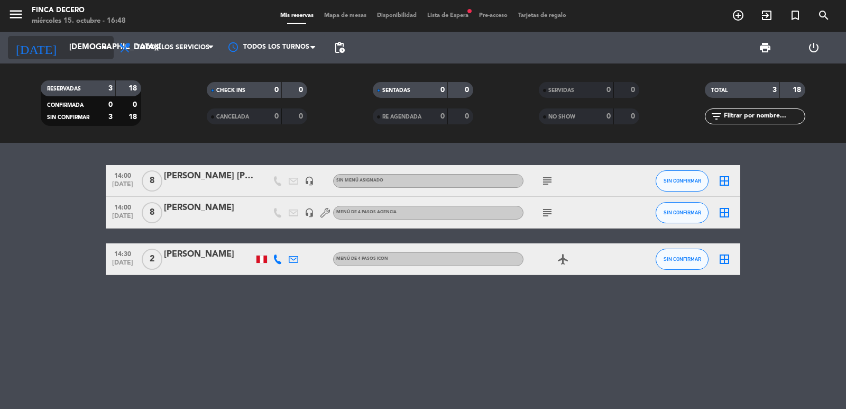
click at [77, 46] on input "[DEMOGRAPHIC_DATA][DATE]" at bounding box center [115, 48] width 102 height 20
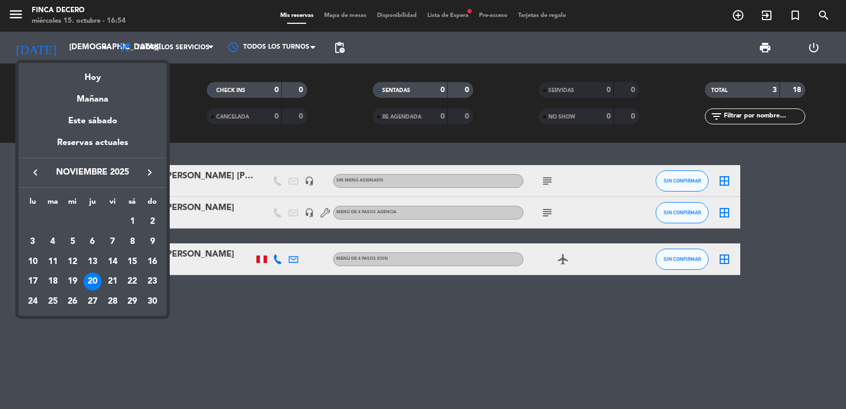
click at [236, 315] on div at bounding box center [423, 204] width 846 height 409
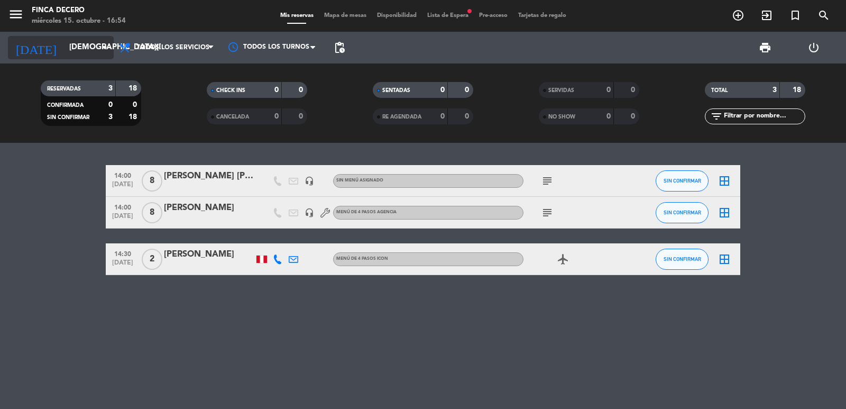
click at [86, 44] on input "[DEMOGRAPHIC_DATA][DATE]" at bounding box center [115, 48] width 102 height 20
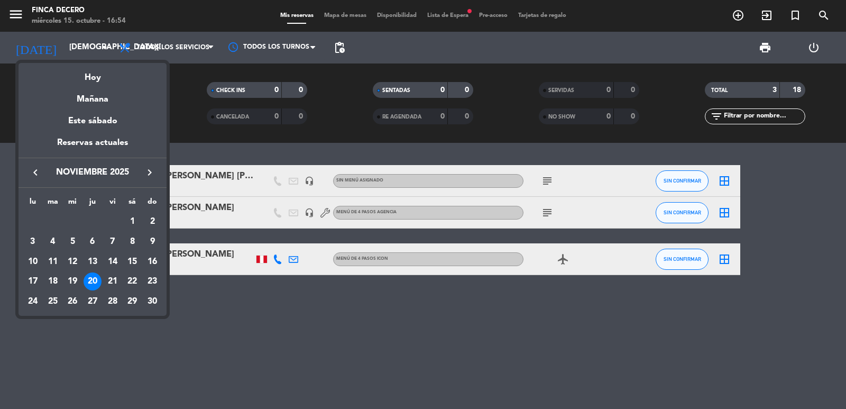
click at [36, 173] on icon "keyboard_arrow_left" at bounding box center [35, 172] width 13 height 13
click at [36, 300] on div "20" at bounding box center [33, 301] width 18 height 18
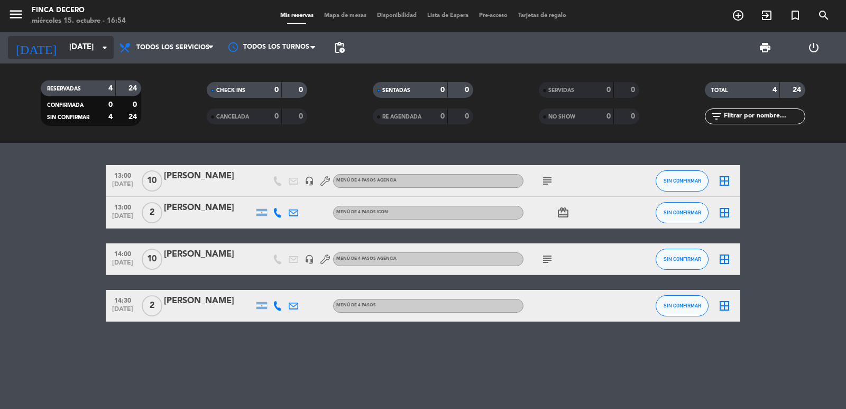
click at [74, 48] on input "[DATE]" at bounding box center [115, 48] width 102 height 20
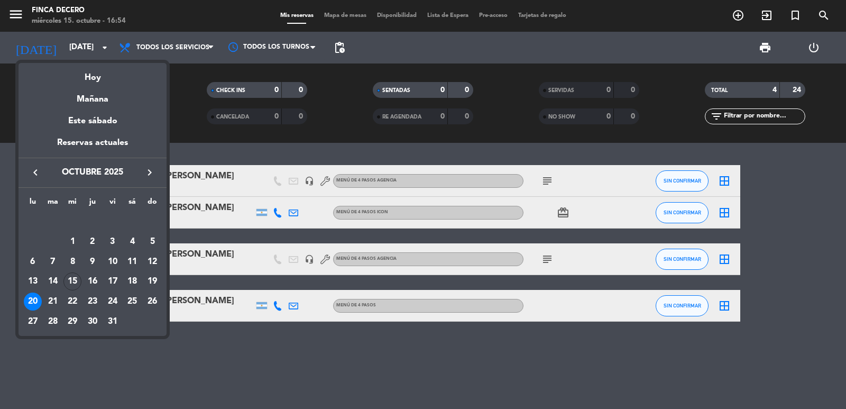
click at [148, 170] on icon "keyboard_arrow_right" at bounding box center [149, 172] width 13 height 13
click at [91, 283] on div "20" at bounding box center [93, 281] width 18 height 18
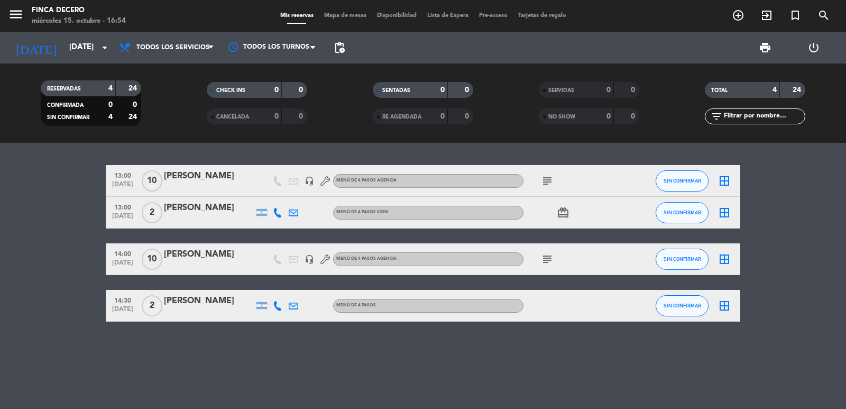
type input "[DEMOGRAPHIC_DATA][DATE]"
